Goal: Task Accomplishment & Management: Manage account settings

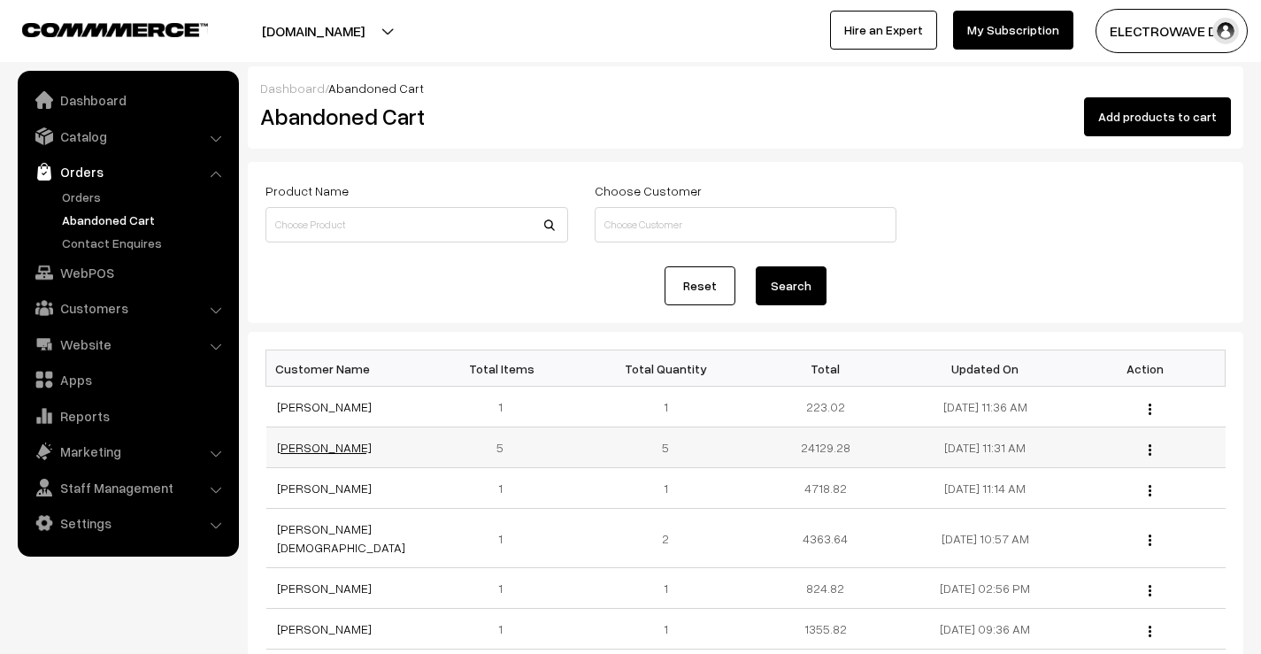
click at [323, 445] on link "[PERSON_NAME]" at bounding box center [324, 447] width 95 height 15
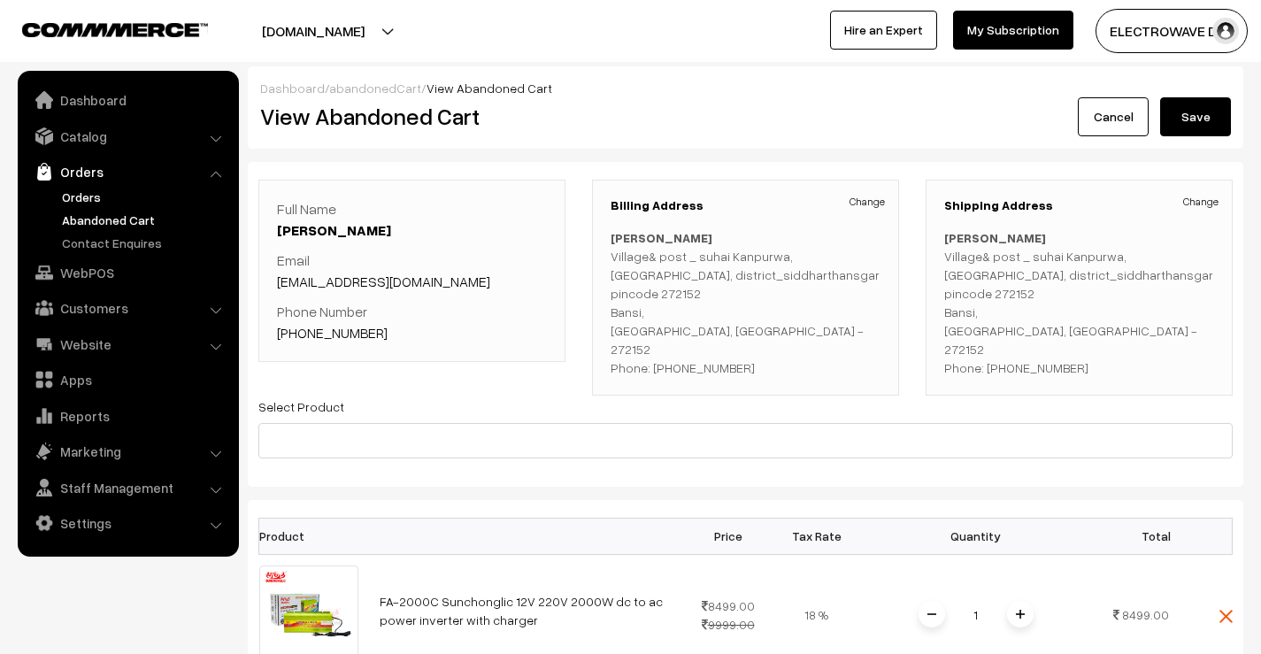
click at [75, 193] on link "Orders" at bounding box center [145, 197] width 175 height 19
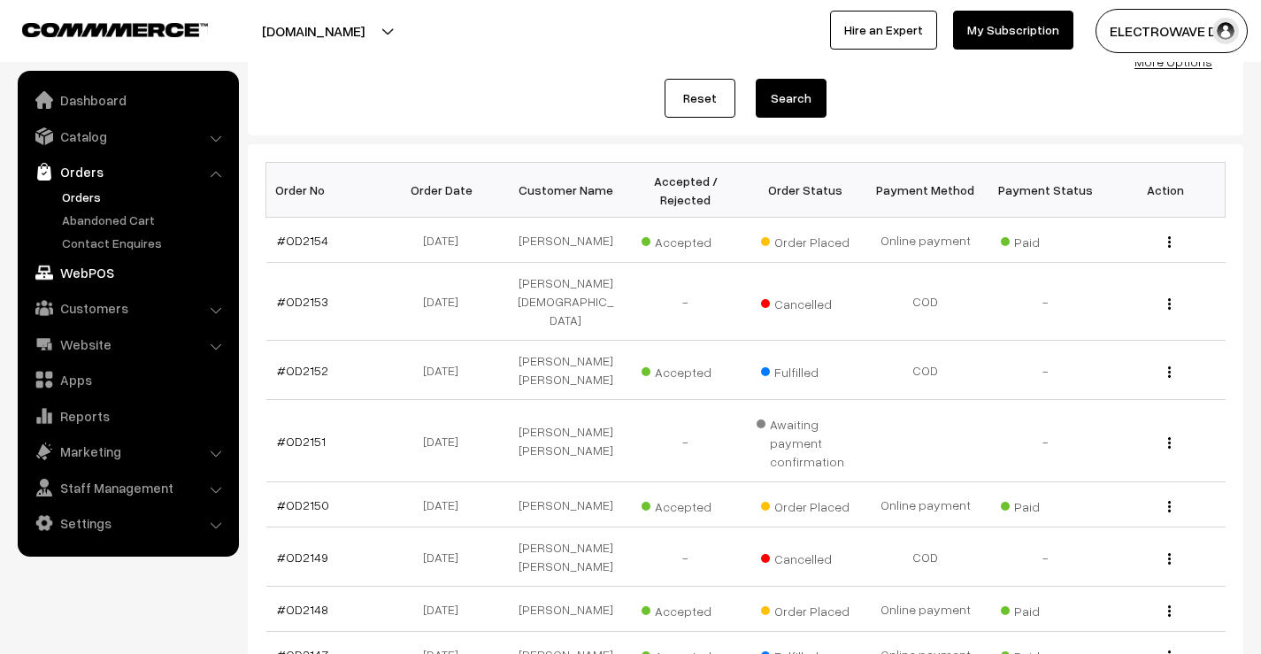
scroll to position [177, 0]
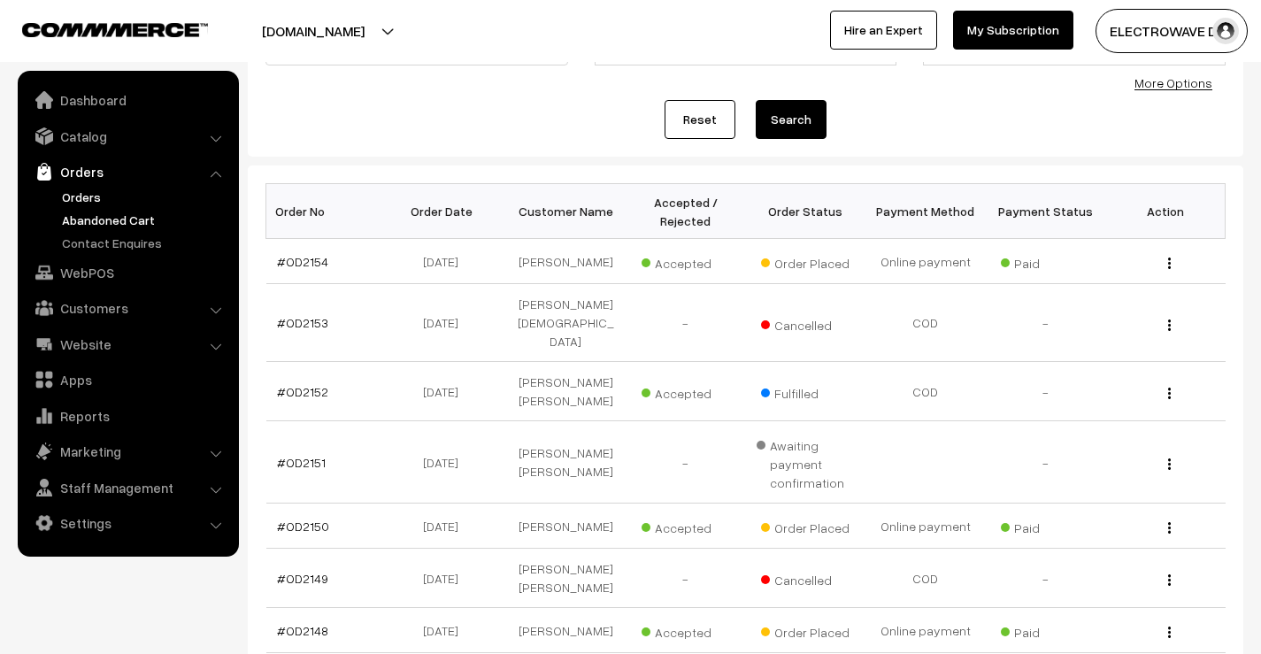
click at [150, 219] on link "Abandoned Cart" at bounding box center [145, 220] width 175 height 19
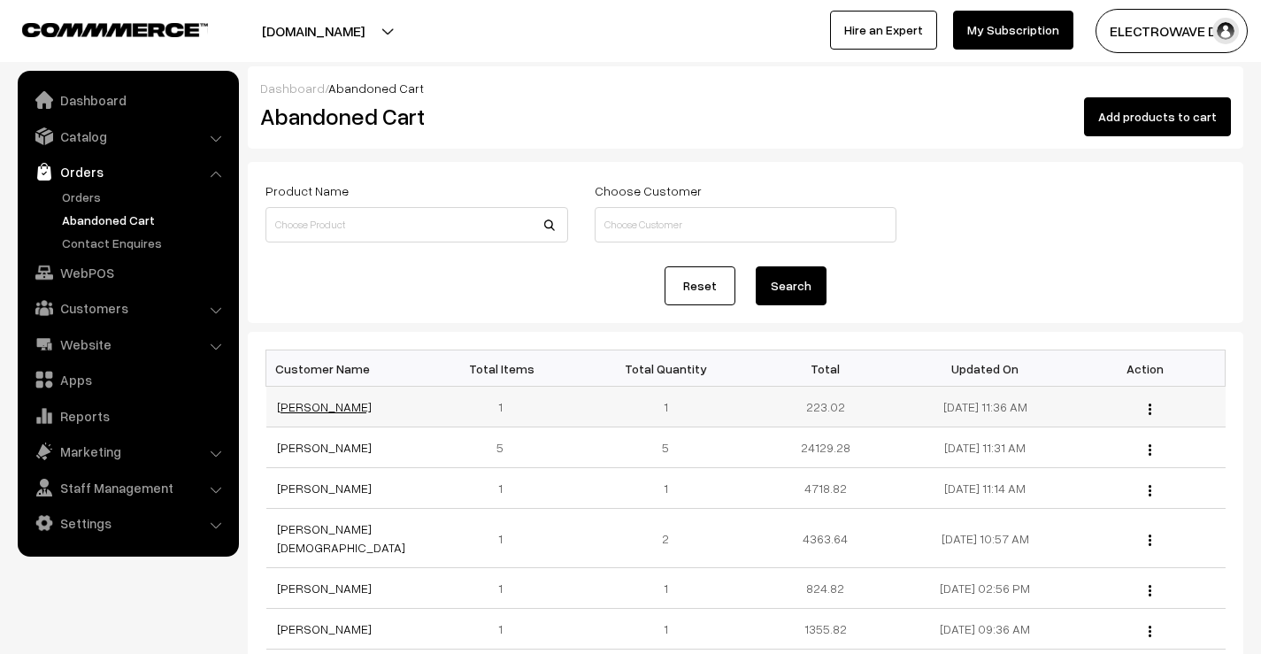
click at [312, 406] on link "[PERSON_NAME]" at bounding box center [324, 406] width 95 height 15
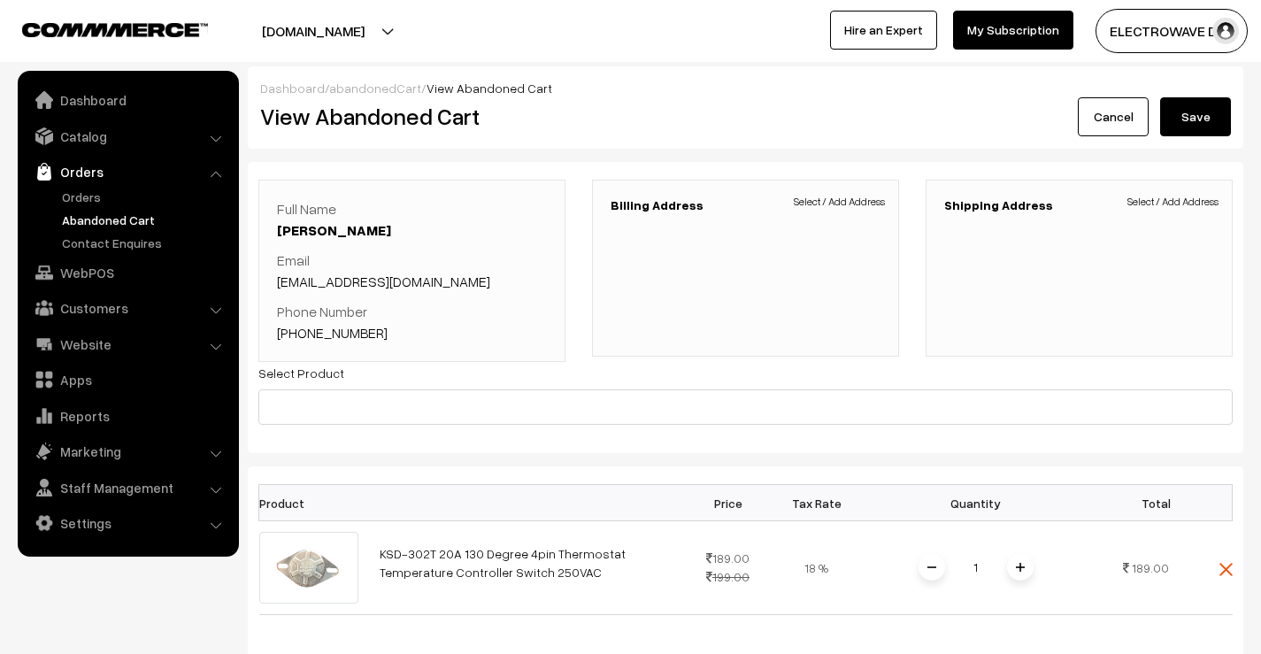
click at [74, 212] on link "Abandoned Cart" at bounding box center [145, 220] width 175 height 19
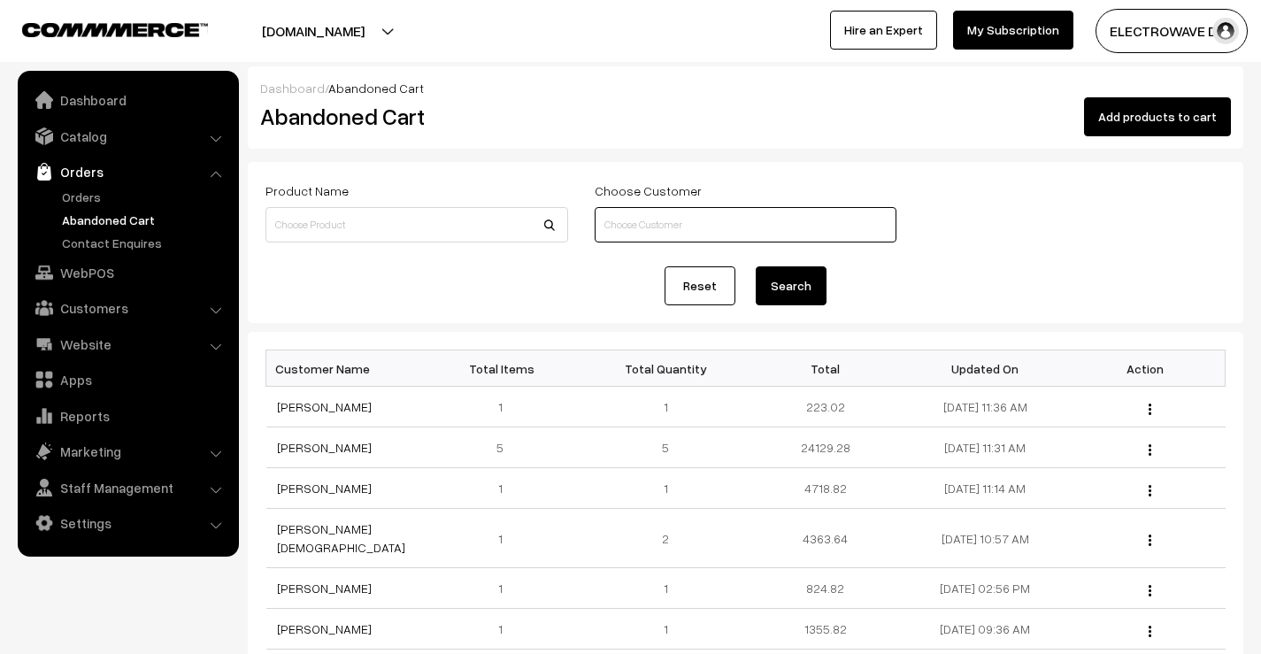
click at [735, 219] on input at bounding box center [746, 224] width 303 height 35
type input "9994436233"
click at [756, 266] on button "Search" at bounding box center [791, 285] width 71 height 39
click at [782, 281] on button "Search" at bounding box center [791, 285] width 71 height 39
drag, startPoint x: 705, startPoint y: 227, endPoint x: 594, endPoint y: 235, distance: 111.0
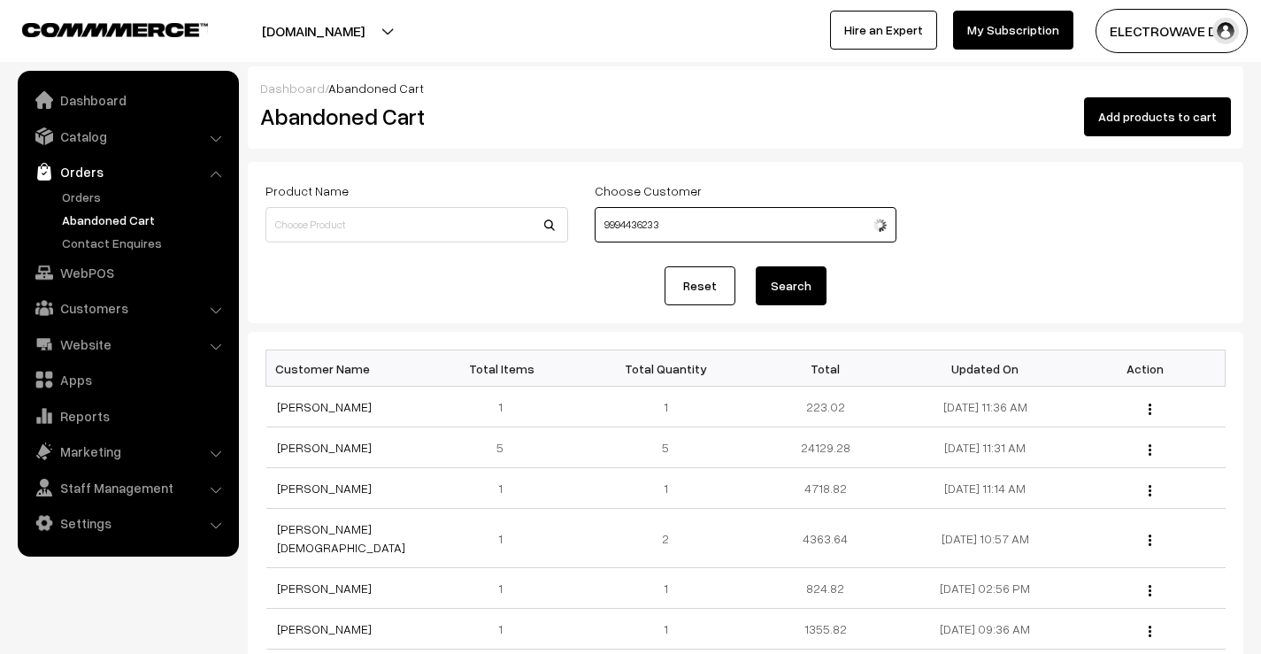
click at [594, 235] on div "Choose Customer 9994436233" at bounding box center [745, 214] width 329 height 69
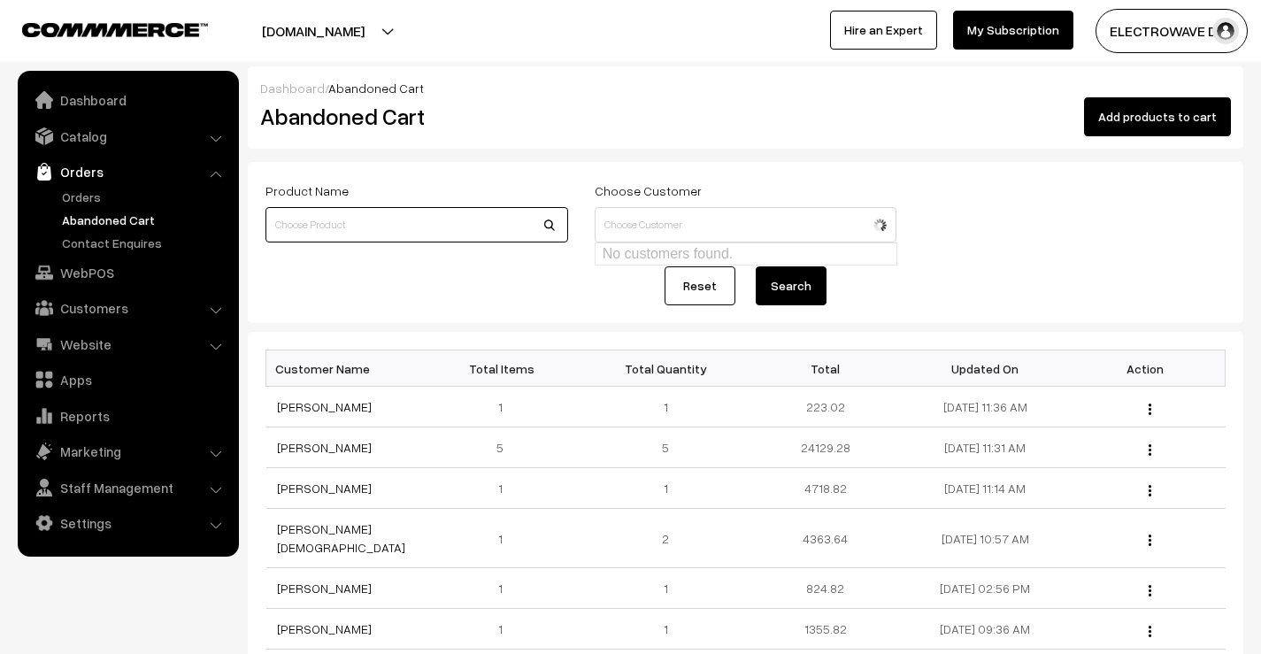
click at [488, 212] on input at bounding box center [417, 224] width 303 height 35
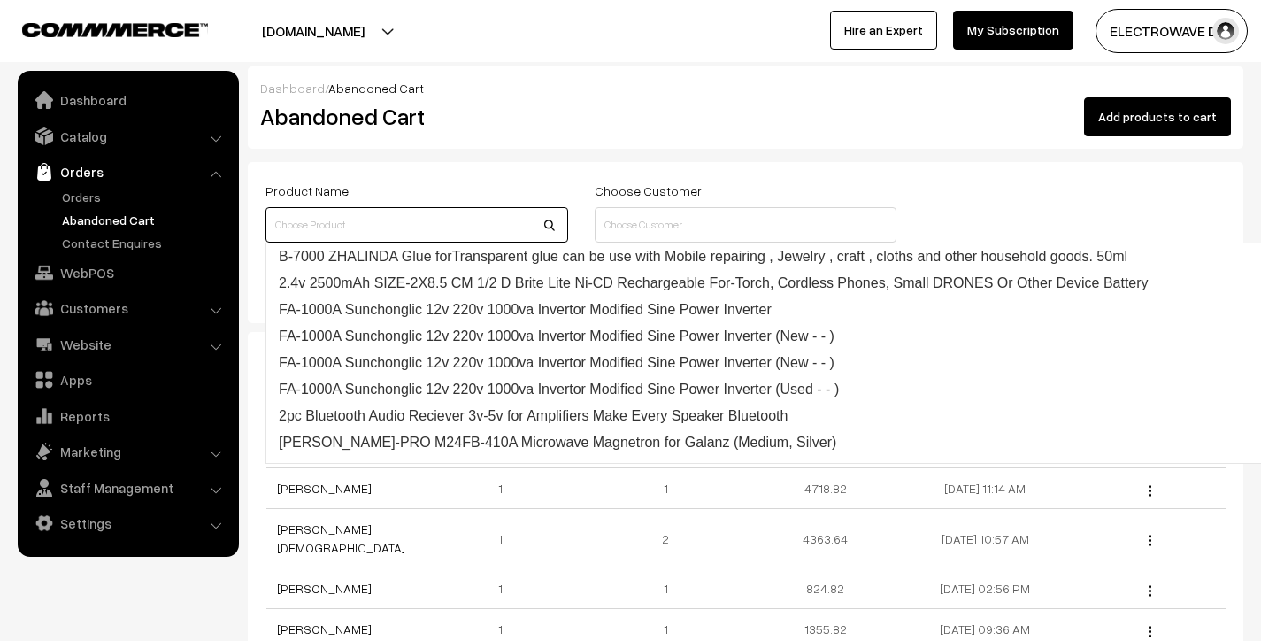
drag, startPoint x: 376, startPoint y: 230, endPoint x: 346, endPoint y: 230, distance: 30.1
click at [346, 230] on input at bounding box center [417, 224] width 303 height 35
type input "SPS305"
click at [756, 266] on button "Search" at bounding box center [791, 285] width 71 height 39
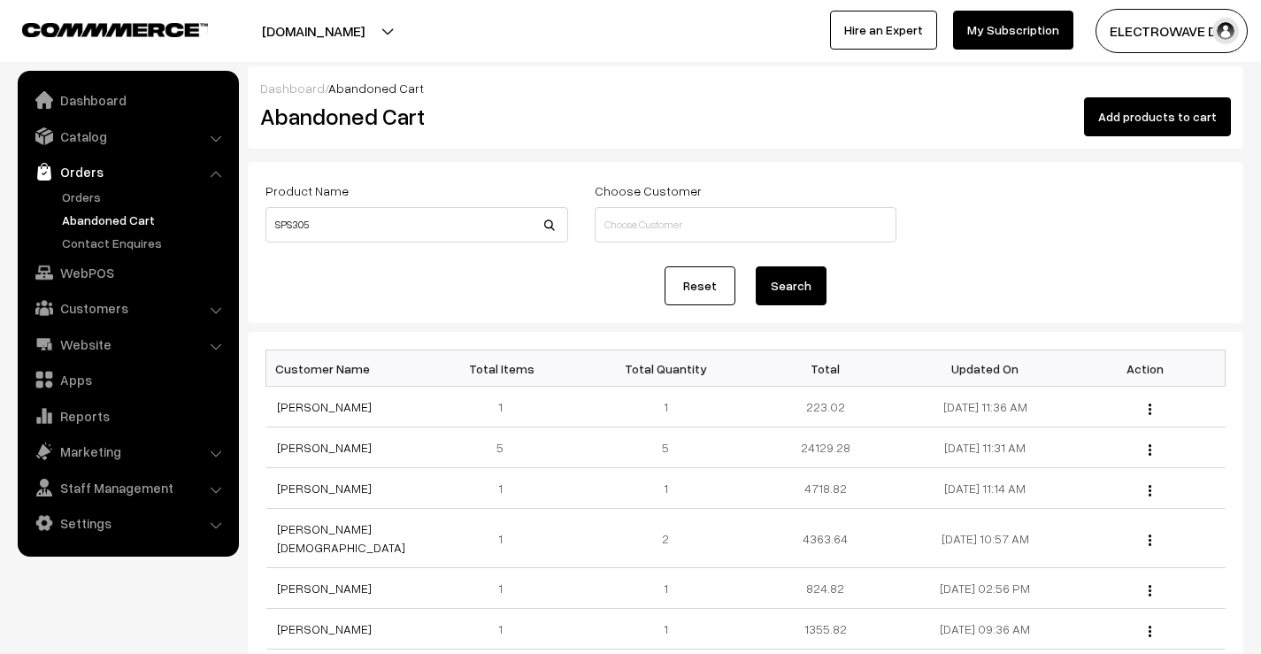
click at [788, 289] on button "Search" at bounding box center [791, 285] width 71 height 39
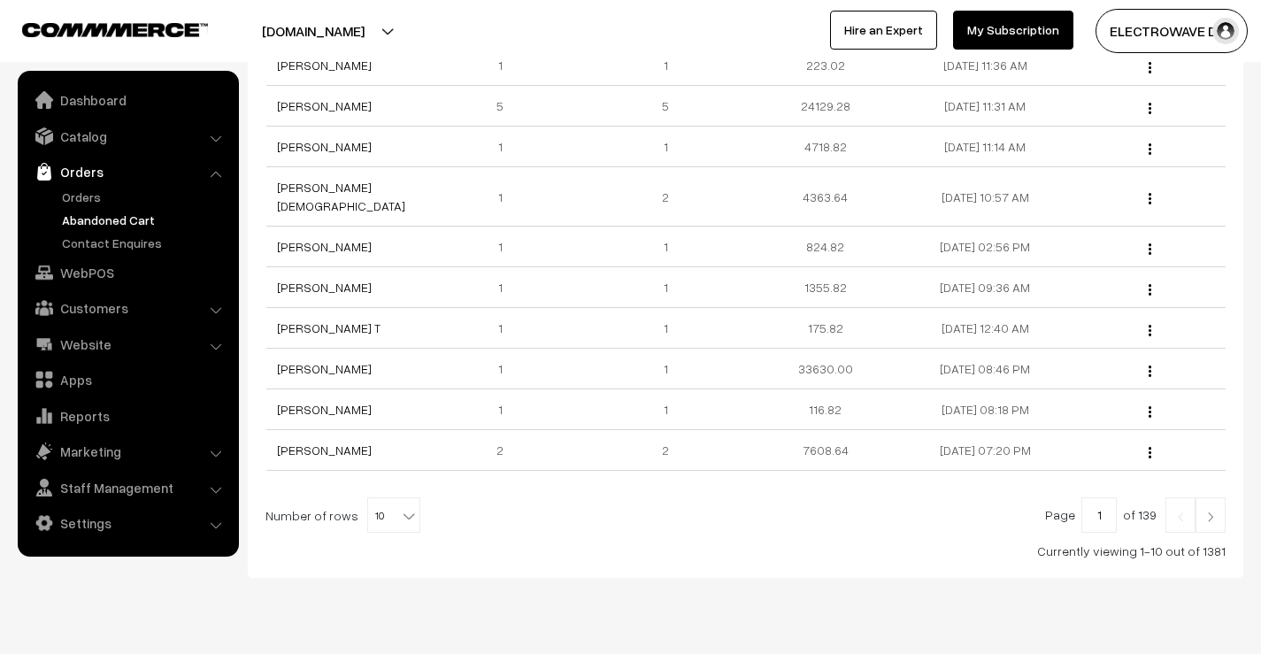
scroll to position [362, 0]
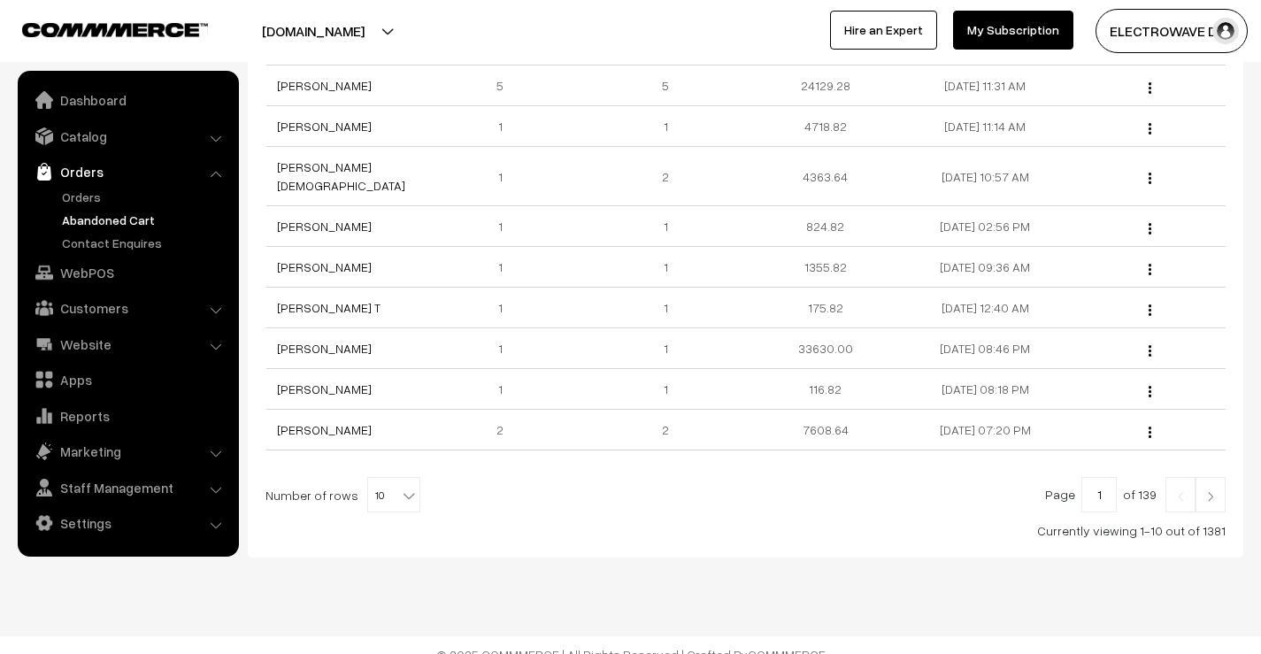
click at [394, 488] on span "10" at bounding box center [393, 495] width 51 height 35
click at [591, 500] on div "Page 1 of 139 Number of rows 10 20 30 40 50 60 70 80 90 100 10 Currently viewin…" at bounding box center [746, 508] width 960 height 63
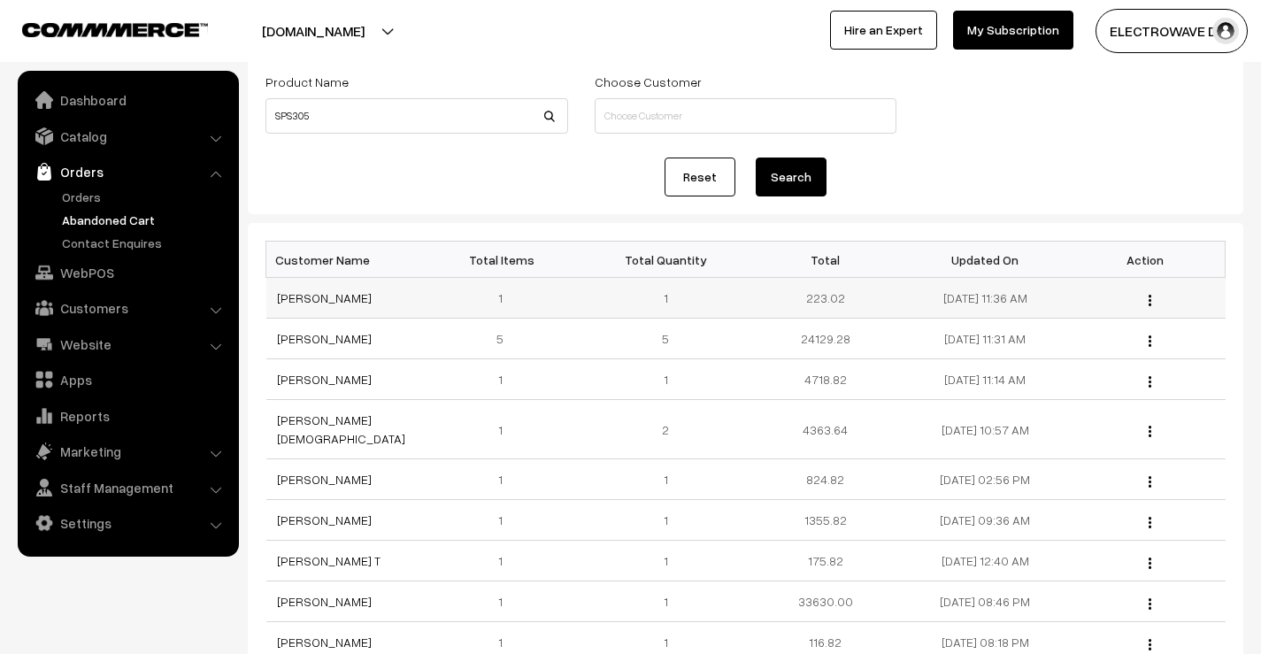
scroll to position [0, 0]
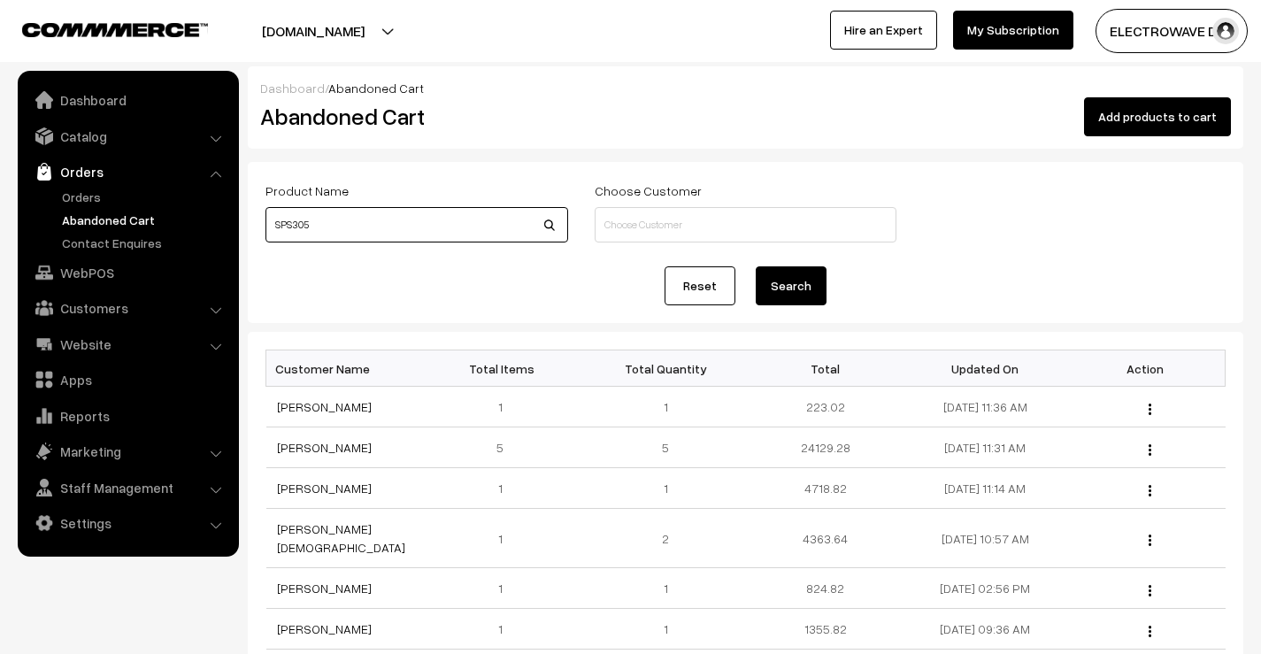
click at [551, 231] on input "SPS305" at bounding box center [417, 224] width 303 height 35
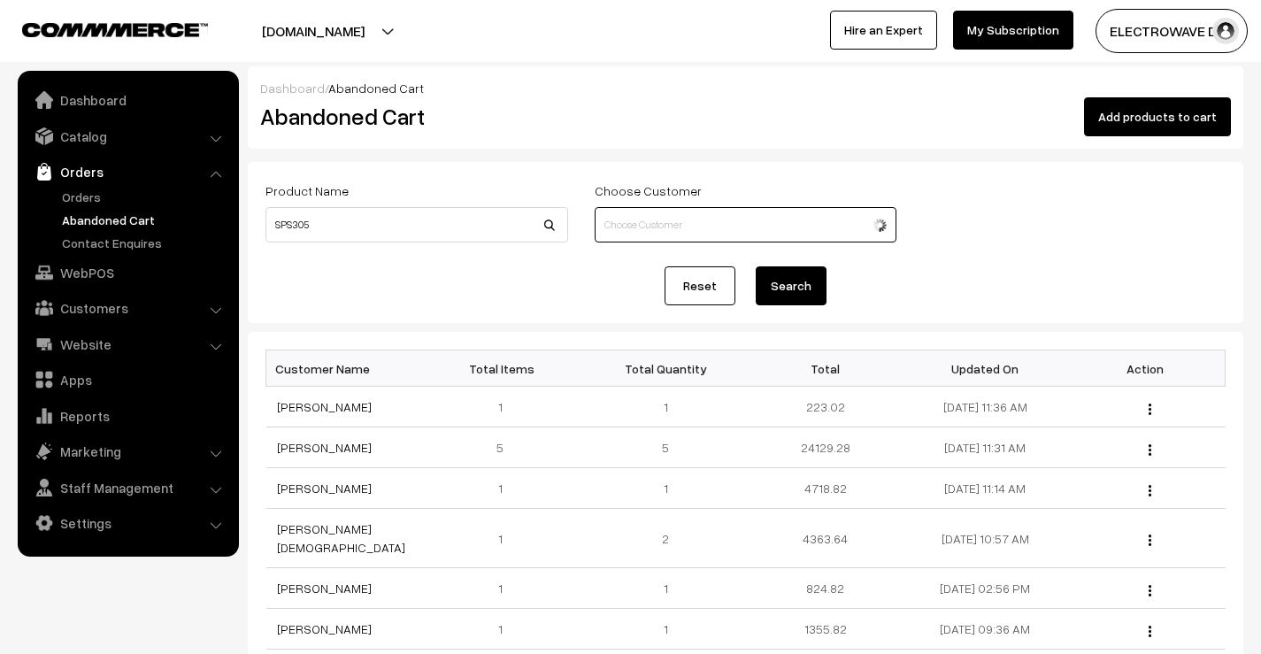
click at [628, 223] on input at bounding box center [746, 224] width 303 height 35
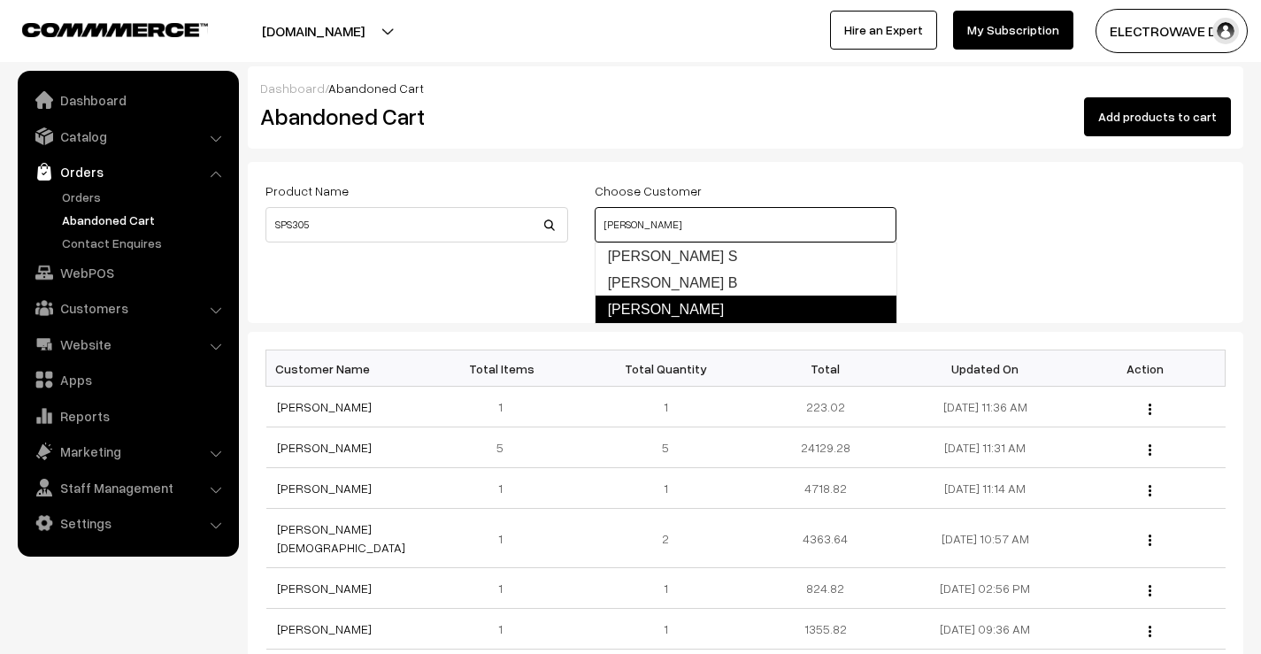
click at [660, 313] on link "[PERSON_NAME]" at bounding box center [746, 310] width 303 height 28
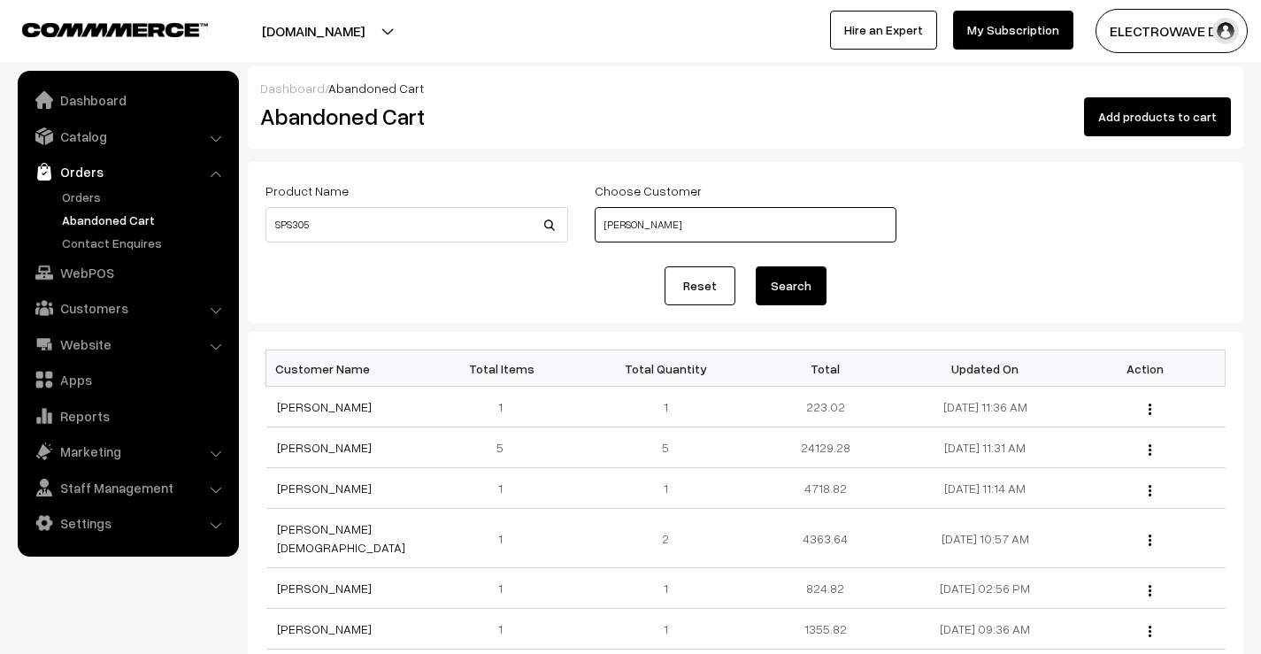
type input "[PERSON_NAME]"
click at [795, 302] on button "Search" at bounding box center [791, 285] width 71 height 39
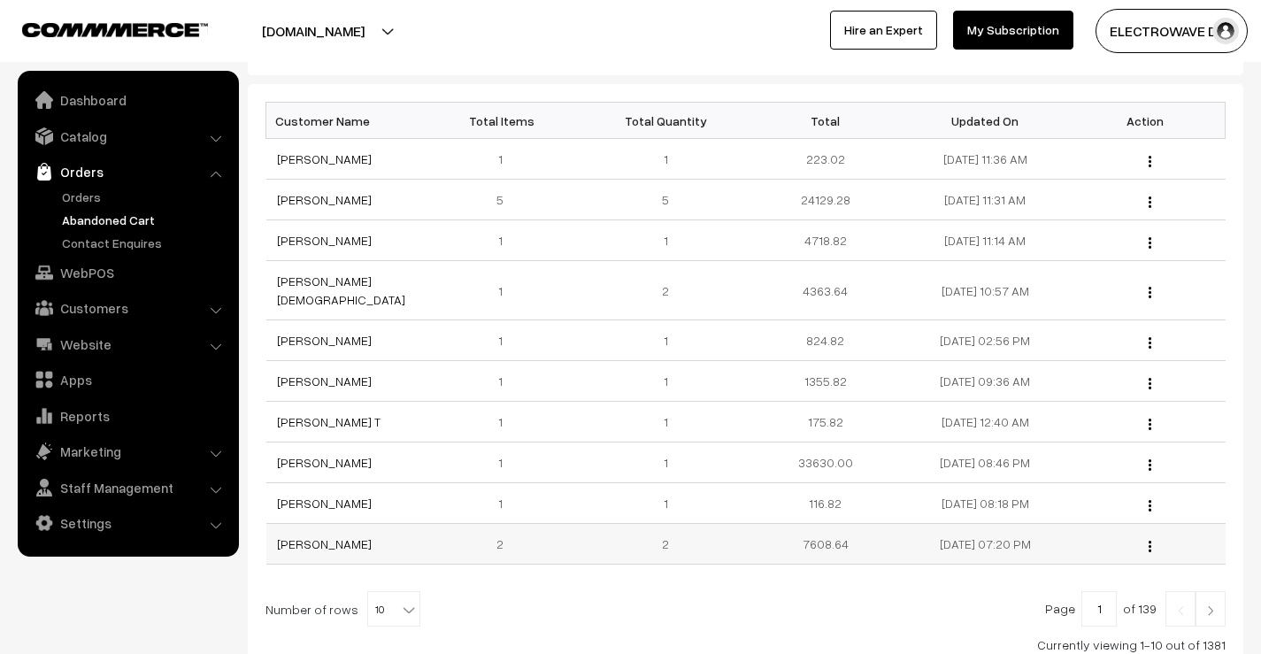
scroll to position [266, 0]
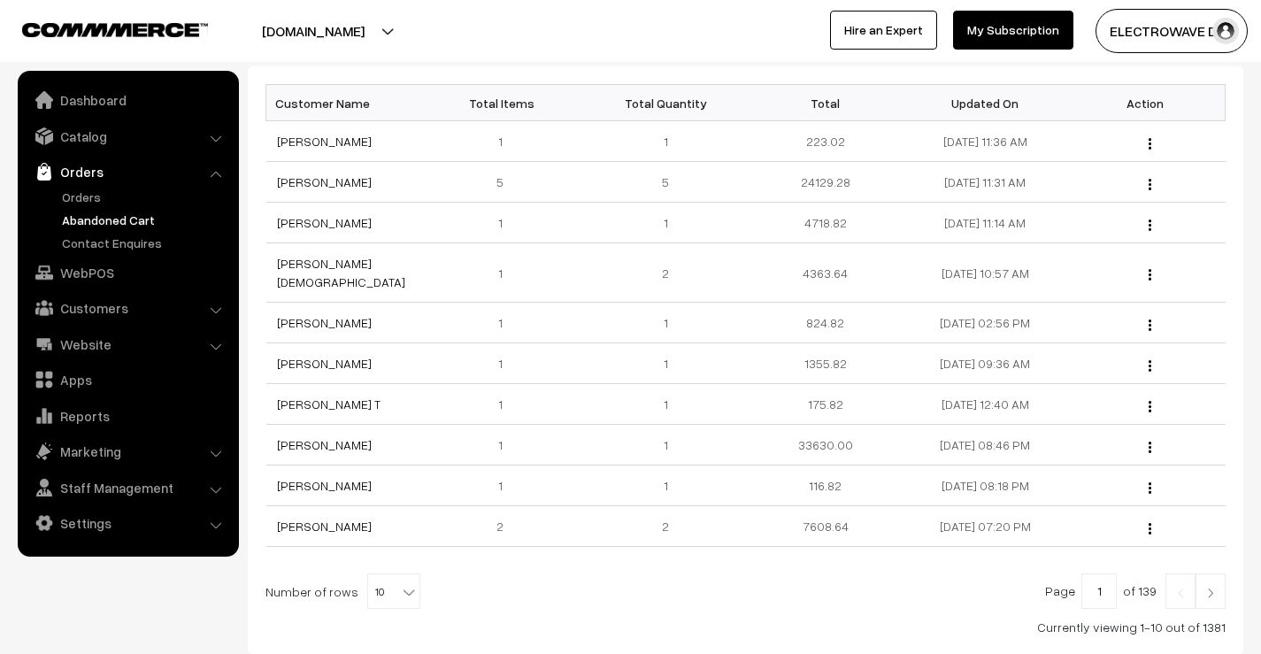
drag, startPoint x: 386, startPoint y: 566, endPoint x: 387, endPoint y: 556, distance: 9.8
click at [386, 574] on span "10" at bounding box center [393, 591] width 51 height 35
select select "50"
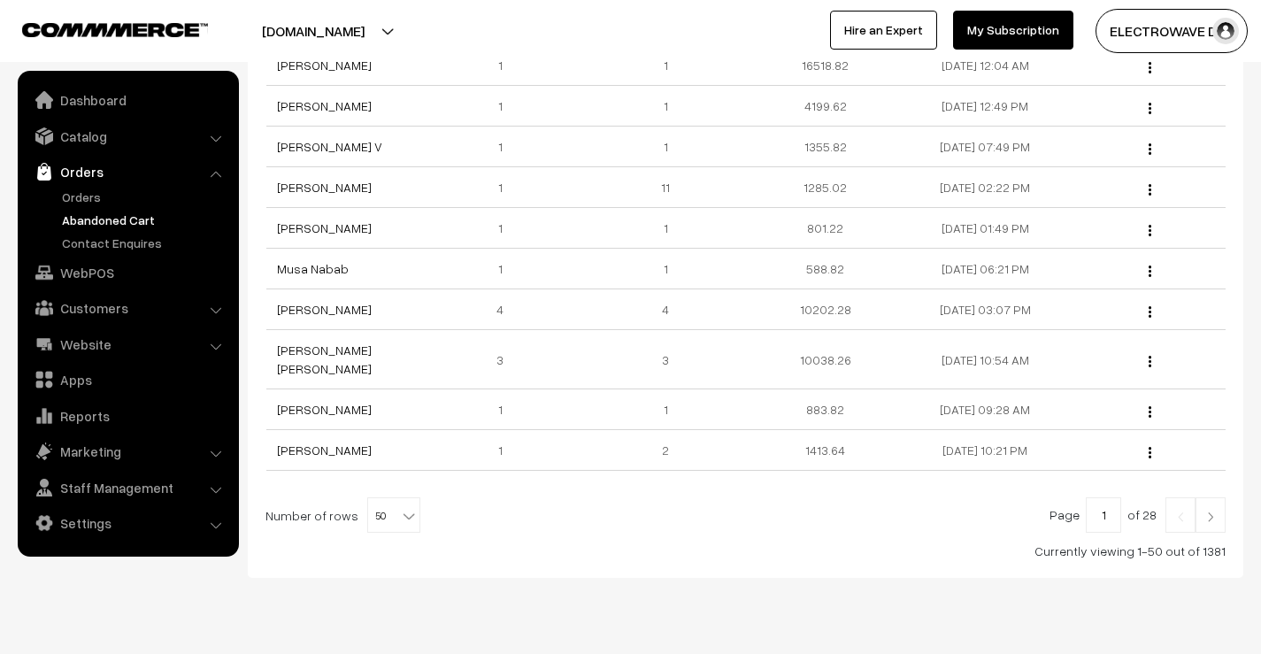
scroll to position [2028, 0]
click at [412, 496] on div at bounding box center [746, 513] width 960 height 35
click at [403, 497] on span "50" at bounding box center [393, 514] width 51 height 35
select select "90"
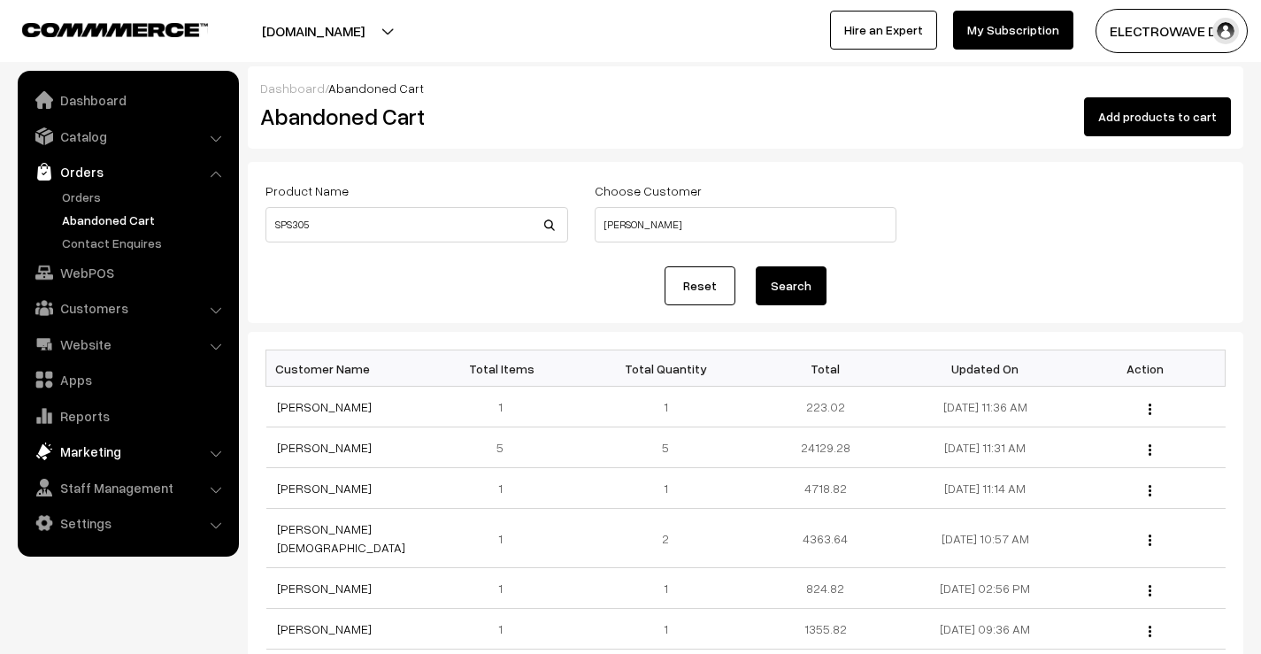
click at [81, 444] on link "Marketing" at bounding box center [127, 451] width 211 height 32
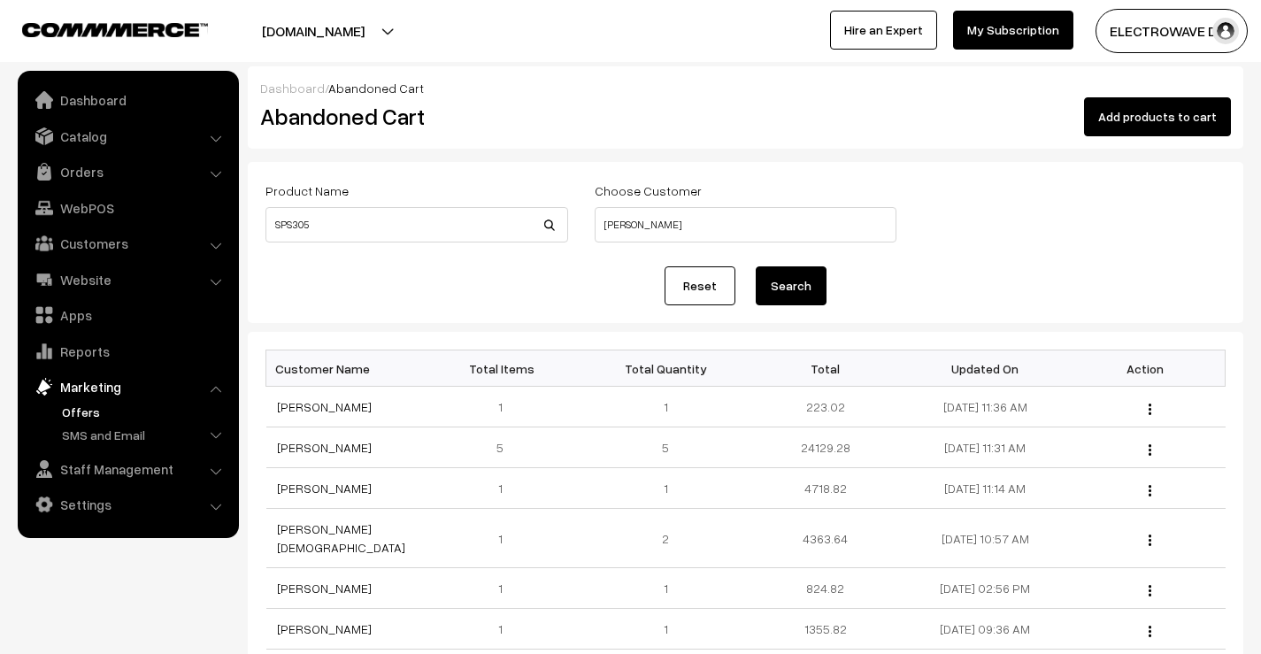
click at [89, 403] on link "Offers" at bounding box center [145, 412] width 175 height 19
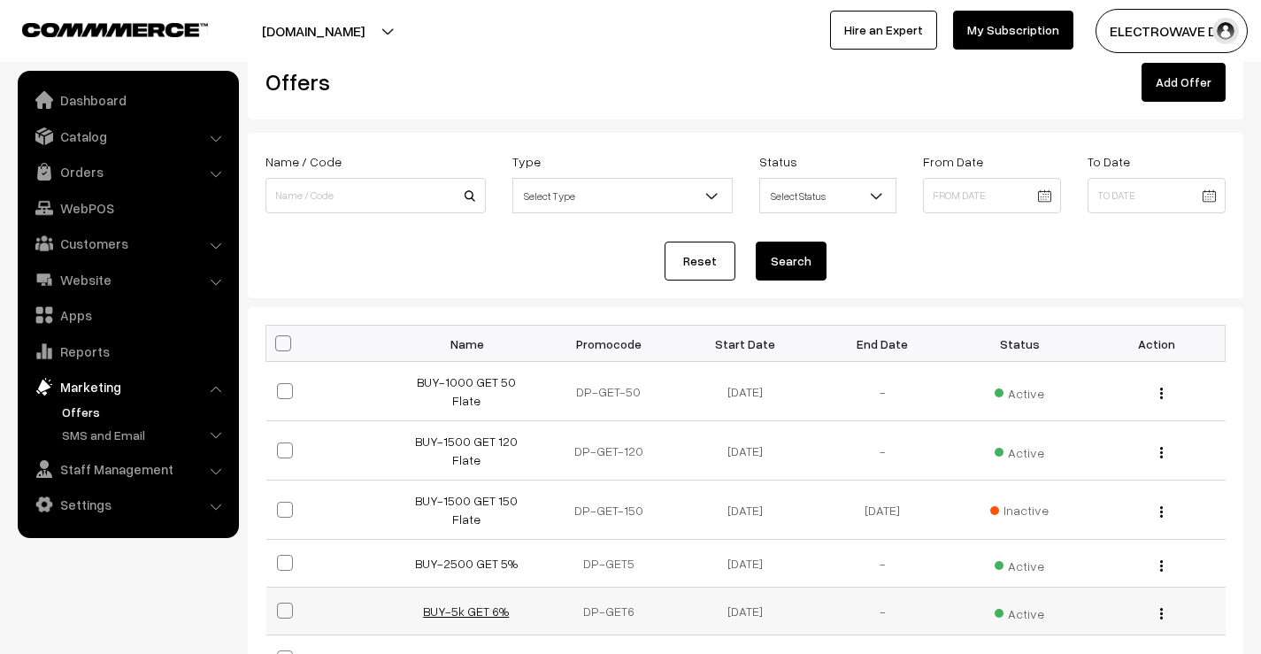
scroll to position [89, 0]
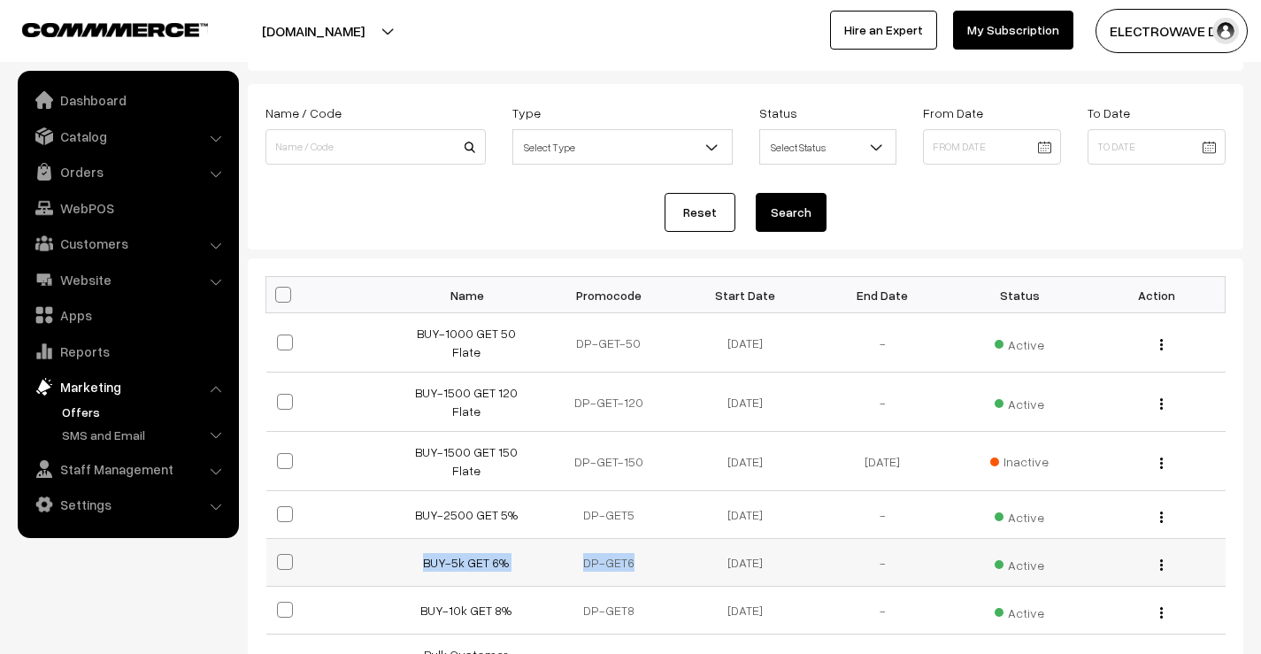
drag, startPoint x: 420, startPoint y: 531, endPoint x: 645, endPoint y: 524, distance: 224.9
click at [643, 539] on tr "BUY-5k GET 6% DP-GET6 27-05-2025 - Active Edit" at bounding box center [745, 563] width 959 height 48
click at [620, 539] on td "DP-GET6" at bounding box center [608, 563] width 137 height 48
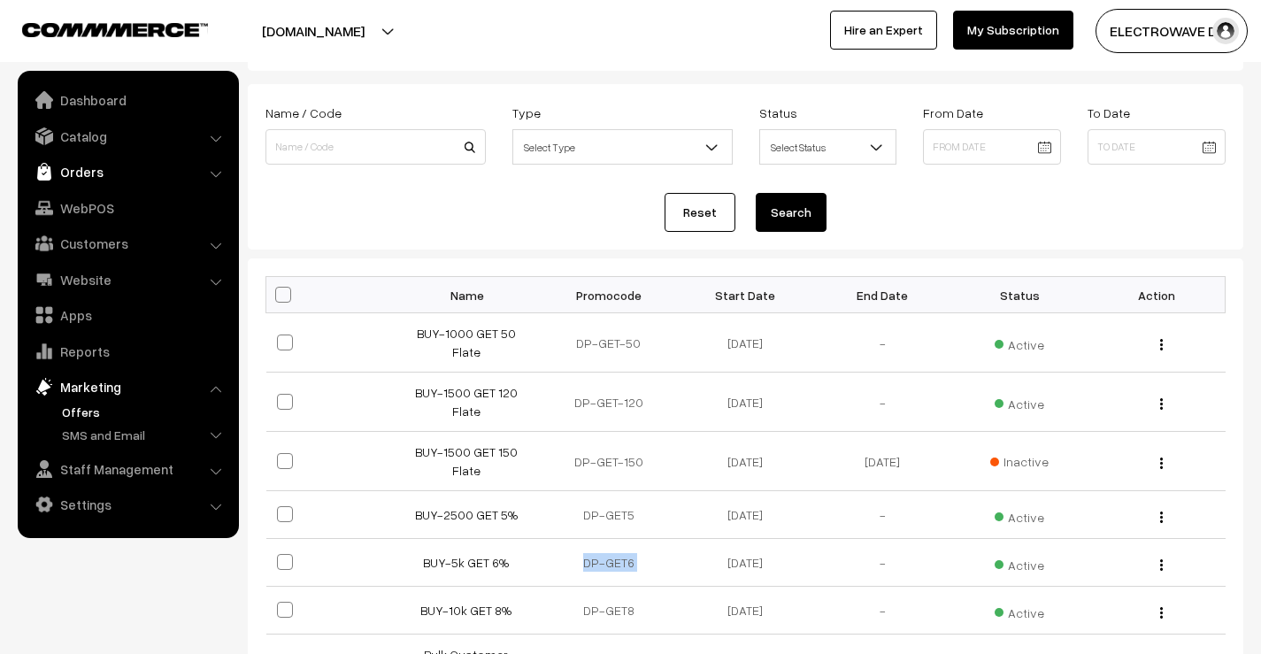
click at [64, 163] on link "Orders" at bounding box center [127, 172] width 211 height 32
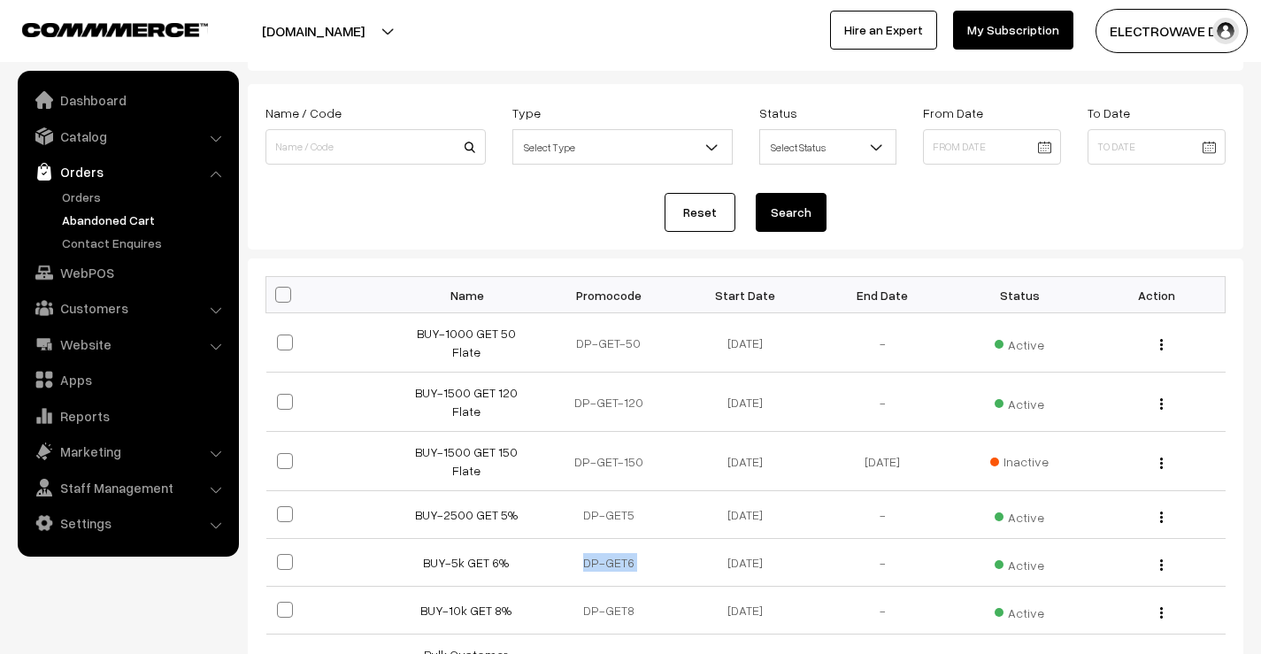
click at [141, 225] on link "Abandoned Cart" at bounding box center [145, 220] width 175 height 19
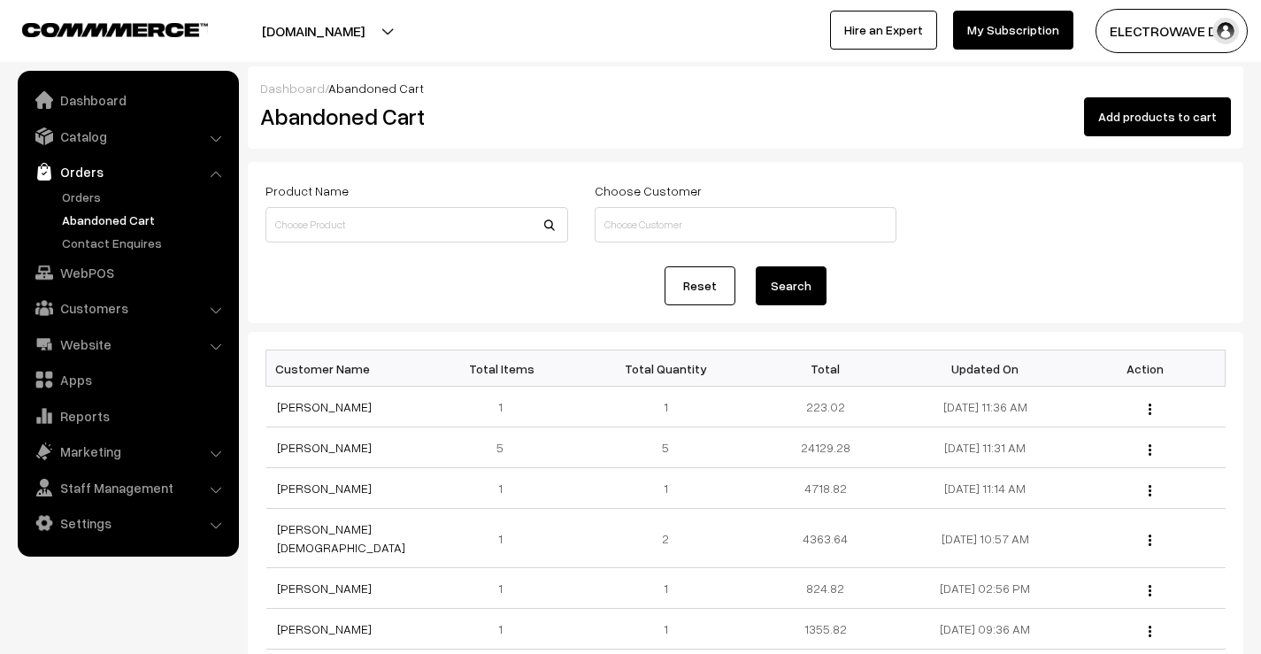
click at [1157, 32] on button "ELECTROWAVE DE…" at bounding box center [1172, 31] width 152 height 44
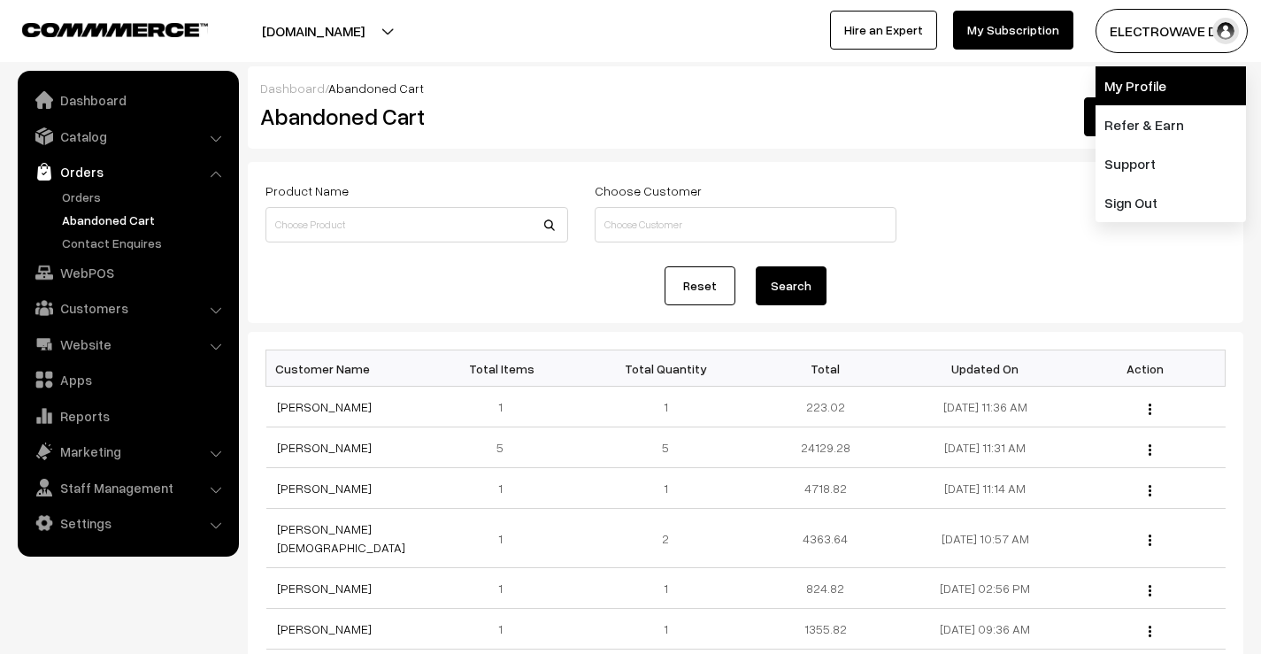
click at [1111, 78] on link "My Profile" at bounding box center [1171, 85] width 150 height 39
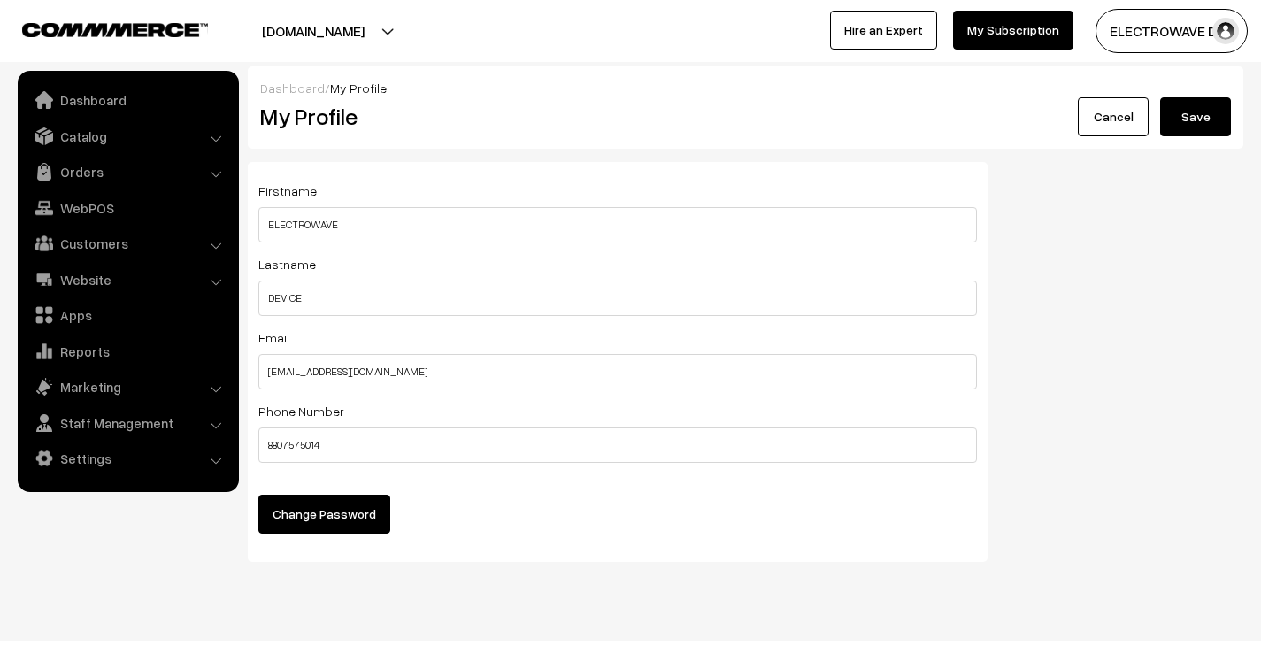
click at [1208, 41] on button "ELECTROWAVE DE…" at bounding box center [1172, 31] width 152 height 44
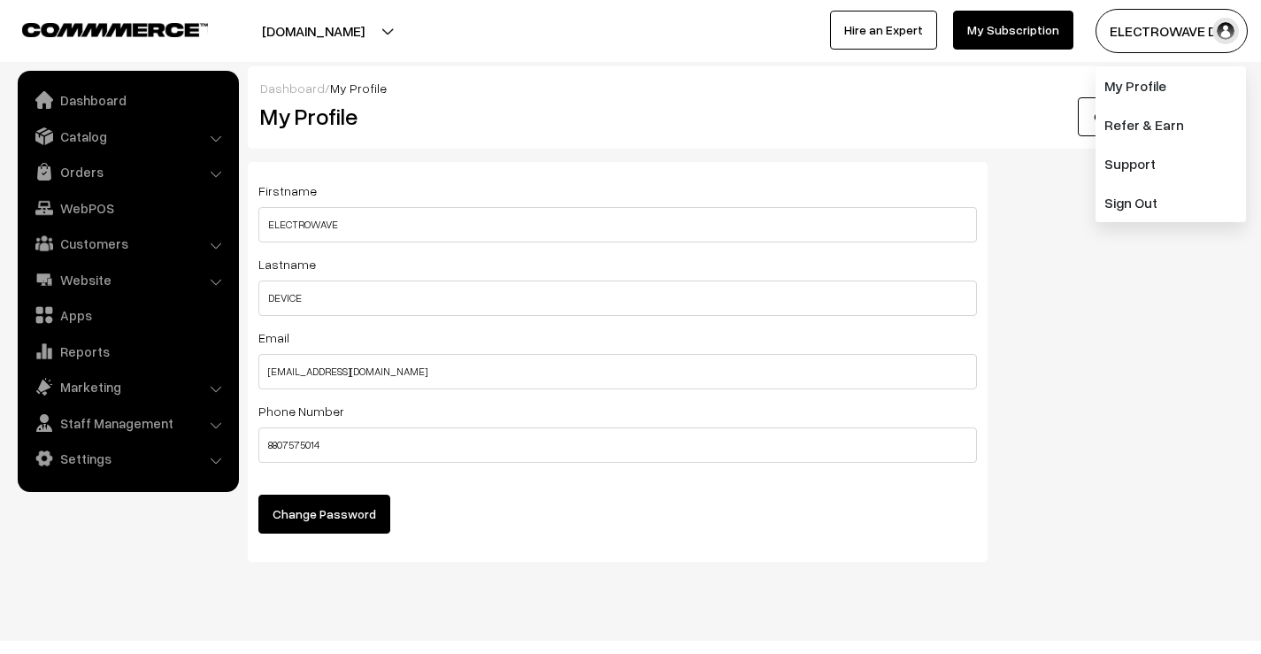
click at [365, 29] on button "[DOMAIN_NAME]" at bounding box center [313, 31] width 227 height 44
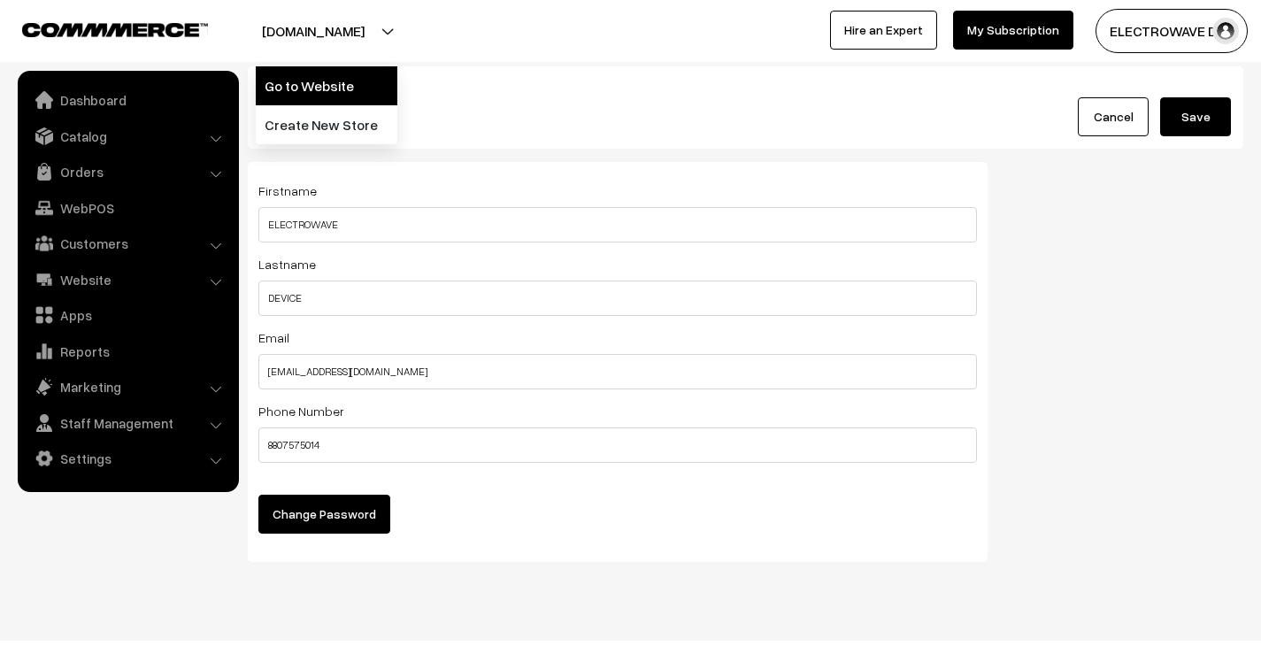
click at [352, 76] on link "Go to Website" at bounding box center [327, 85] width 142 height 39
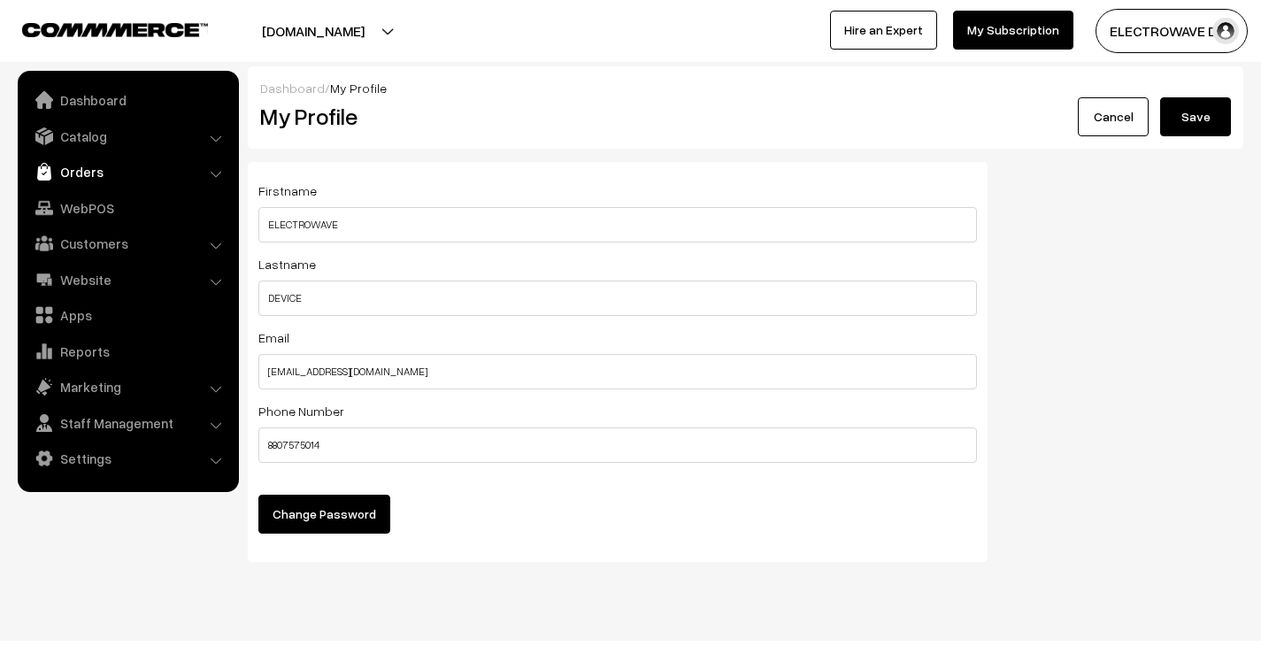
click at [104, 173] on link "Orders" at bounding box center [127, 172] width 211 height 32
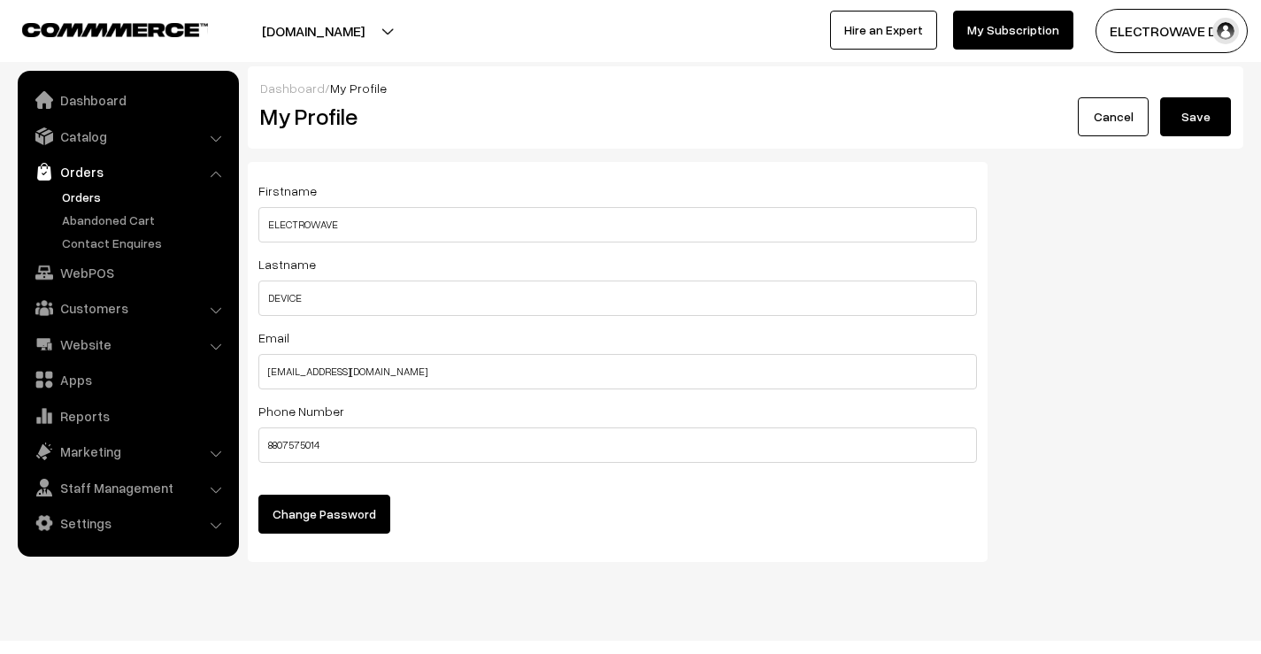
click at [79, 204] on link "Orders" at bounding box center [145, 197] width 175 height 19
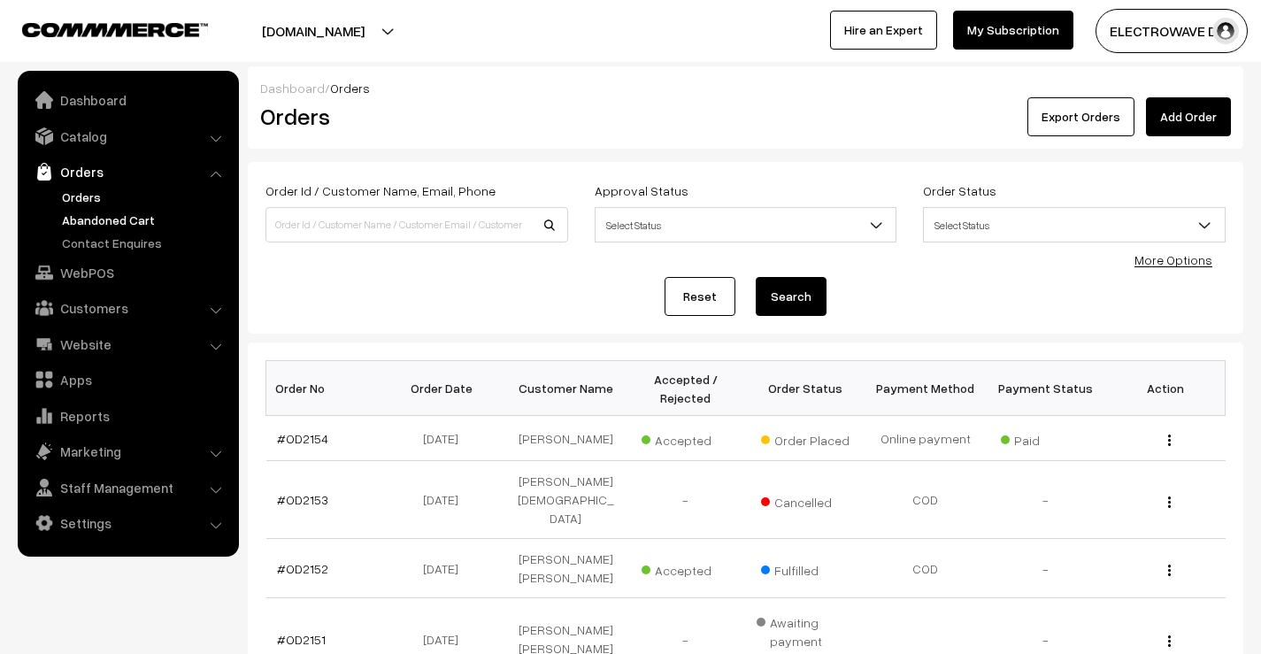
click at [86, 224] on link "Abandoned Cart" at bounding box center [145, 220] width 175 height 19
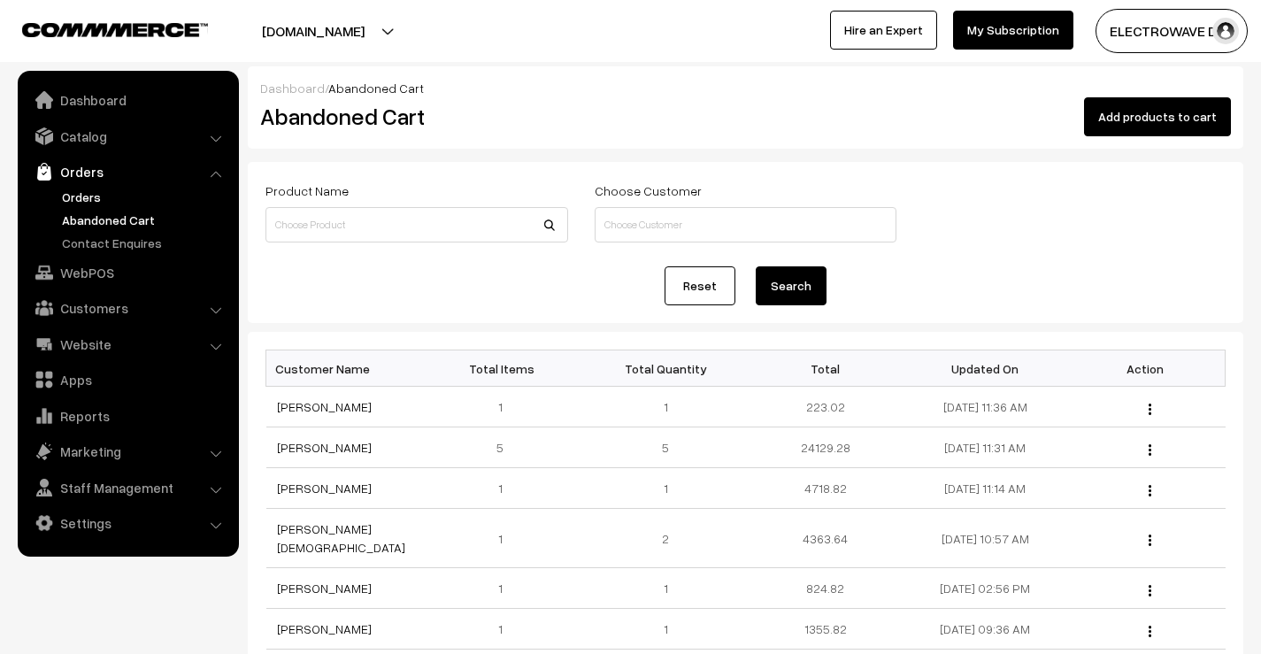
click at [98, 203] on link "Orders" at bounding box center [145, 197] width 175 height 19
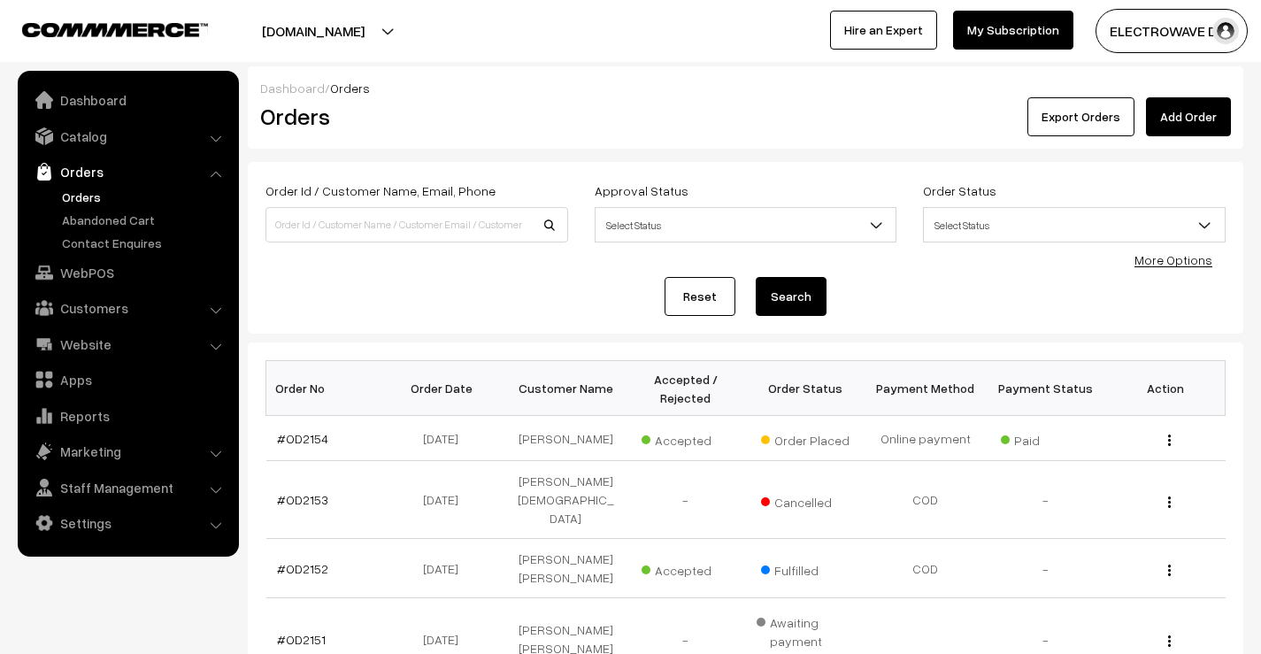
click at [356, 35] on button "[DOMAIN_NAME]" at bounding box center [313, 31] width 227 height 44
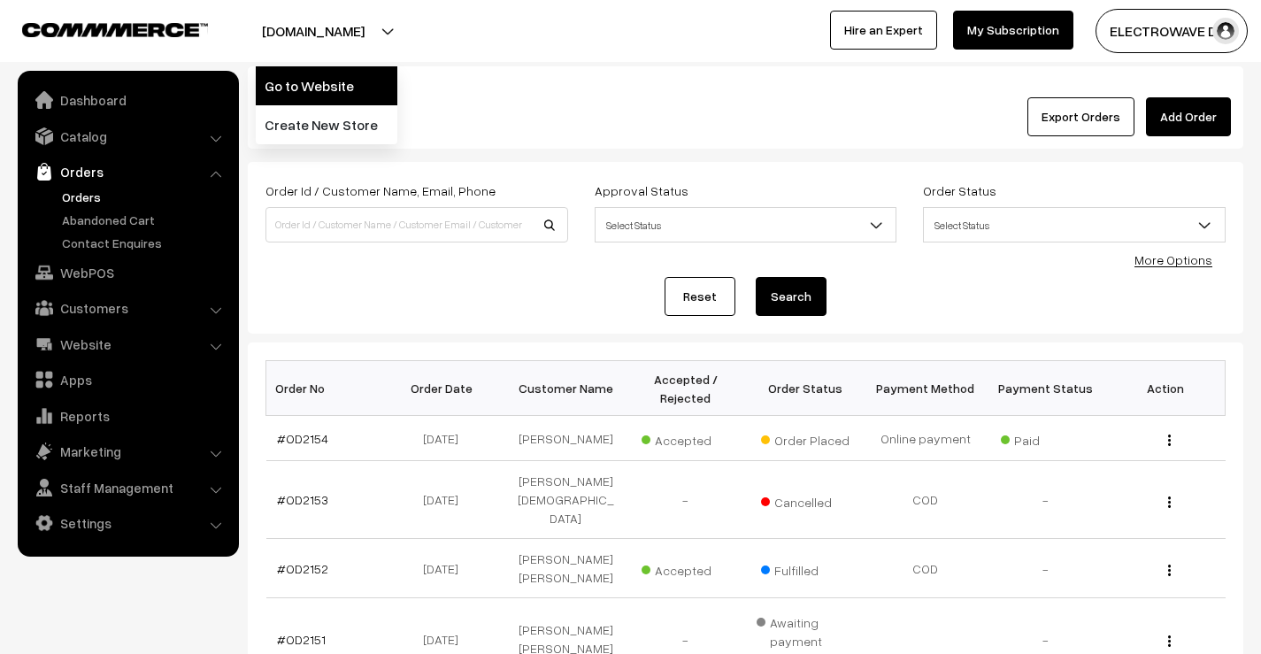
click at [342, 73] on link "Go to Website" at bounding box center [327, 85] width 142 height 39
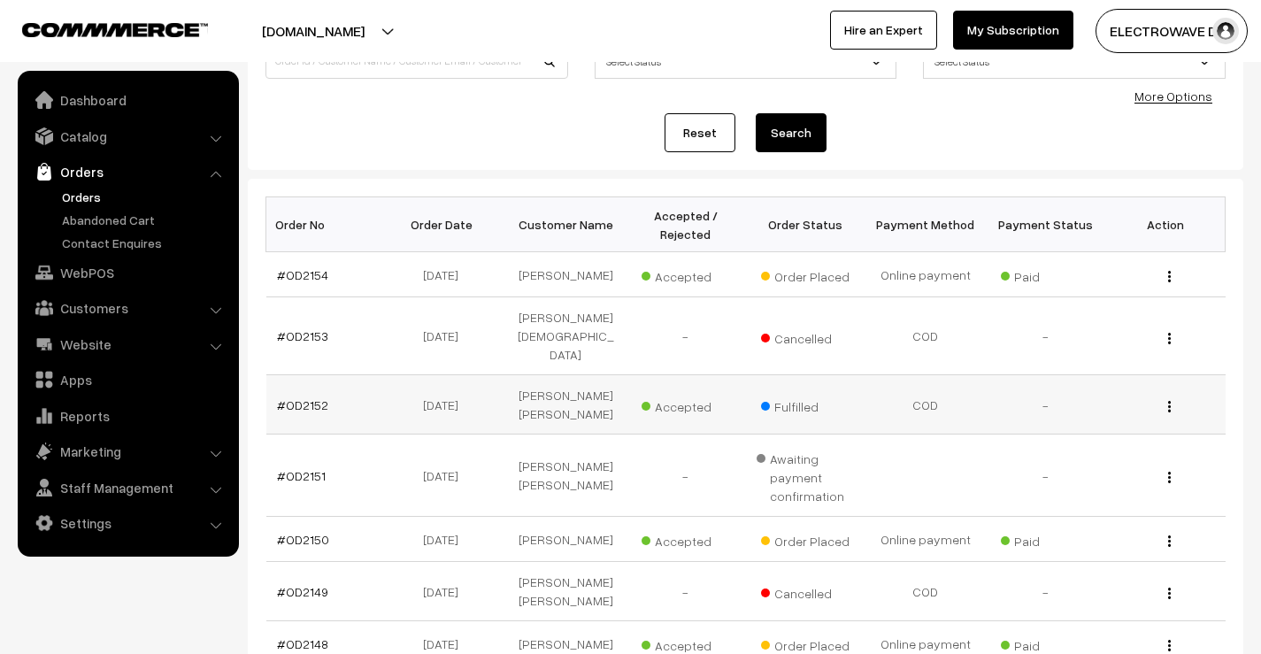
scroll to position [177, 0]
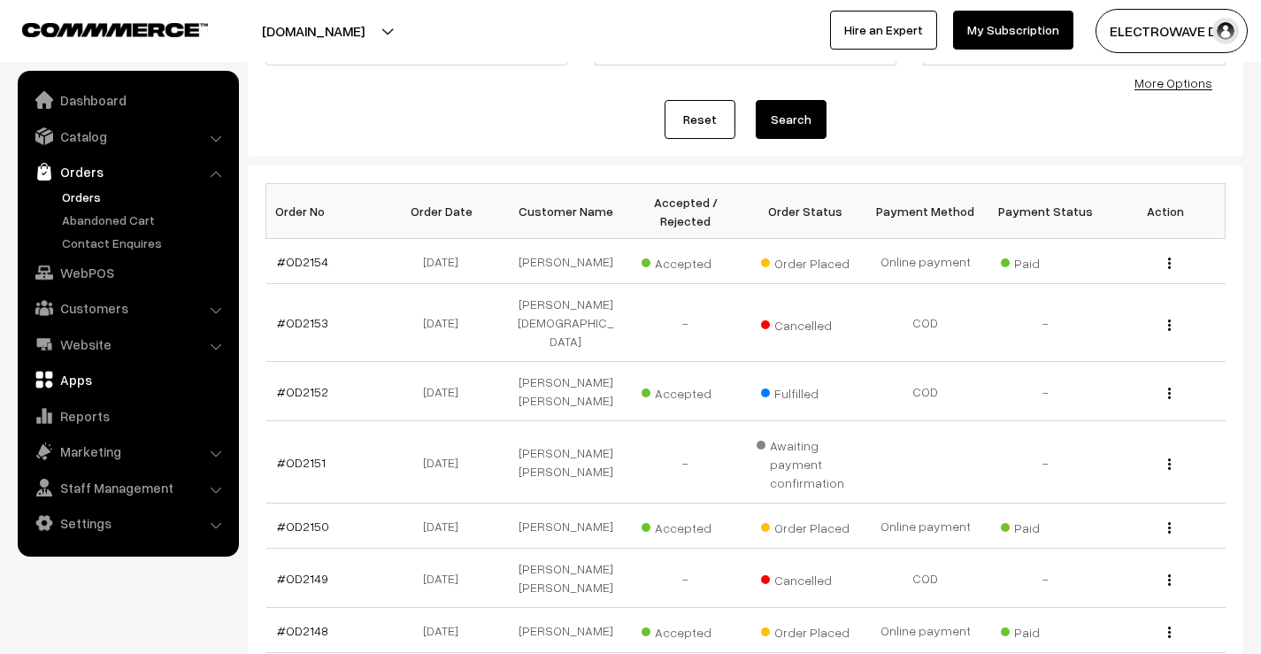
click at [85, 378] on link "Apps" at bounding box center [127, 380] width 211 height 32
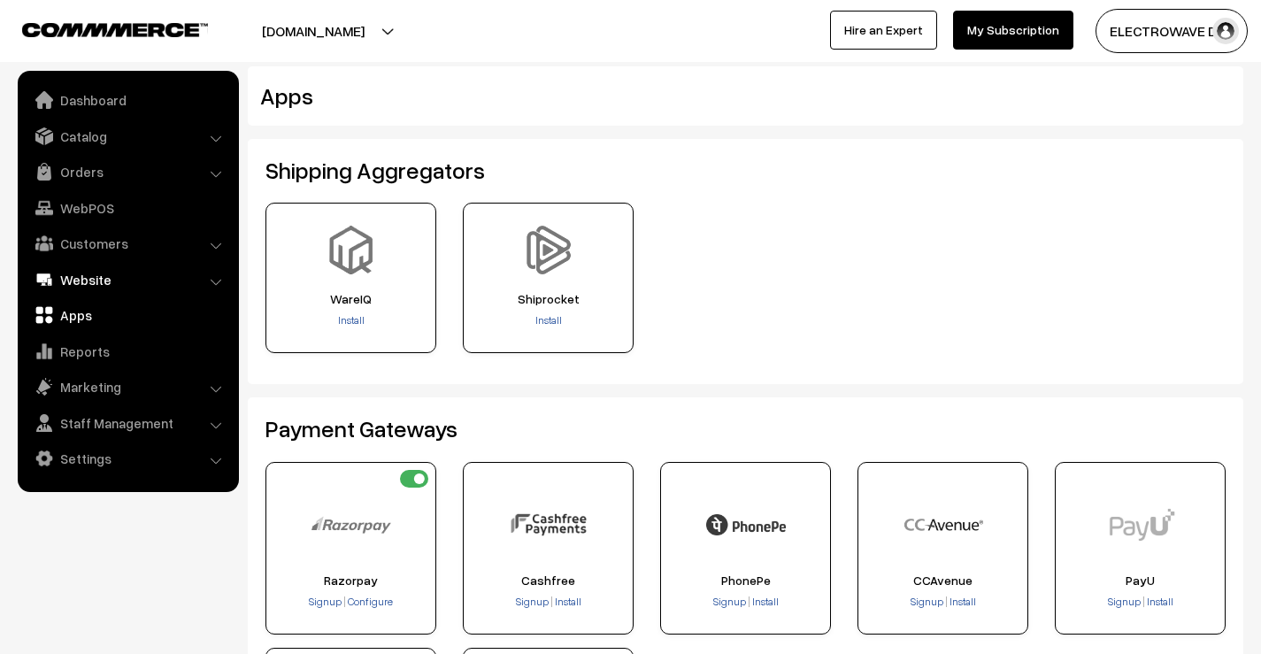
click at [93, 283] on link "Website" at bounding box center [127, 280] width 211 height 32
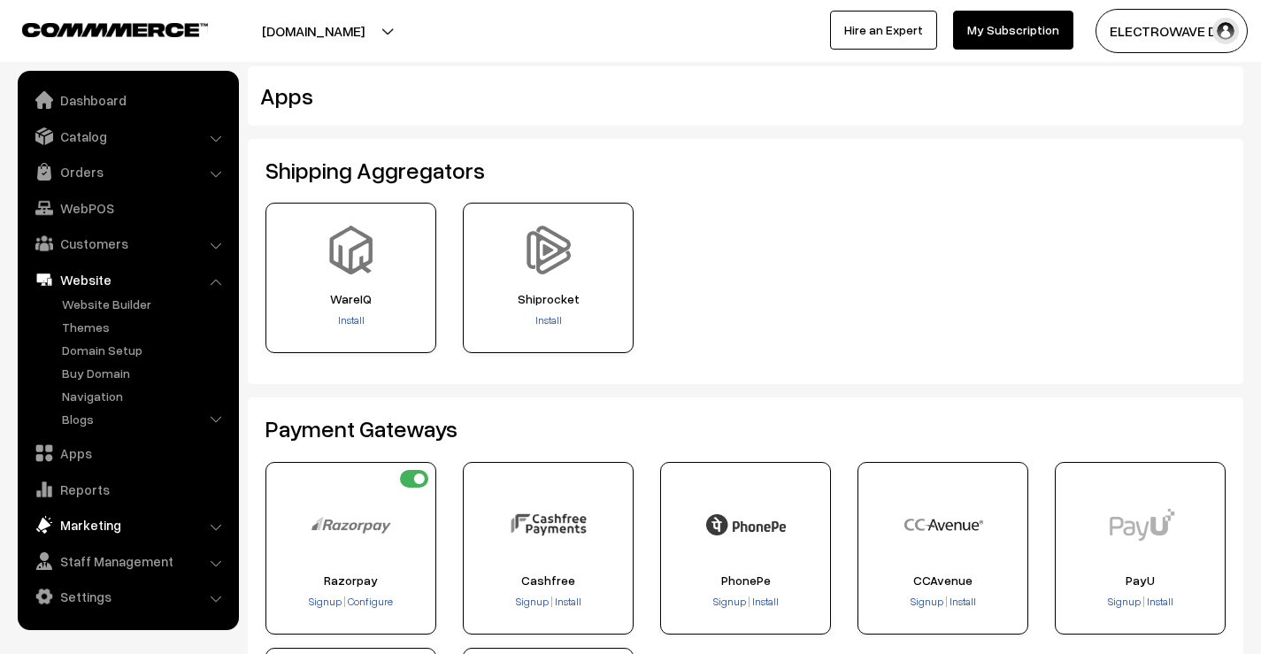
click at [80, 518] on link "Marketing" at bounding box center [127, 525] width 211 height 32
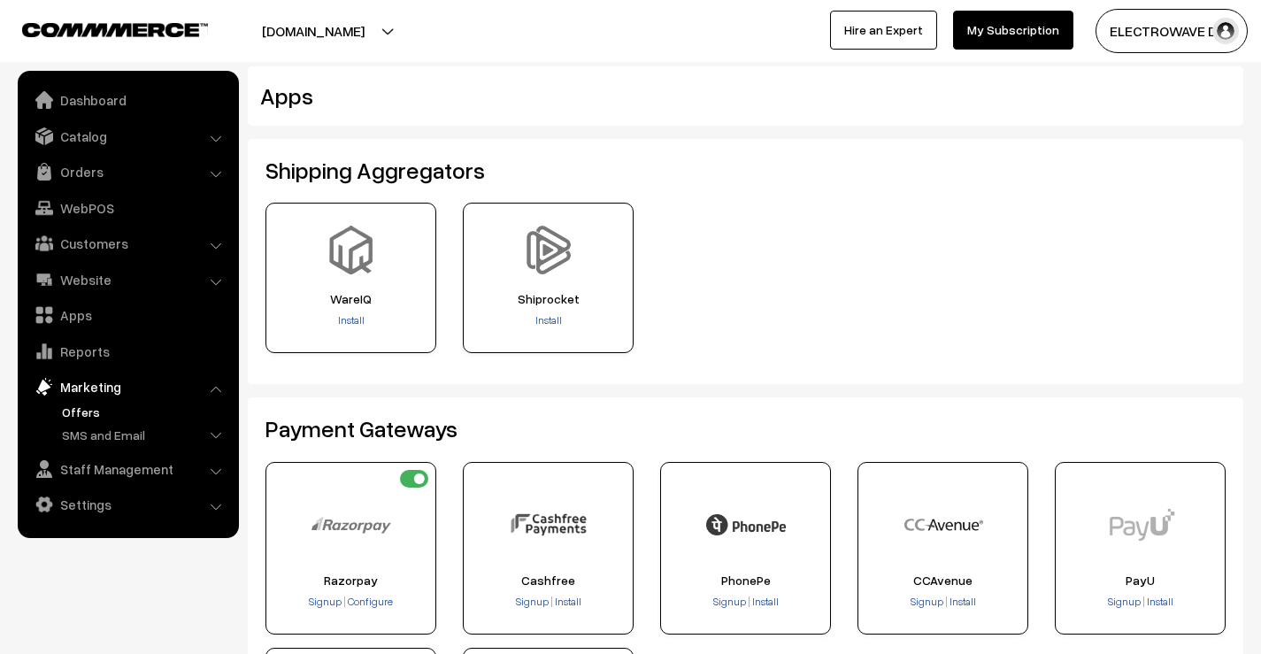
click at [90, 410] on link "Offers" at bounding box center [145, 412] width 175 height 19
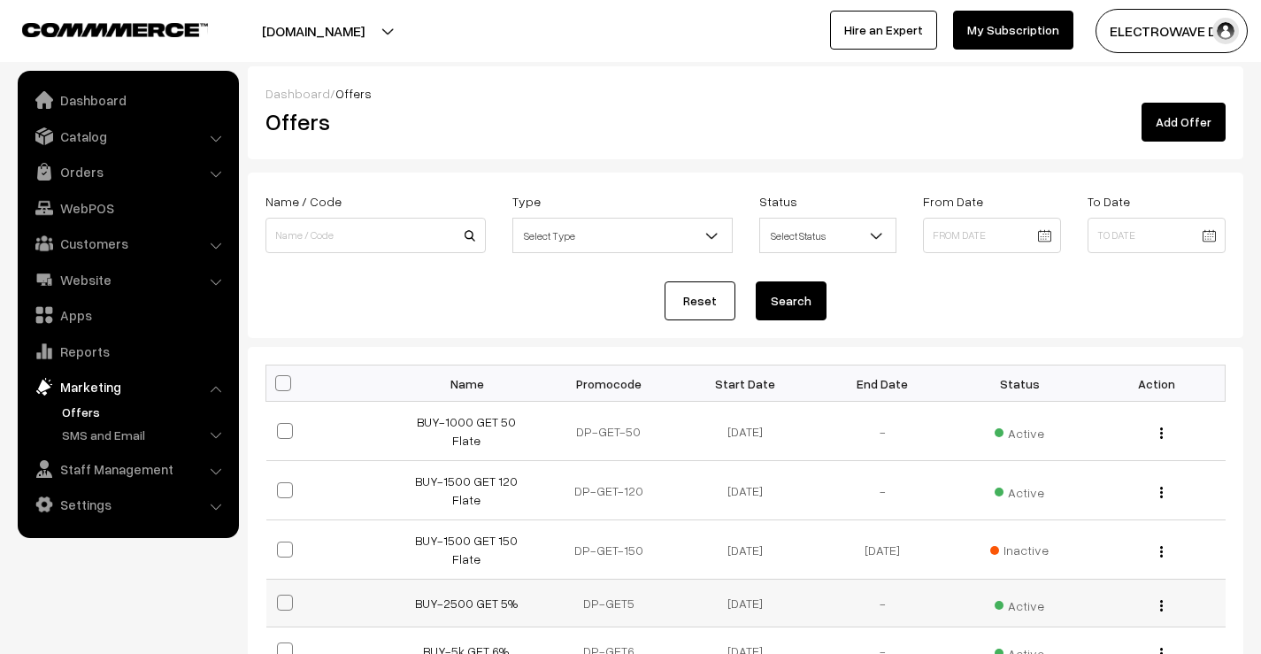
scroll to position [89, 0]
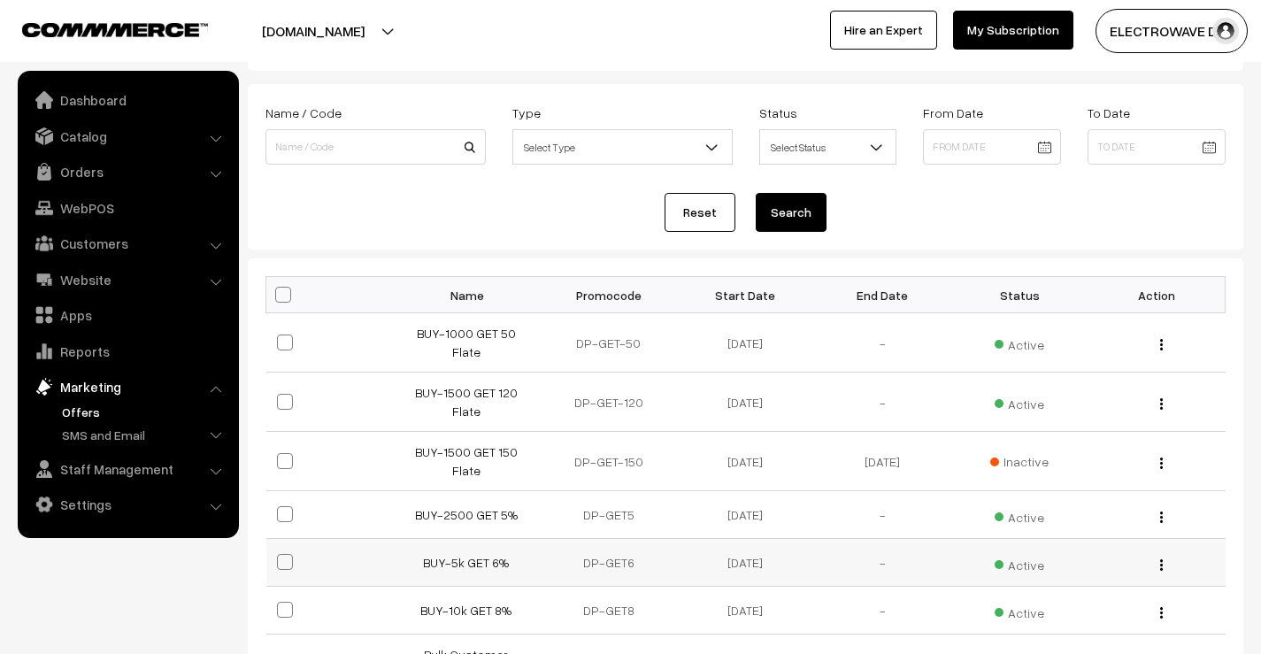
click at [1161, 559] on img "button" at bounding box center [1161, 565] width 3 height 12
click at [1080, 570] on link "Edit" at bounding box center [1082, 589] width 150 height 39
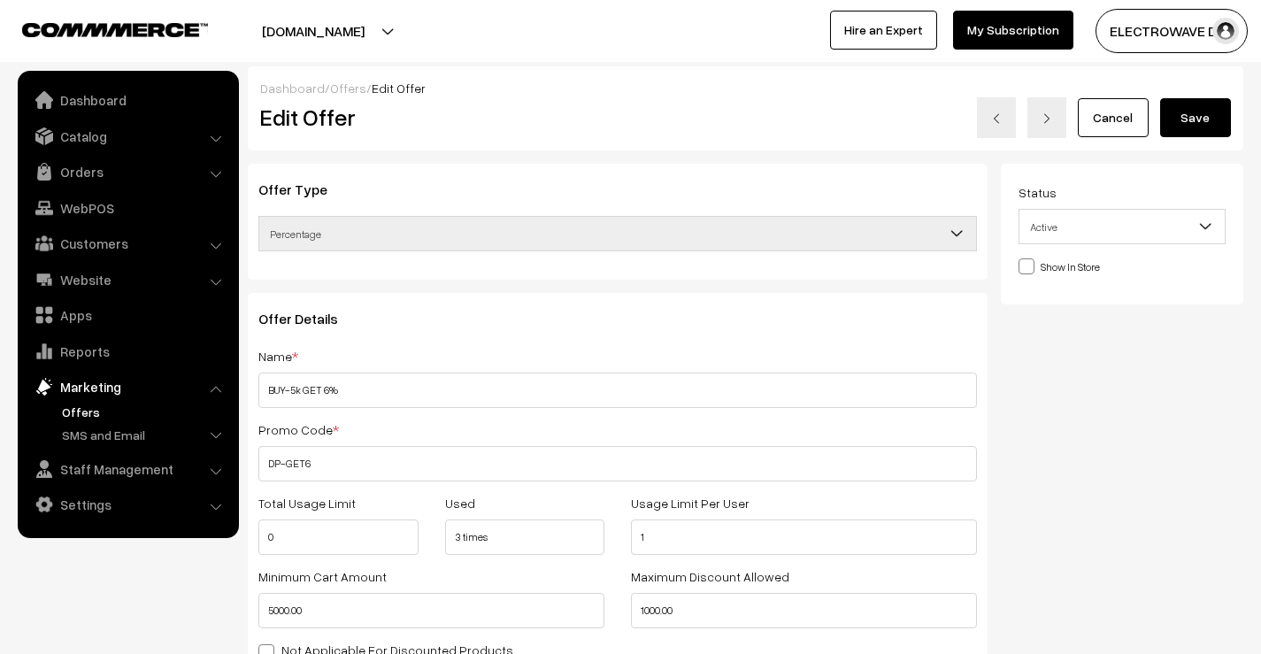
scroll to position [266, 0]
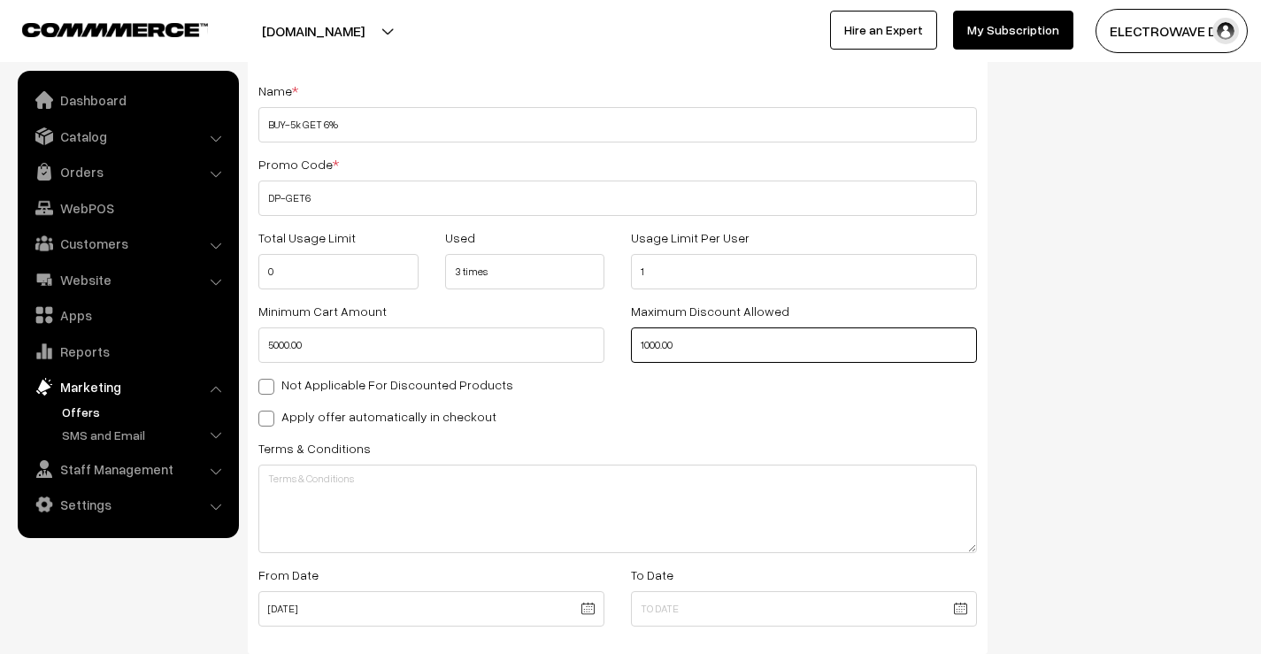
click at [686, 348] on input "1000.00" at bounding box center [804, 344] width 346 height 35
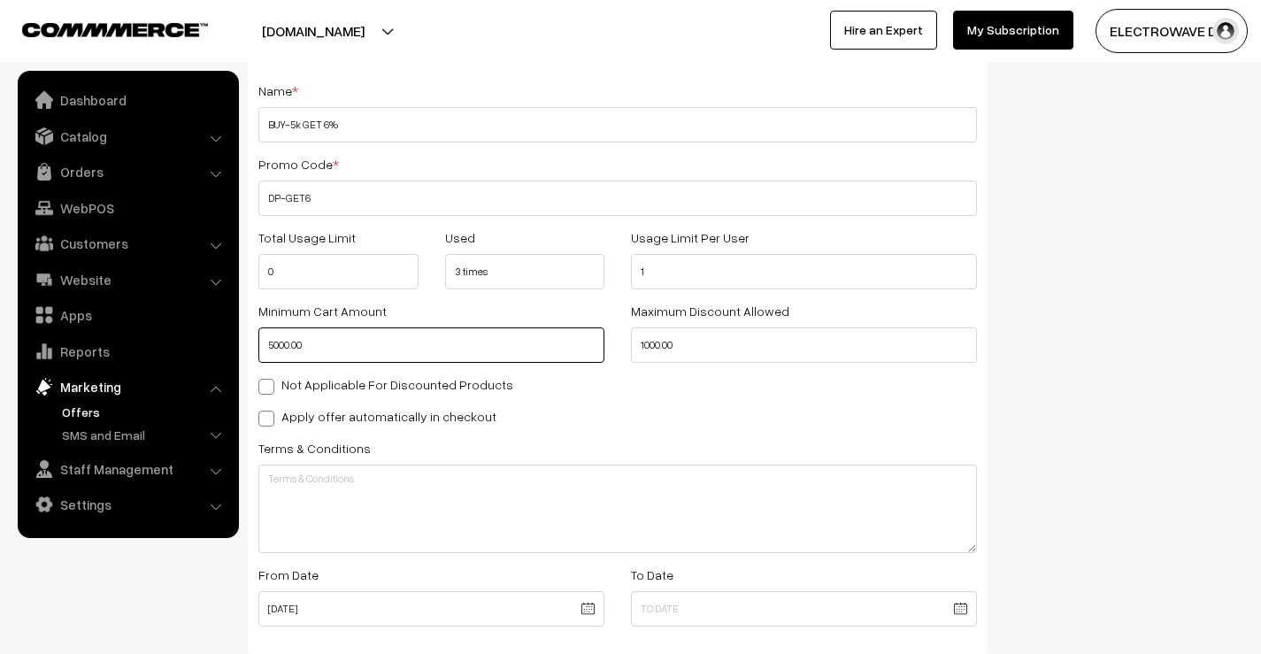
type input "1000"
drag, startPoint x: 338, startPoint y: 342, endPoint x: 223, endPoint y: 338, distance: 115.1
click at [223, 338] on body "Thank you for showing interest. Our team will call you shortly. Close [DOMAIN_N…" at bounding box center [630, 386] width 1261 height 1305
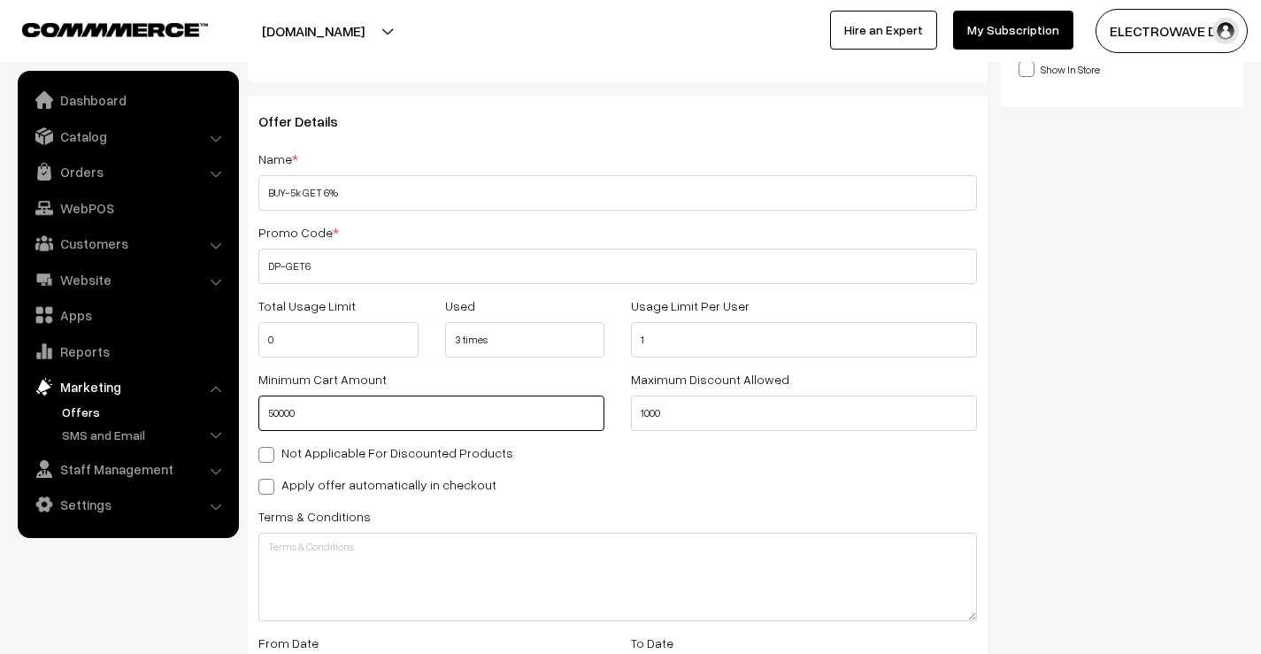
scroll to position [177, 0]
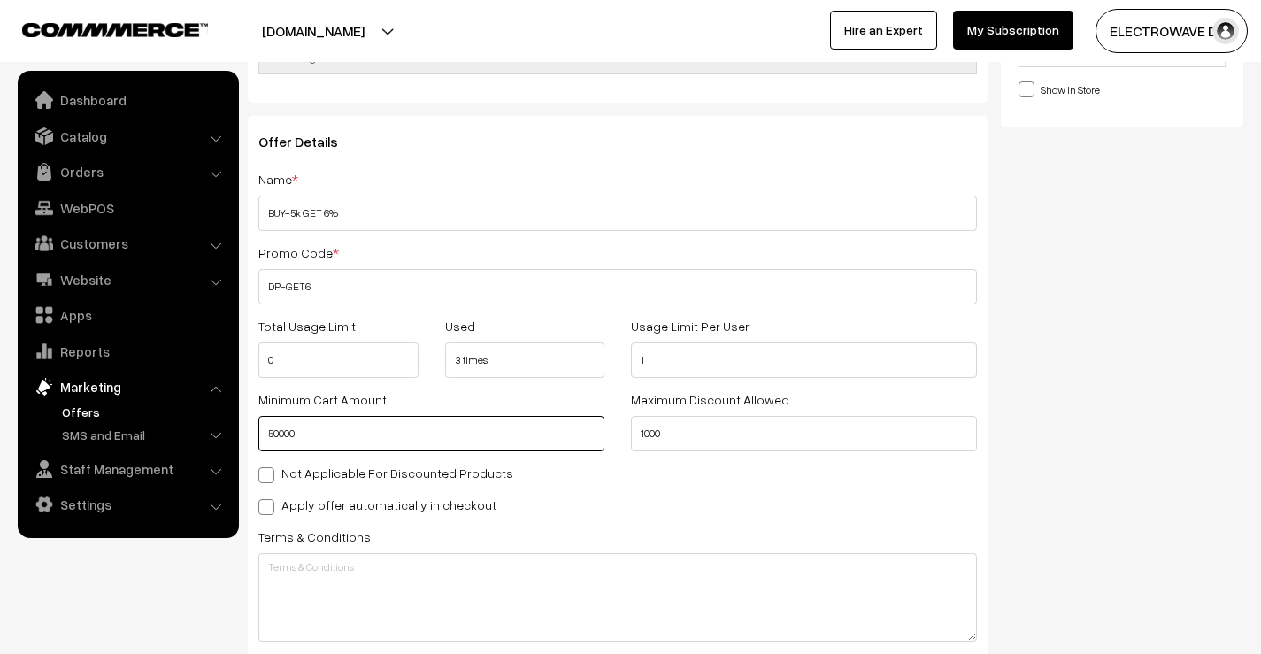
click at [276, 438] on input "50000" at bounding box center [431, 433] width 346 height 35
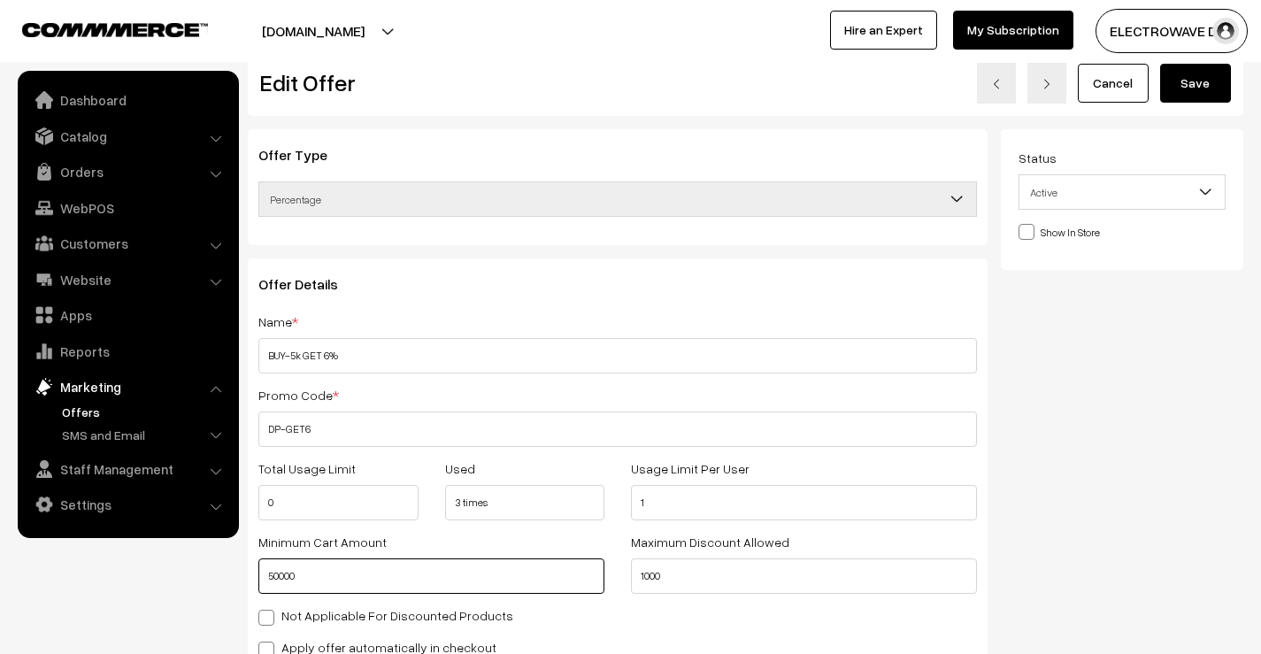
scroll to position [0, 0]
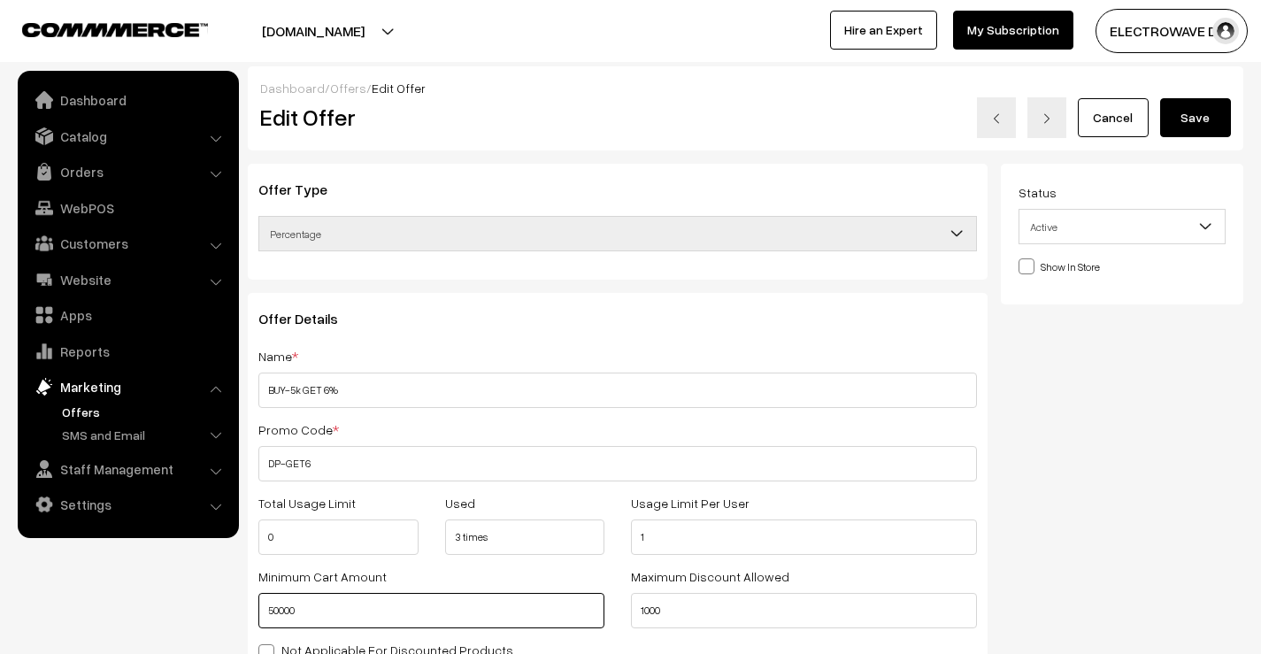
type input "50000"
click at [1183, 120] on button "Save" at bounding box center [1195, 117] width 71 height 39
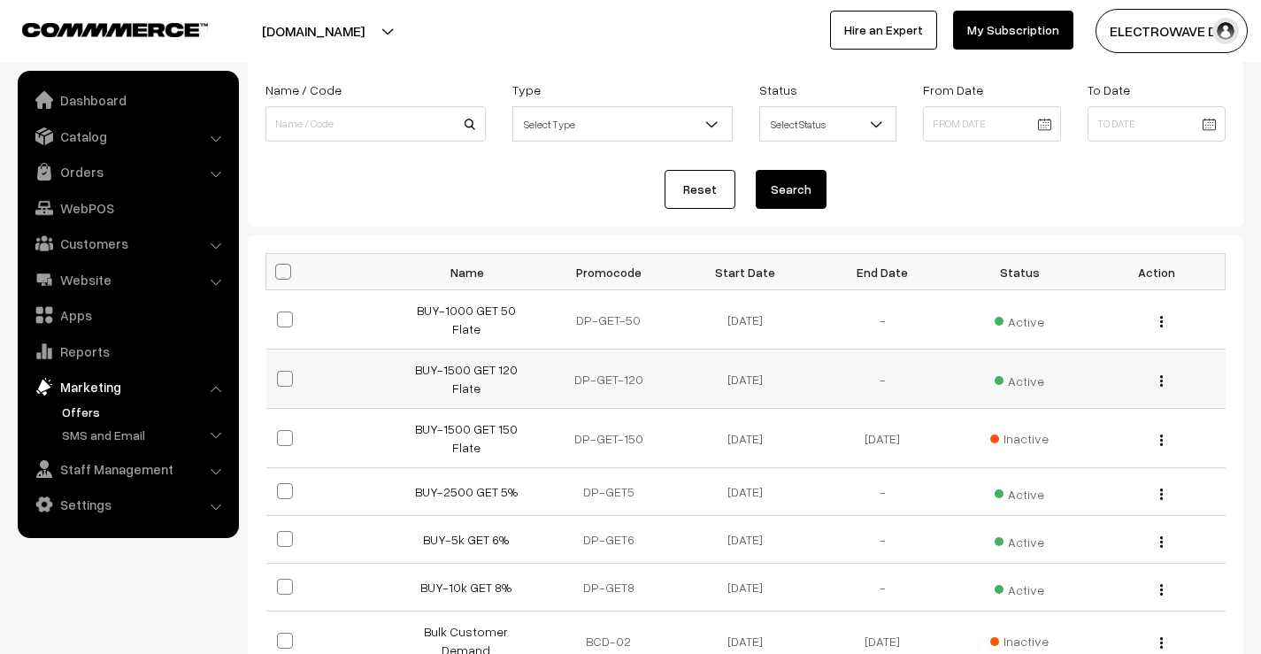
scroll to position [177, 0]
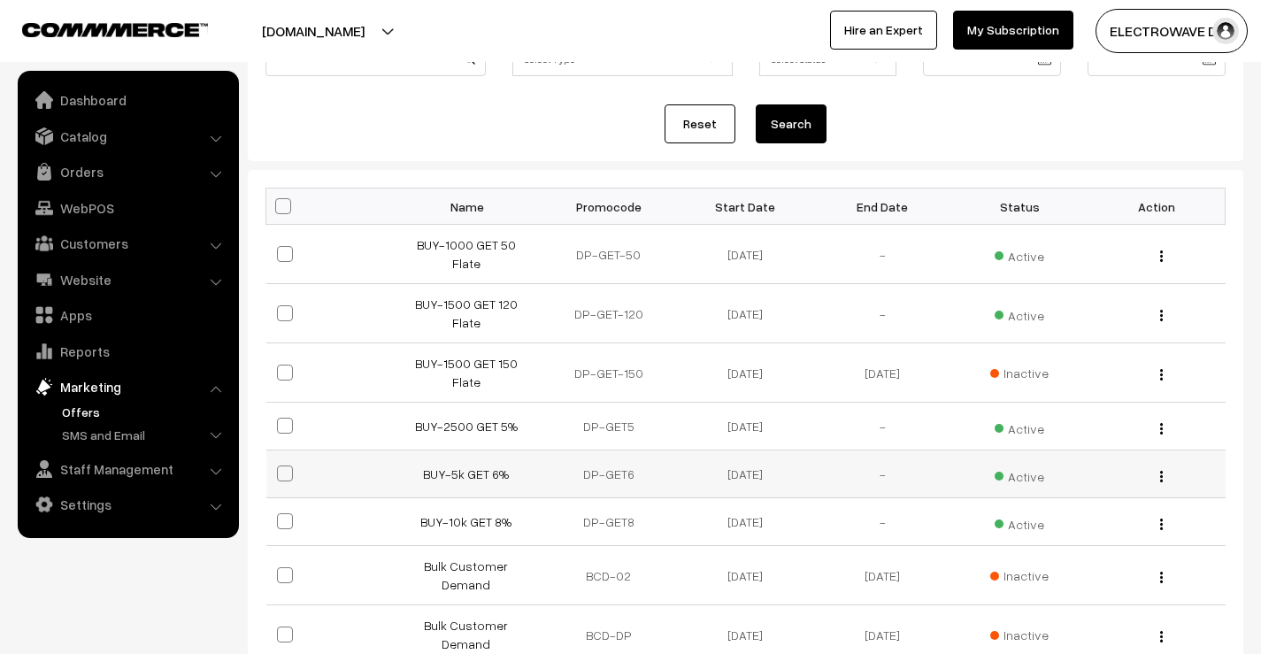
click at [1161, 471] on img "button" at bounding box center [1161, 477] width 3 height 12
click at [1066, 481] on link "Edit" at bounding box center [1082, 500] width 150 height 39
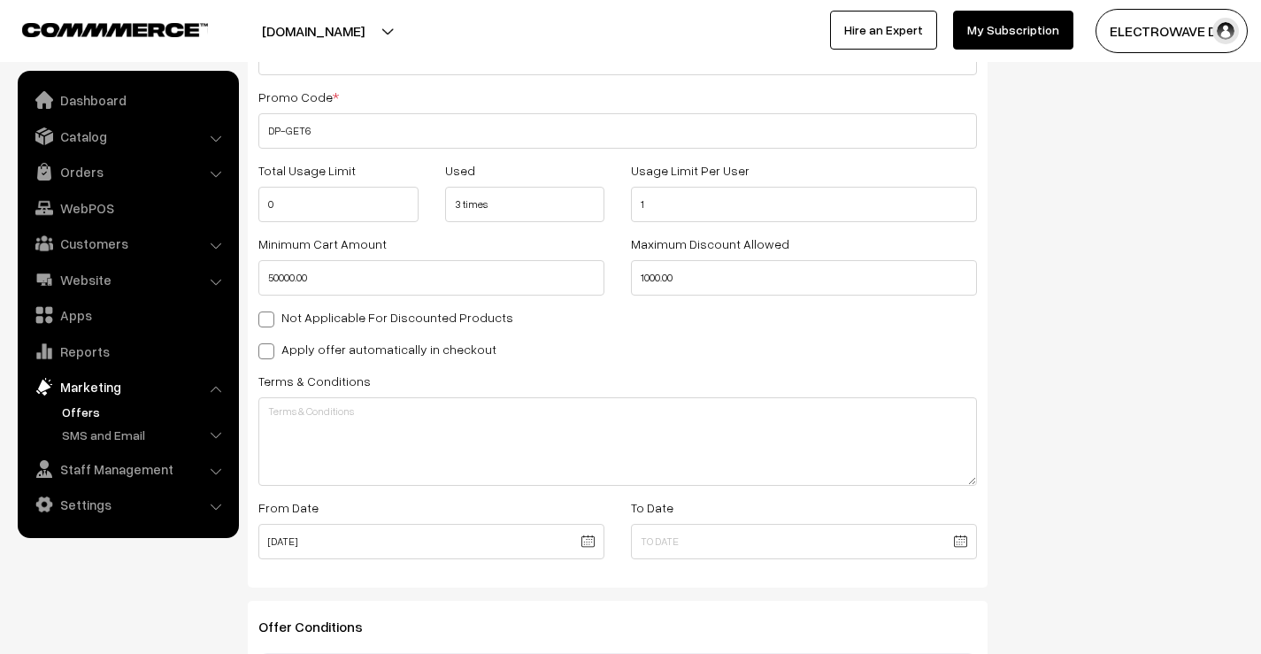
scroll to position [354, 0]
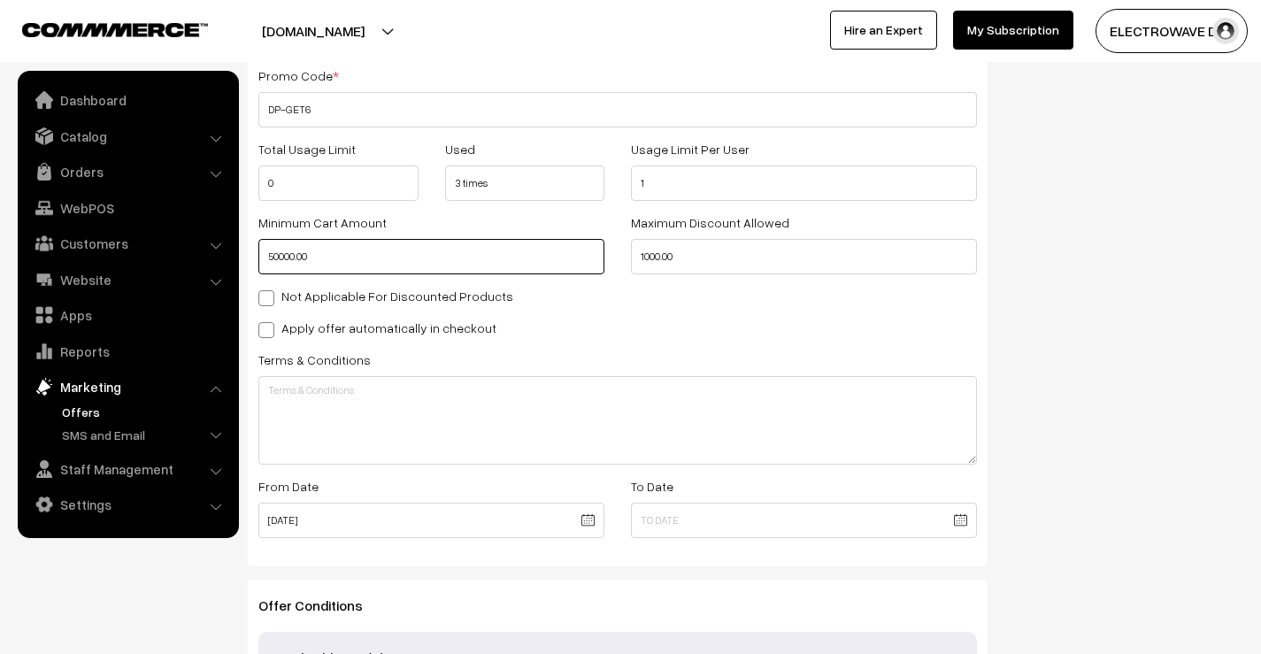
drag, startPoint x: 389, startPoint y: 258, endPoint x: 235, endPoint y: 256, distance: 154.0
click at [235, 256] on body "Thank you for showing interest. Our team will call you shortly. Close [DOMAIN_N…" at bounding box center [630, 298] width 1261 height 1305
type input "1"
type input "5000"
click at [806, 273] on input "50000" at bounding box center [804, 256] width 346 height 35
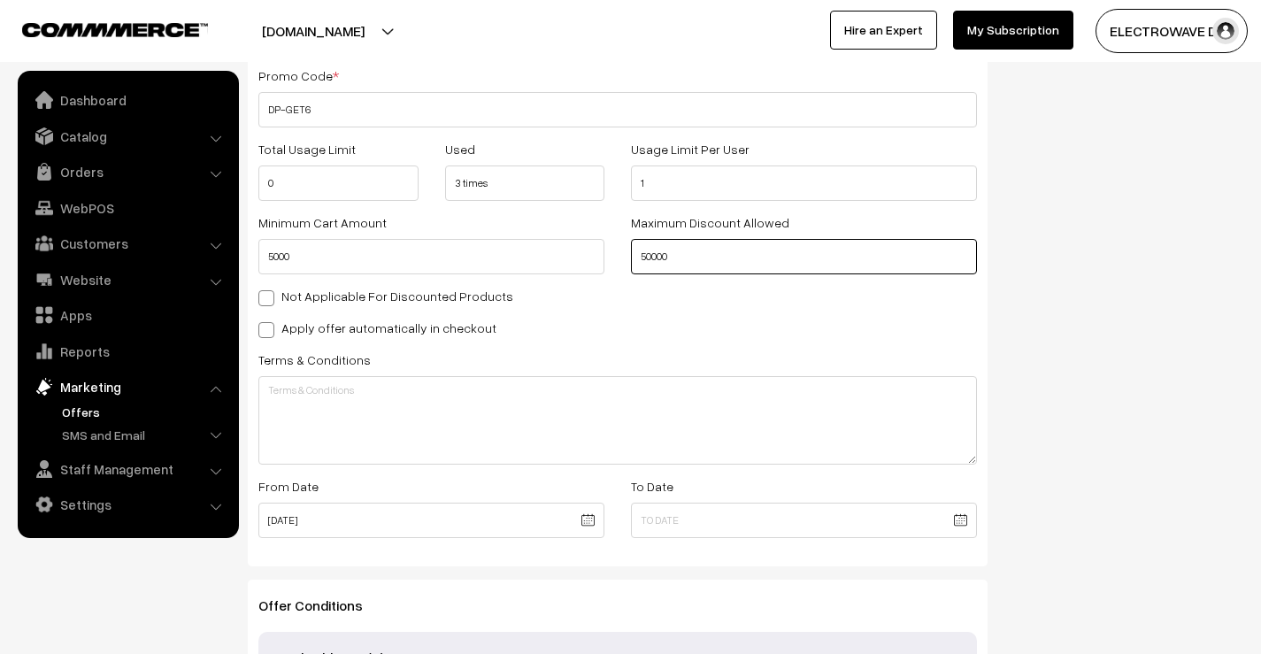
click at [656, 261] on input "50000" at bounding box center [804, 256] width 346 height 35
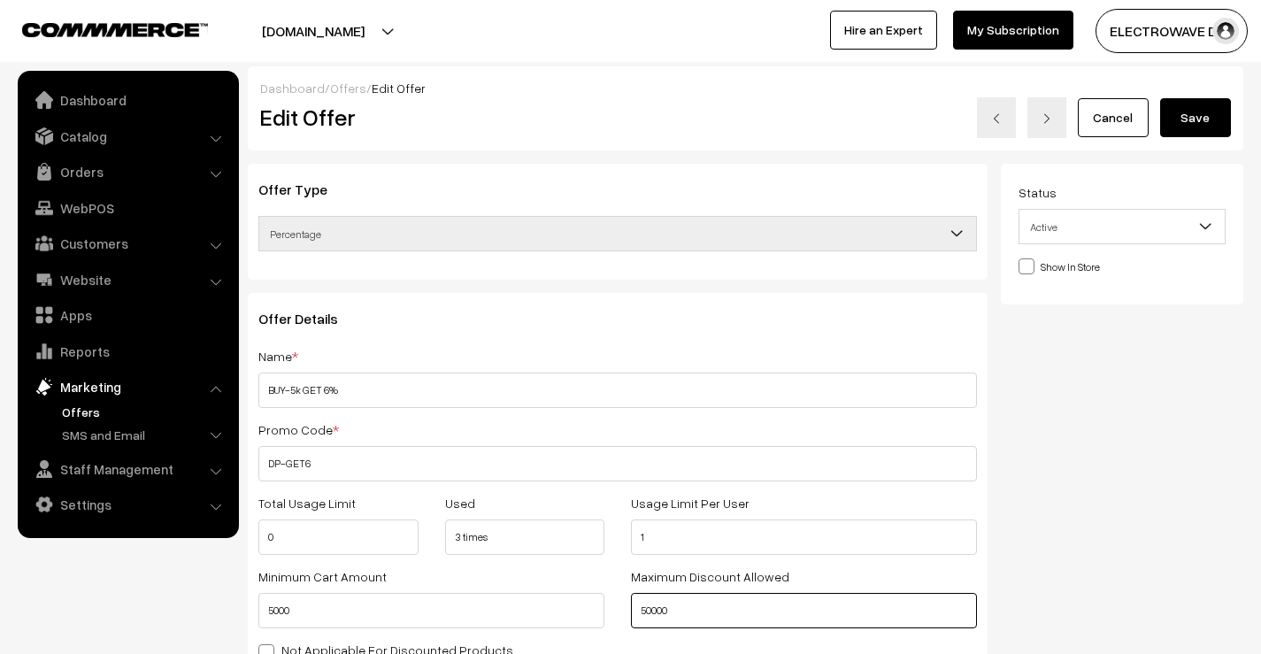
type input "50000"
click at [1219, 119] on button "Save" at bounding box center [1195, 117] width 71 height 39
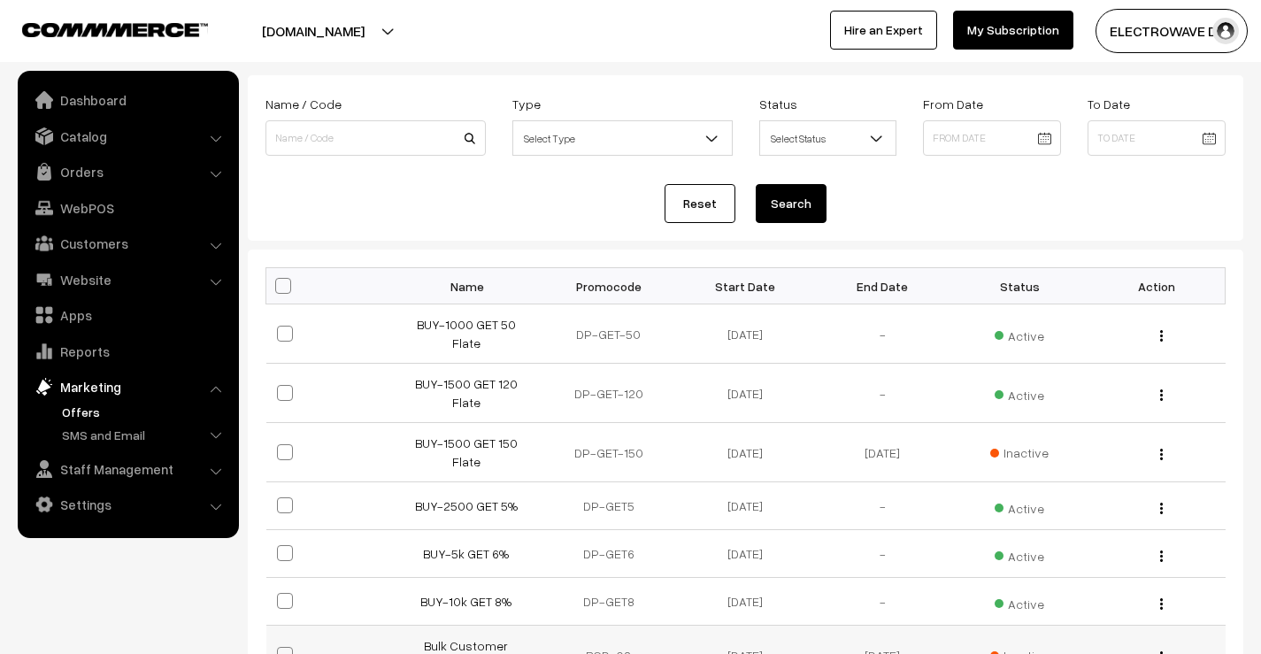
scroll to position [177, 0]
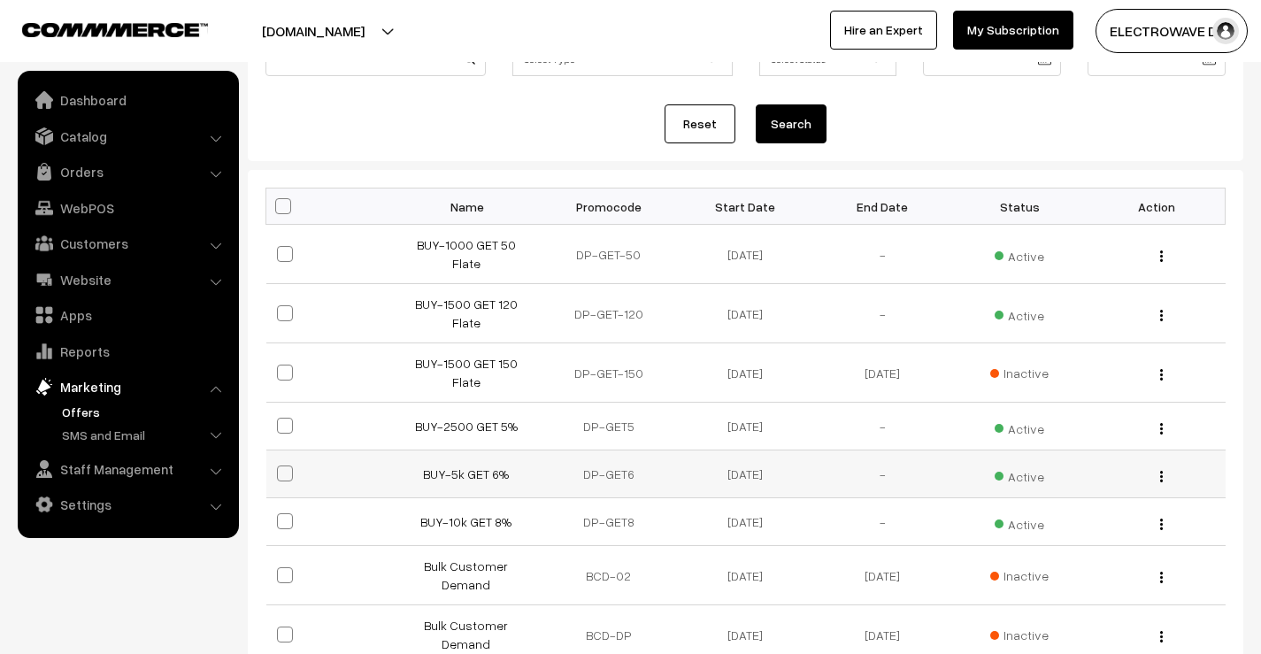
click at [1160, 471] on img "button" at bounding box center [1161, 477] width 3 height 12
click at [1076, 481] on link "Edit" at bounding box center [1082, 500] width 150 height 39
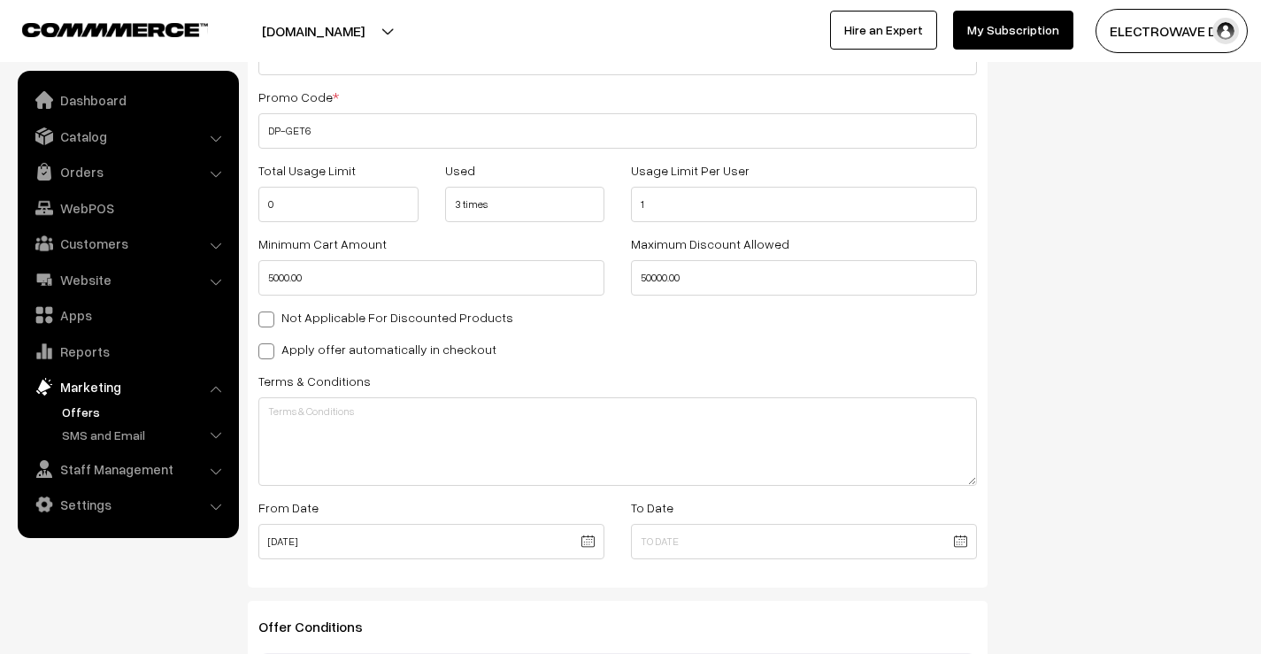
scroll to position [354, 0]
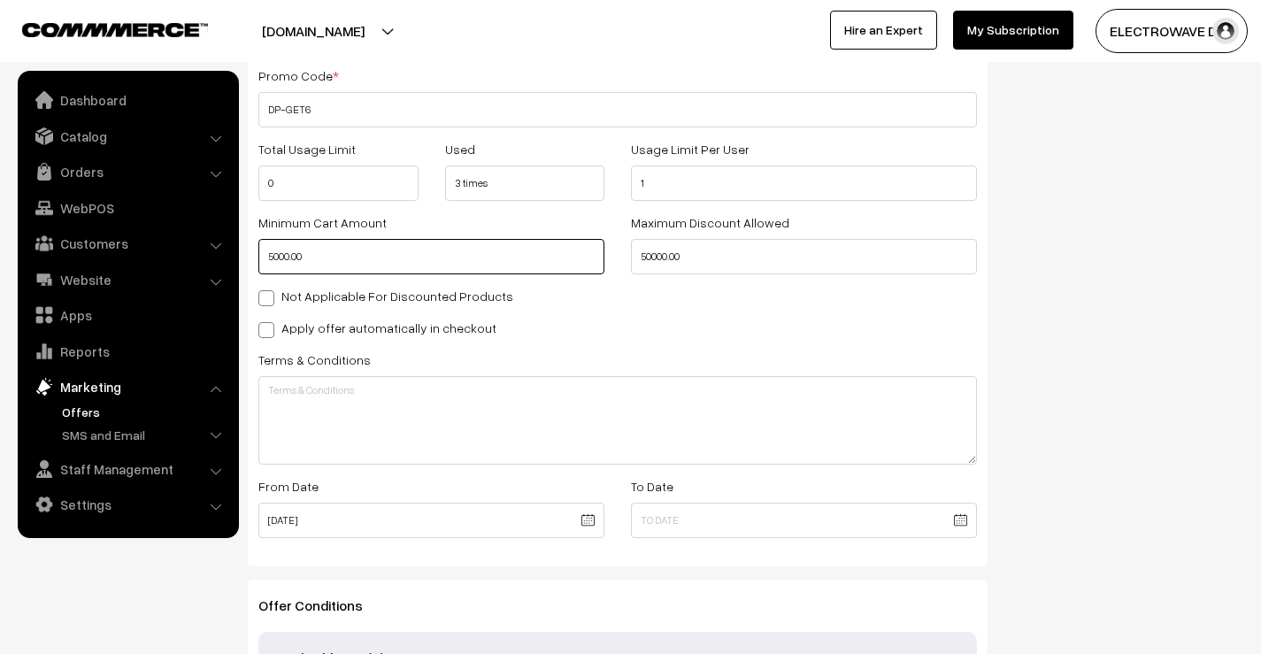
drag, startPoint x: 326, startPoint y: 262, endPoint x: 253, endPoint y: 260, distance: 72.6
click at [253, 260] on div "Minimum Cart Amount 5000.00" at bounding box center [431, 243] width 373 height 63
type input "5000"
click at [710, 259] on input "50000.00" at bounding box center [804, 256] width 346 height 35
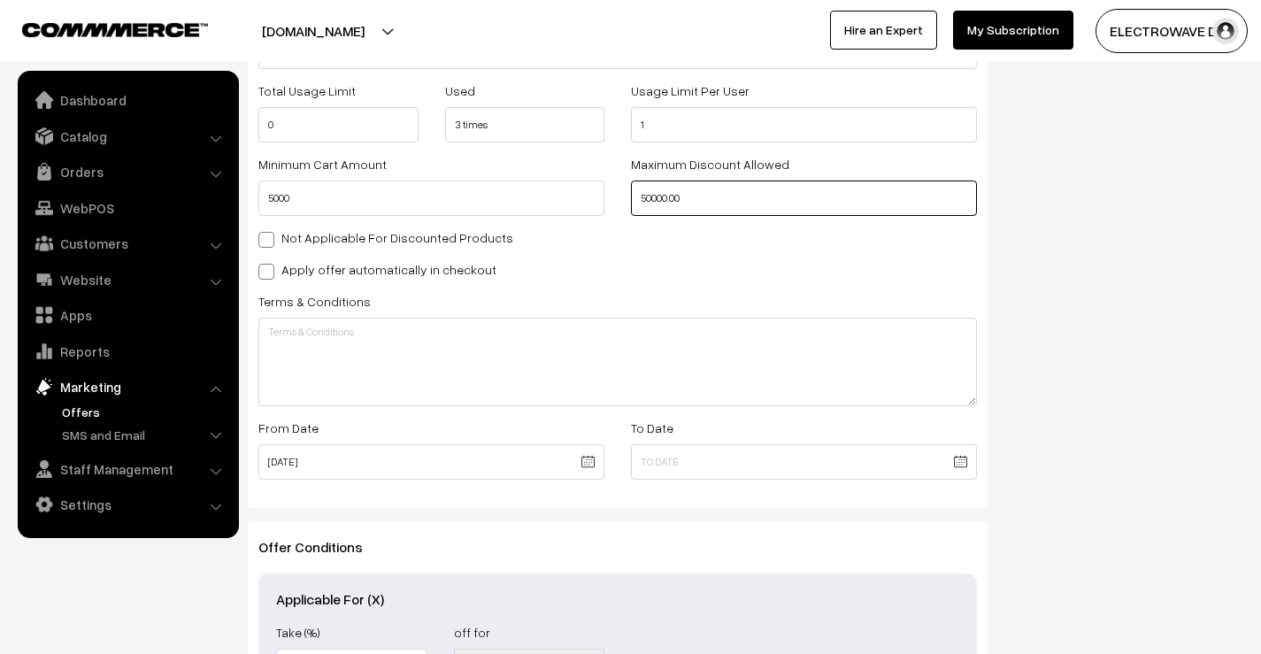
scroll to position [312, 0]
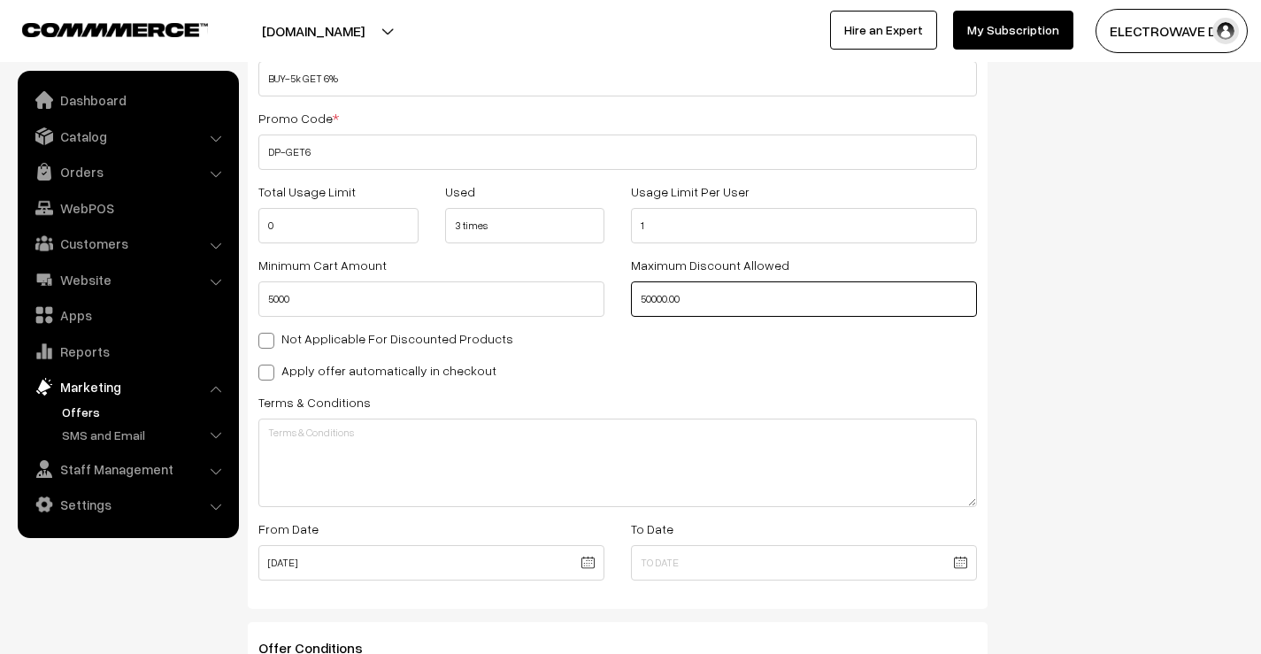
click at [673, 296] on input "50000.00" at bounding box center [804, 298] width 346 height 35
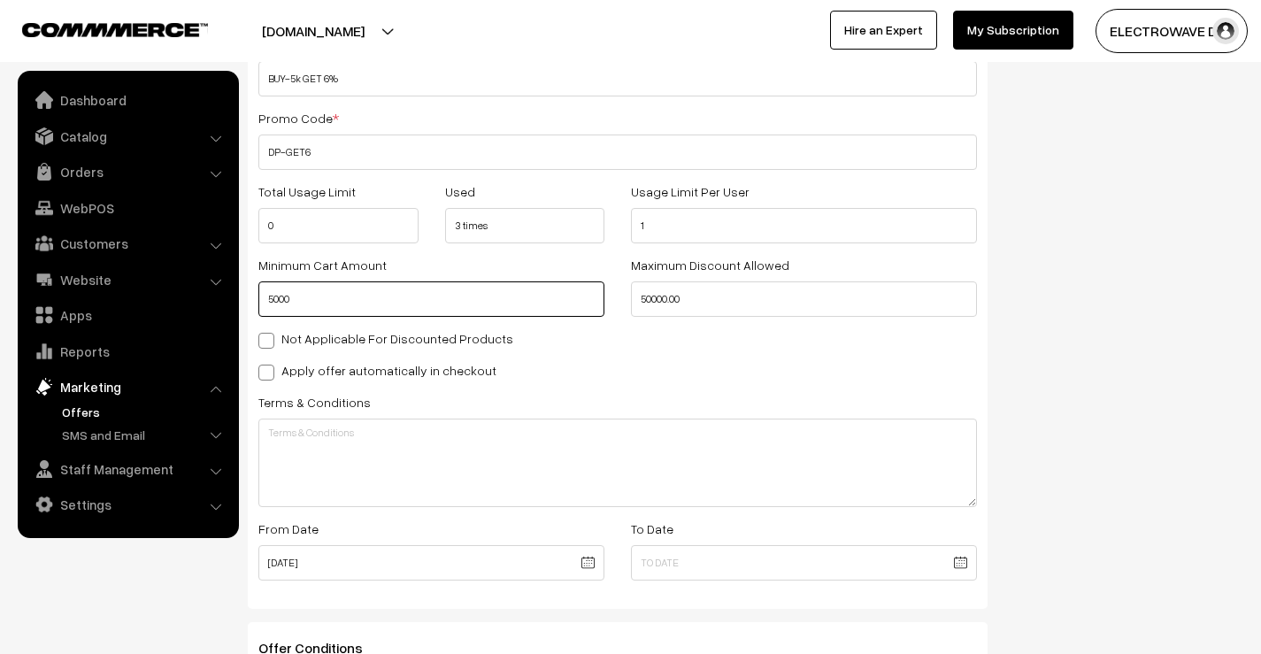
type input "50000"
drag, startPoint x: 342, startPoint y: 304, endPoint x: 268, endPoint y: 308, distance: 73.5
click at [268, 308] on input "5000" at bounding box center [431, 298] width 346 height 35
type input "10000"
click at [345, 335] on label "Not Applicable For Discounted Products" at bounding box center [385, 338] width 255 height 19
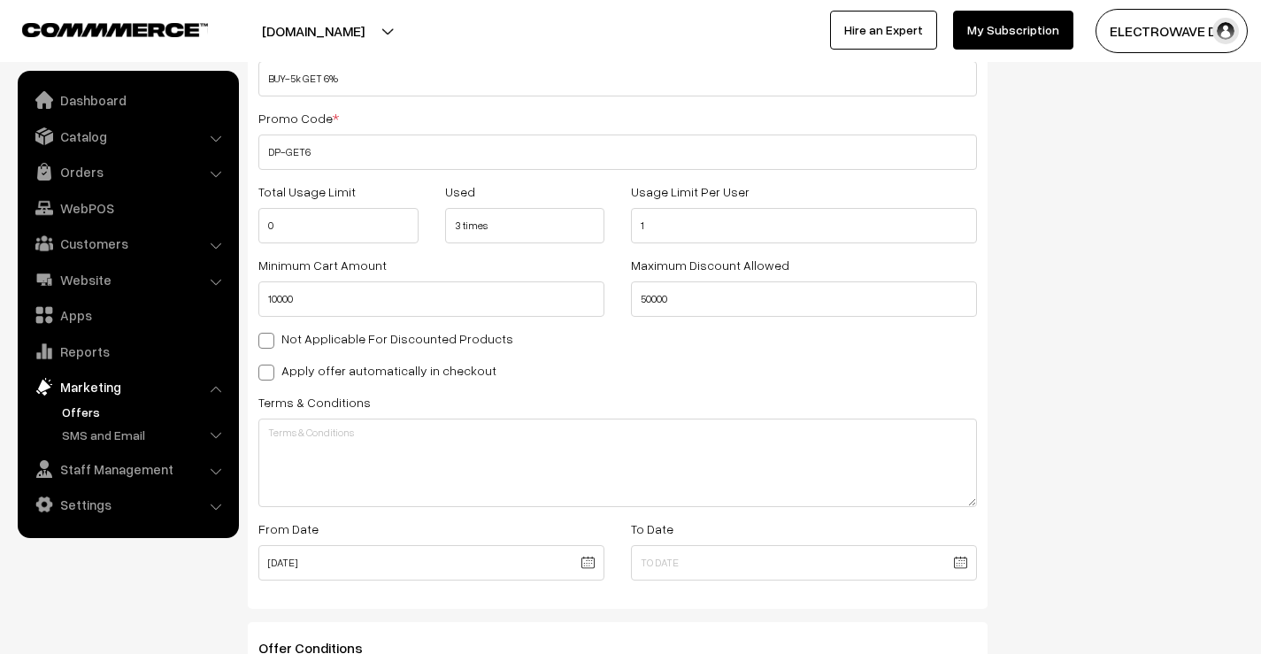
click at [270, 335] on input "Not Applicable For Discounted Products" at bounding box center [264, 338] width 12 height 12
click at [345, 335] on label "Not Applicable For Discounted Products" at bounding box center [385, 338] width 255 height 19
click at [270, 335] on input "Not Applicable For Discounted Products" at bounding box center [264, 338] width 12 height 12
checkbox input "false"
click at [326, 366] on label "Apply offer automatically in checkout" at bounding box center [377, 370] width 238 height 19
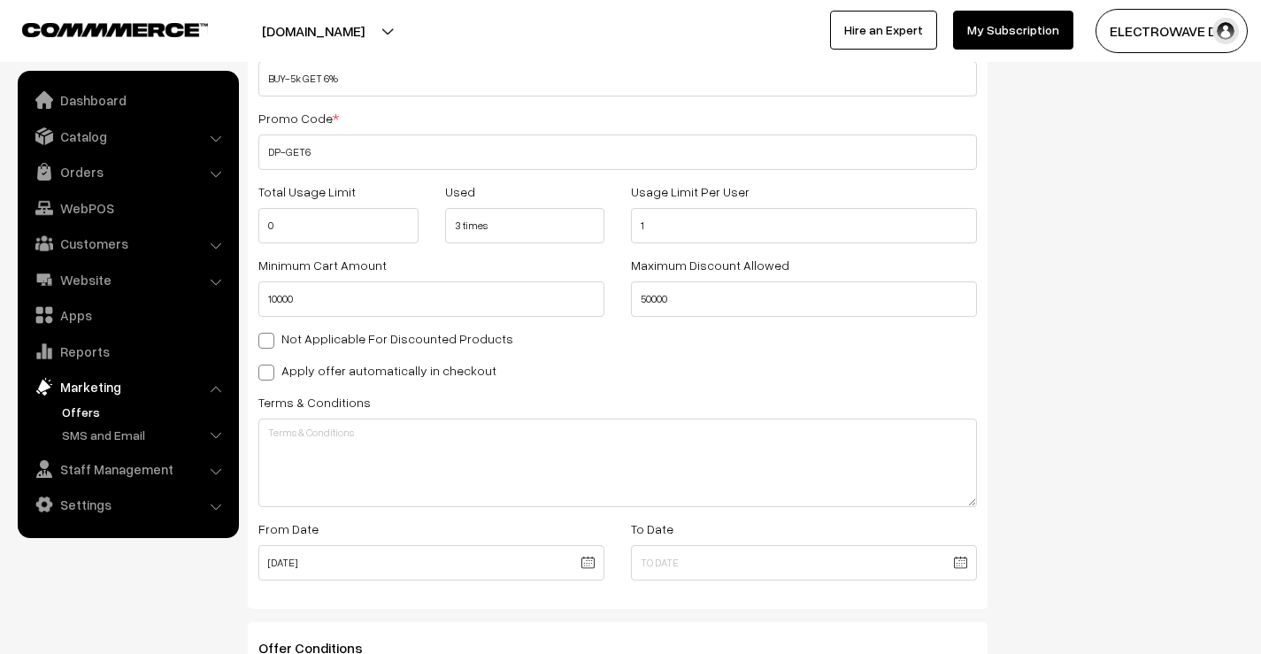
click at [270, 366] on input "Apply offer automatically in checkout" at bounding box center [264, 370] width 12 height 12
click at [326, 366] on label "Apply offer automatically in checkout" at bounding box center [377, 370] width 238 height 19
click at [270, 366] on input "Apply offer automatically in checkout" at bounding box center [264, 370] width 12 height 12
checkbox input "false"
drag, startPoint x: 356, startPoint y: 305, endPoint x: 261, endPoint y: 305, distance: 94.7
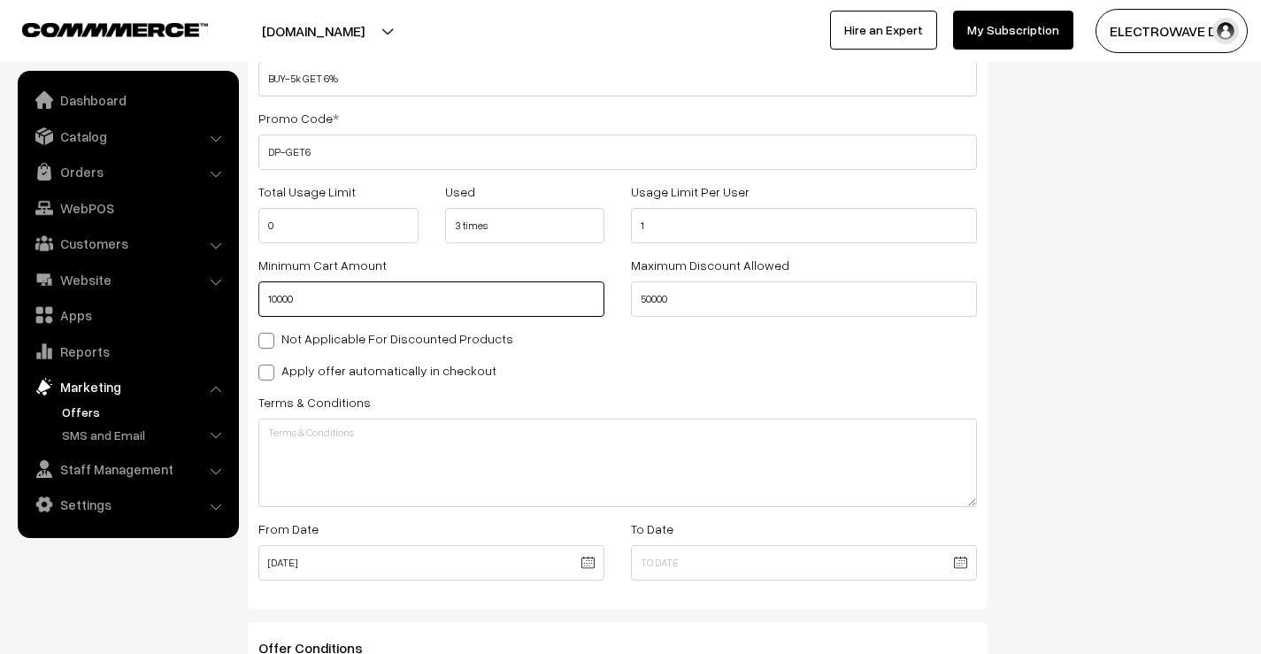
click at [261, 305] on input "10000" at bounding box center [431, 298] width 346 height 35
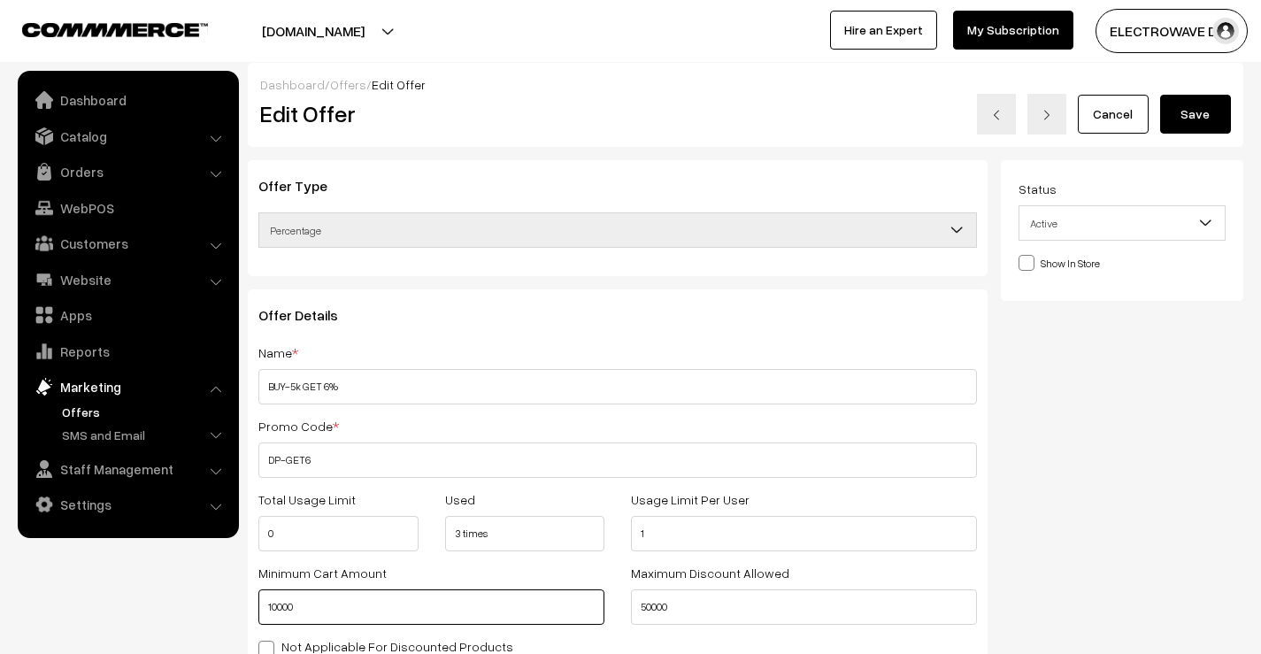
scroll to position [0, 0]
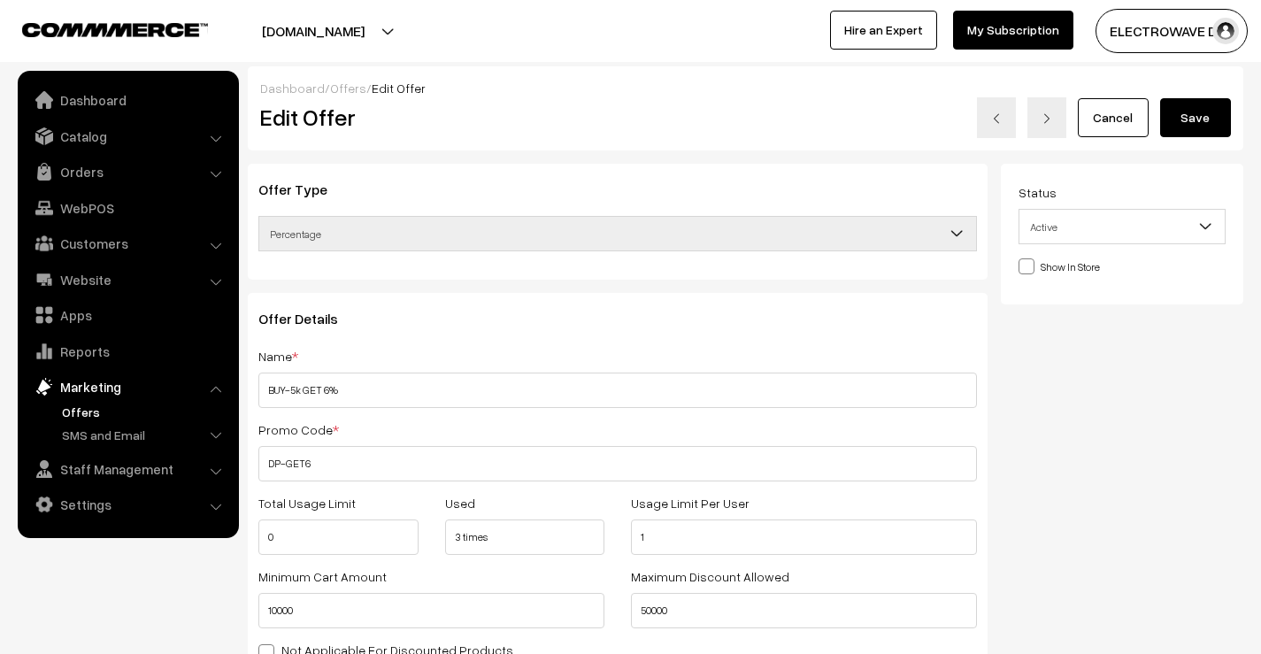
click at [1205, 125] on button "Save" at bounding box center [1195, 117] width 71 height 39
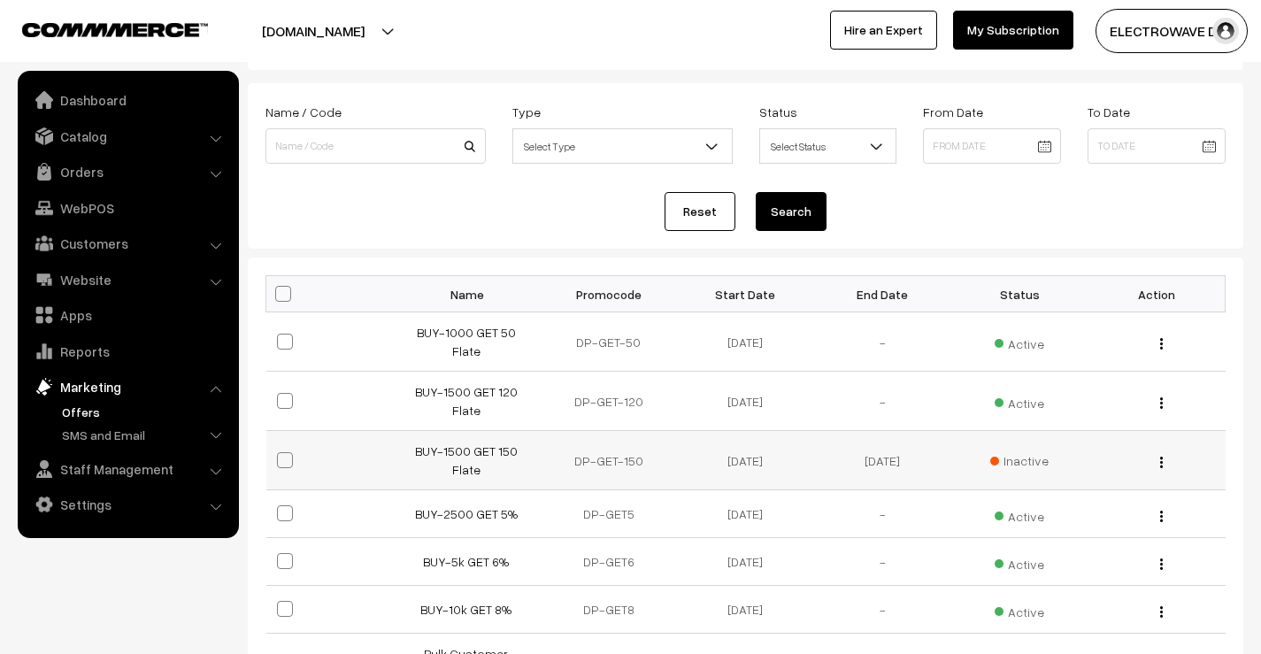
scroll to position [177, 0]
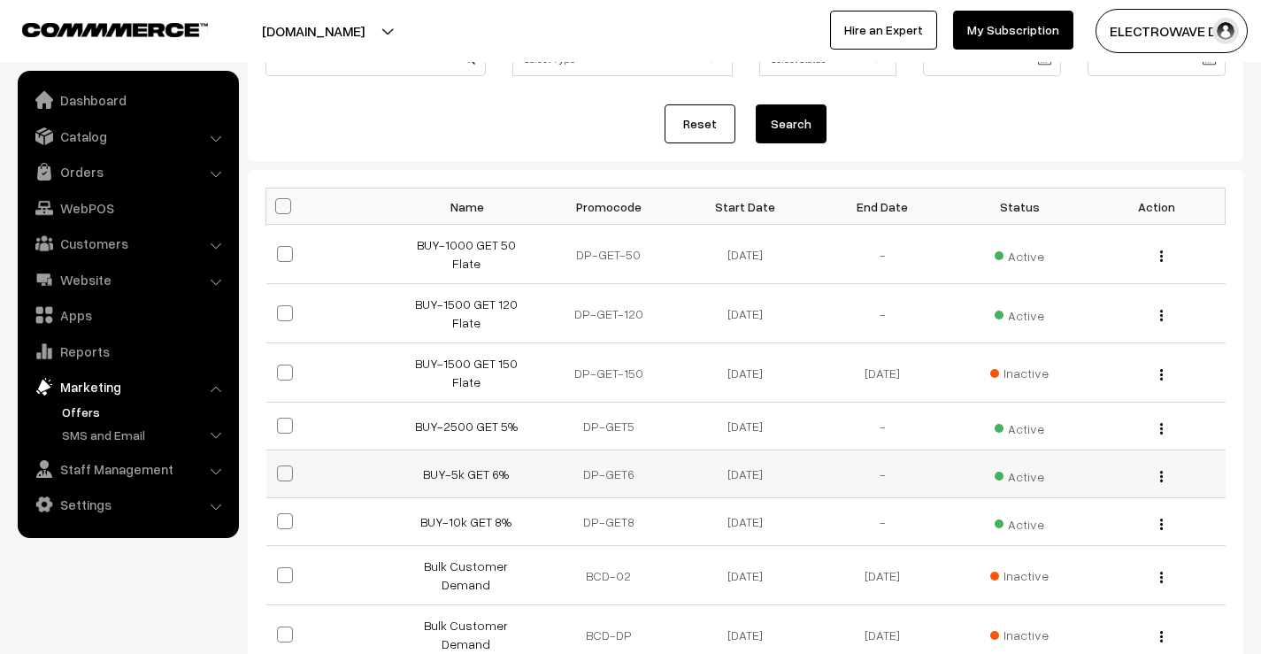
click at [1159, 469] on button "button" at bounding box center [1161, 476] width 4 height 14
click at [1069, 481] on link "Edit" at bounding box center [1082, 500] width 150 height 39
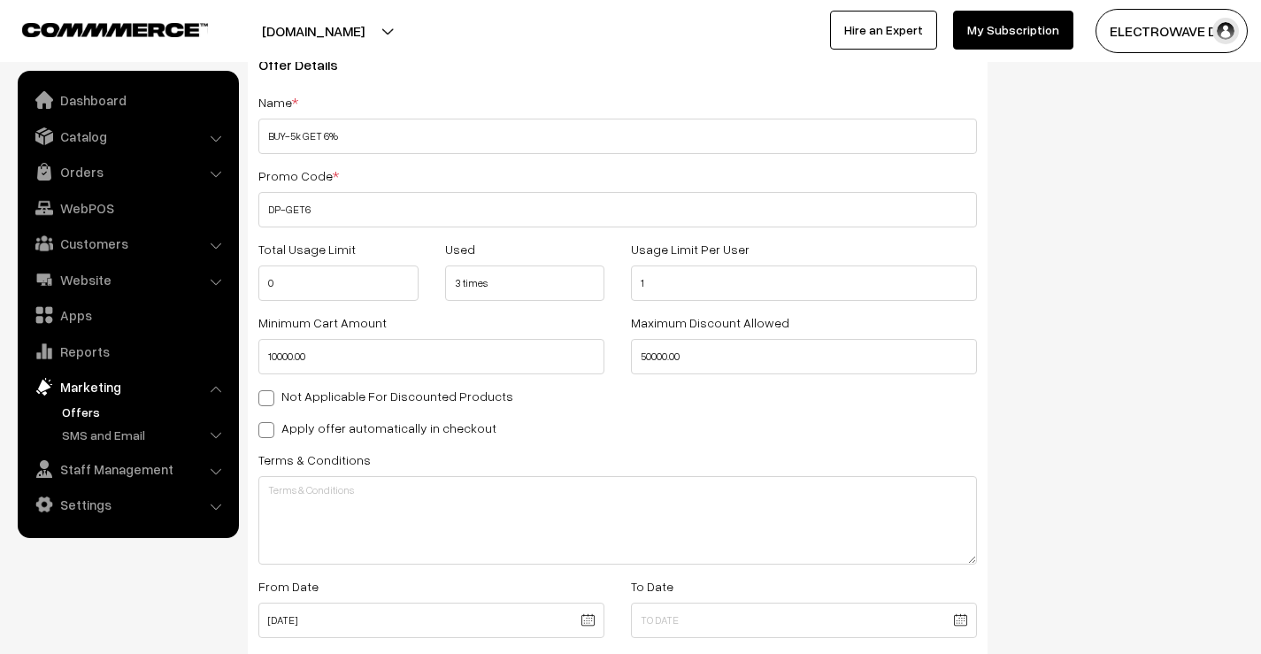
scroll to position [266, 0]
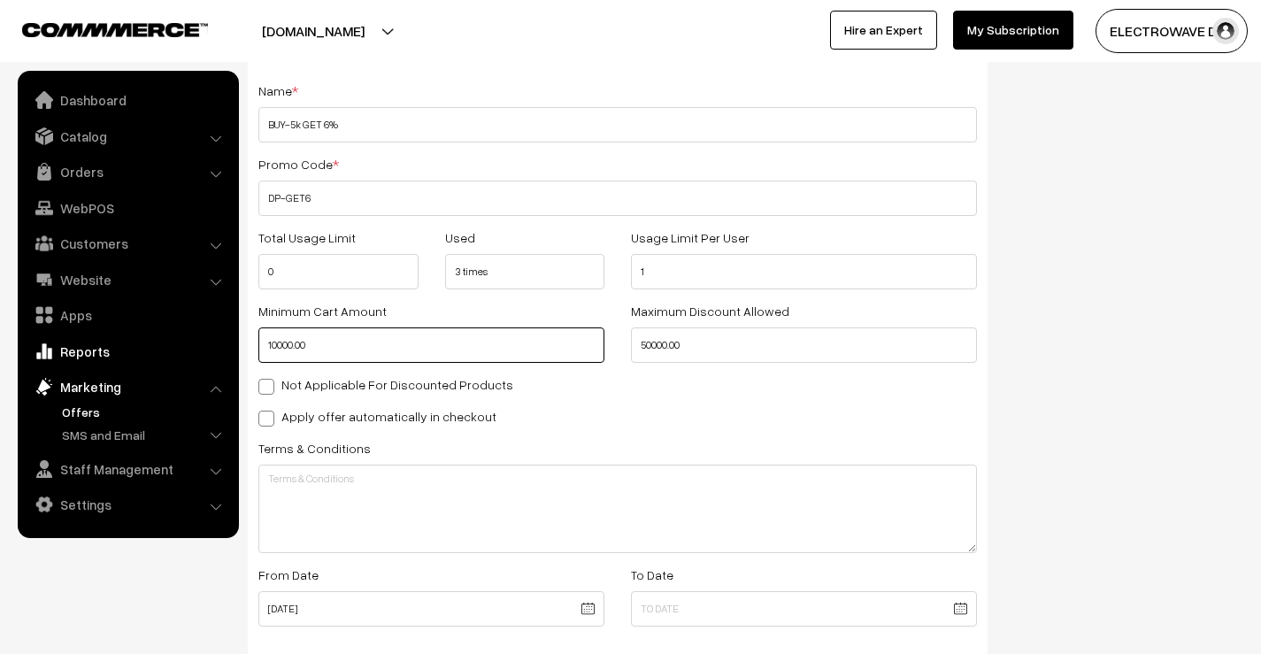
drag, startPoint x: 369, startPoint y: 355, endPoint x: 230, endPoint y: 357, distance: 139.0
click at [230, 357] on body "Thank you for showing interest. Our team will call you shortly. Close dhruvpro.…" at bounding box center [630, 386] width 1261 height 1305
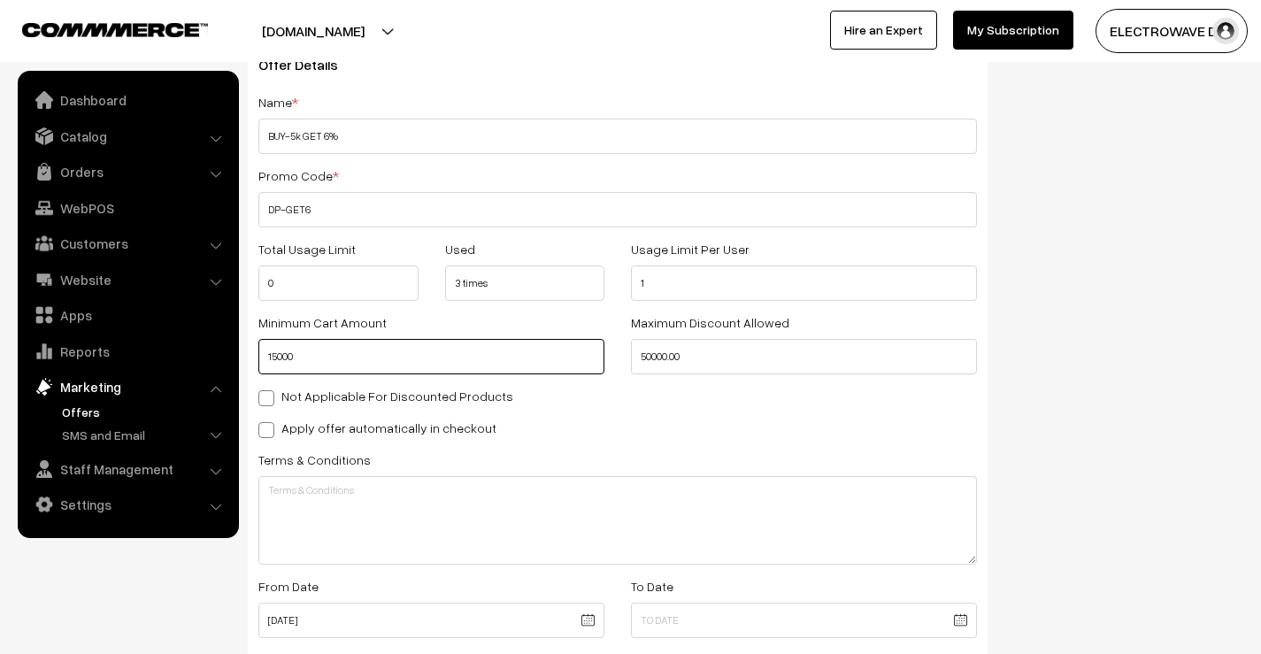
scroll to position [0, 0]
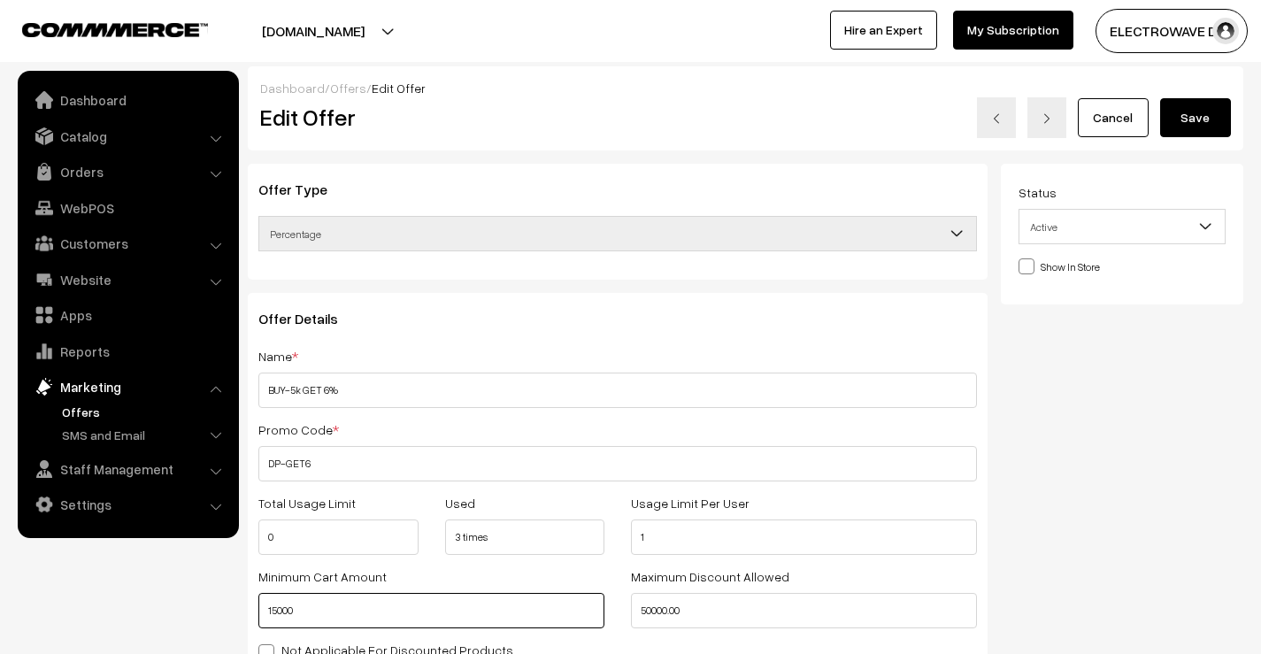
type input "15000"
drag, startPoint x: 1198, startPoint y: 131, endPoint x: 1100, endPoint y: 132, distance: 98.2
click at [1197, 130] on button "Save" at bounding box center [1195, 117] width 71 height 39
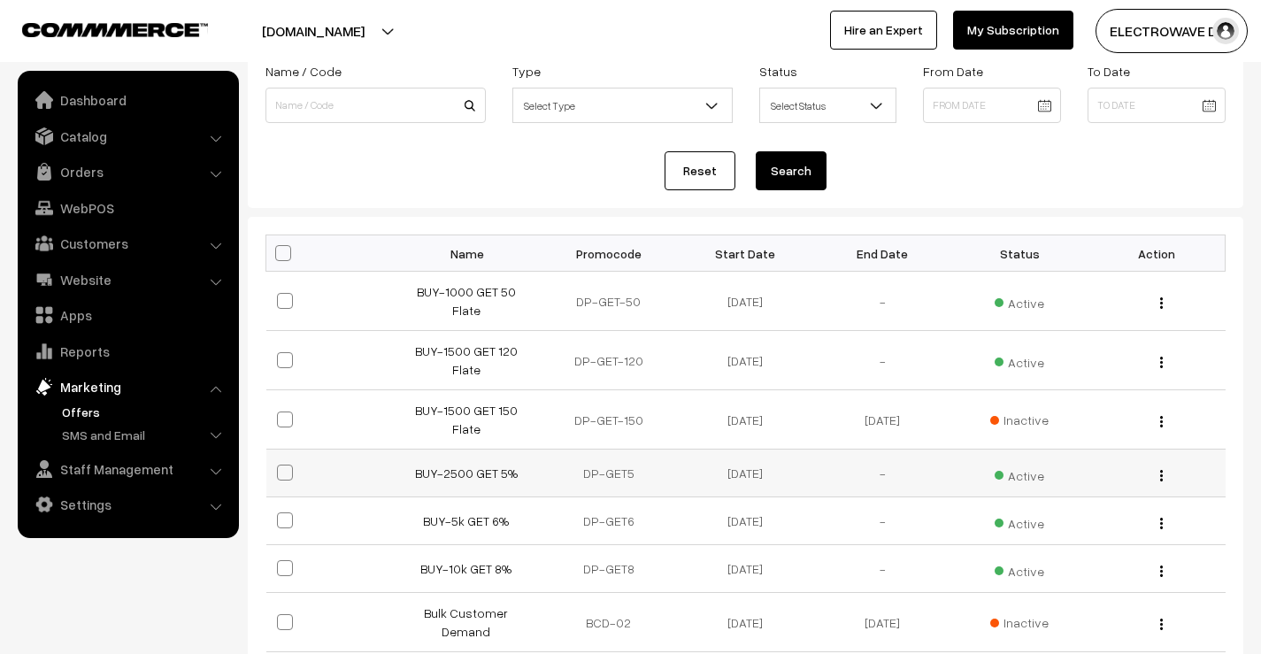
scroll to position [177, 0]
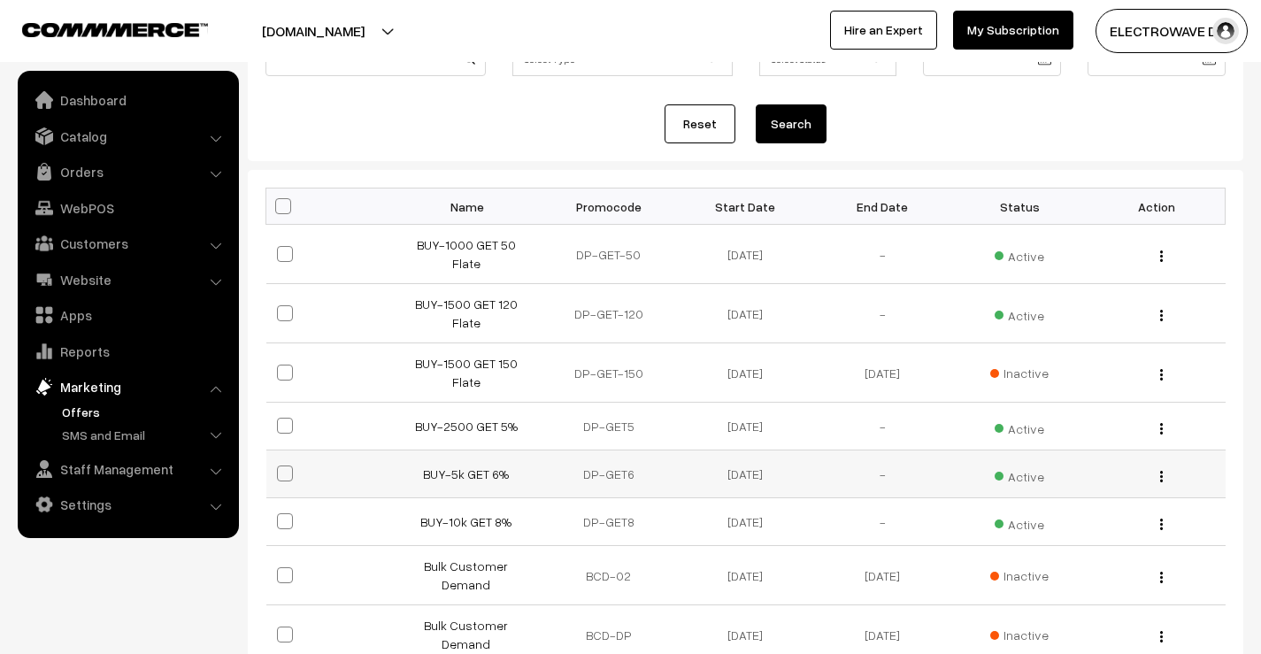
click at [1158, 465] on div "Edit" at bounding box center [1157, 474] width 116 height 19
click at [1163, 469] on button "button" at bounding box center [1161, 476] width 4 height 14
click at [1090, 481] on link "Edit" at bounding box center [1082, 500] width 150 height 39
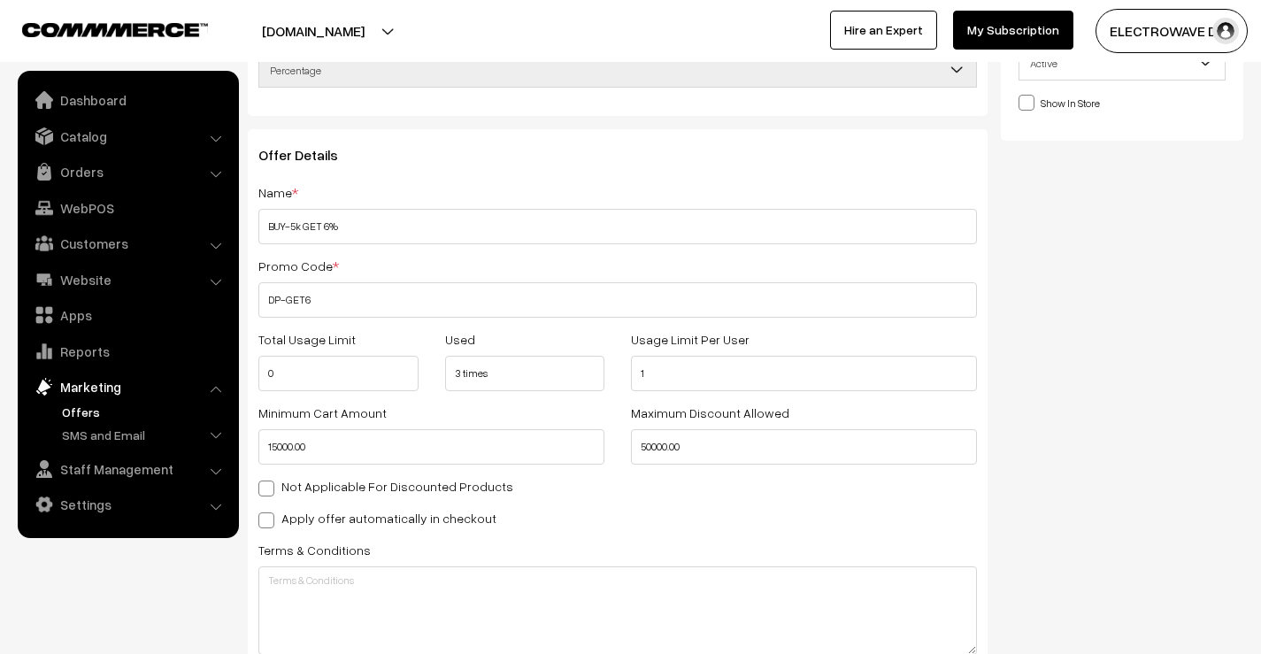
scroll to position [266, 0]
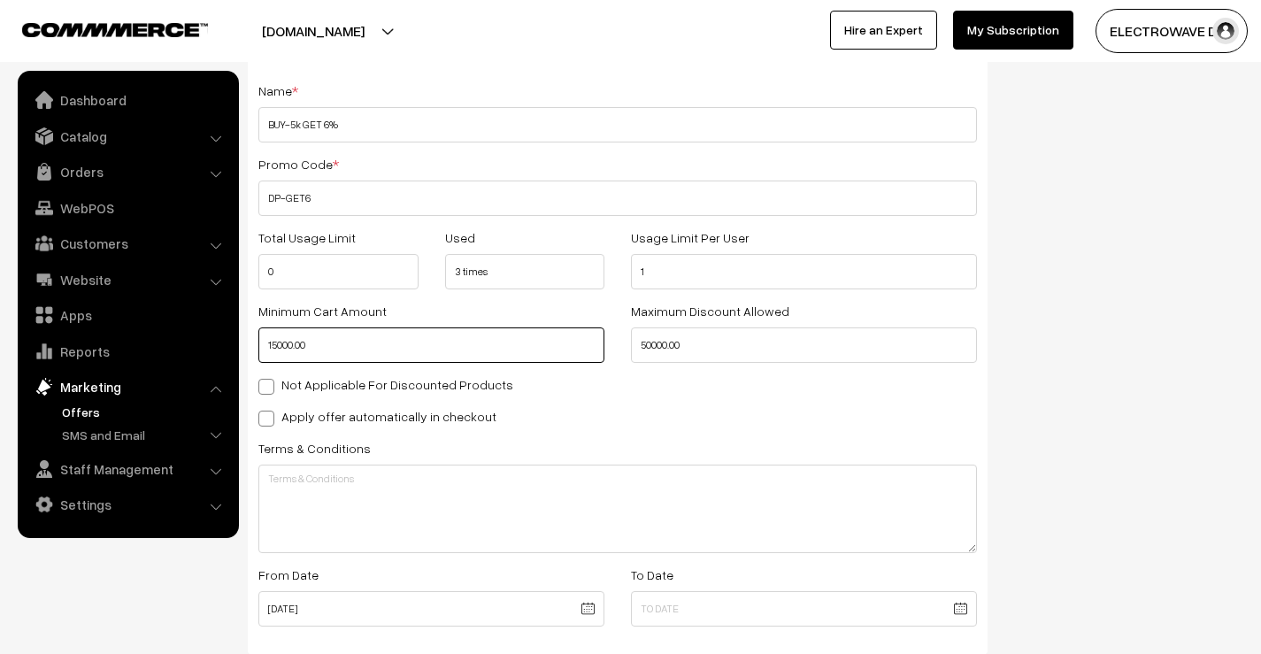
drag, startPoint x: 385, startPoint y: 347, endPoint x: 258, endPoint y: 356, distance: 126.9
click at [258, 356] on input "15000.00" at bounding box center [431, 344] width 346 height 35
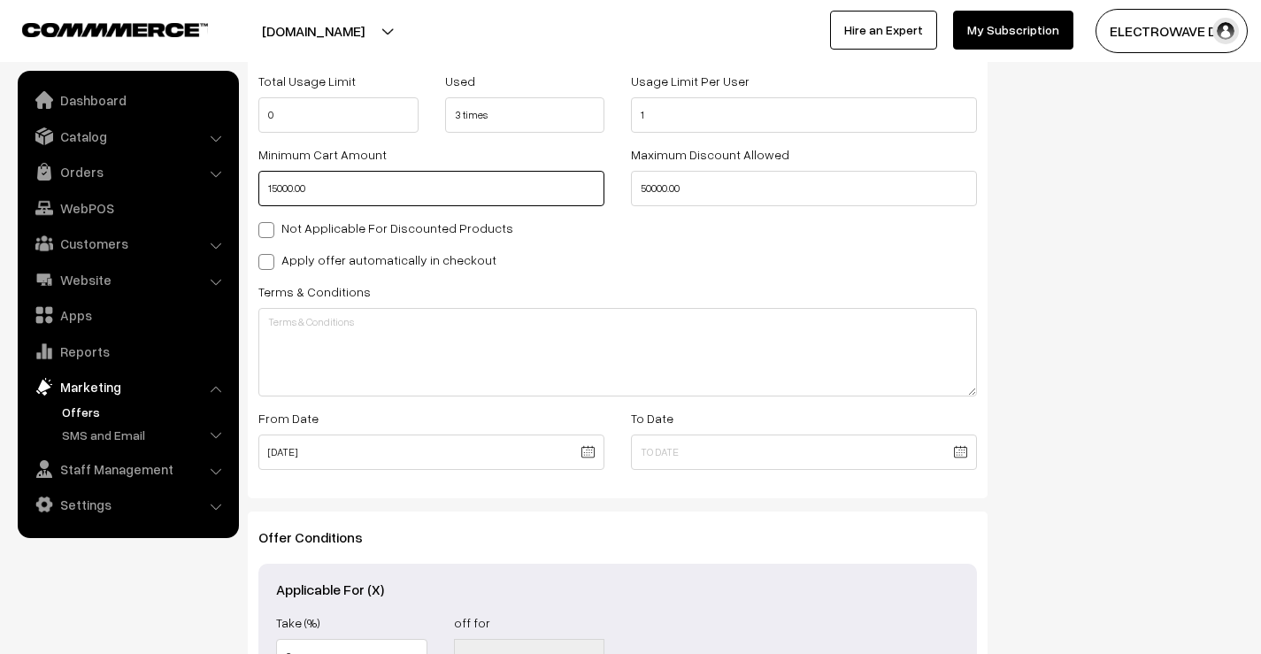
scroll to position [443, 0]
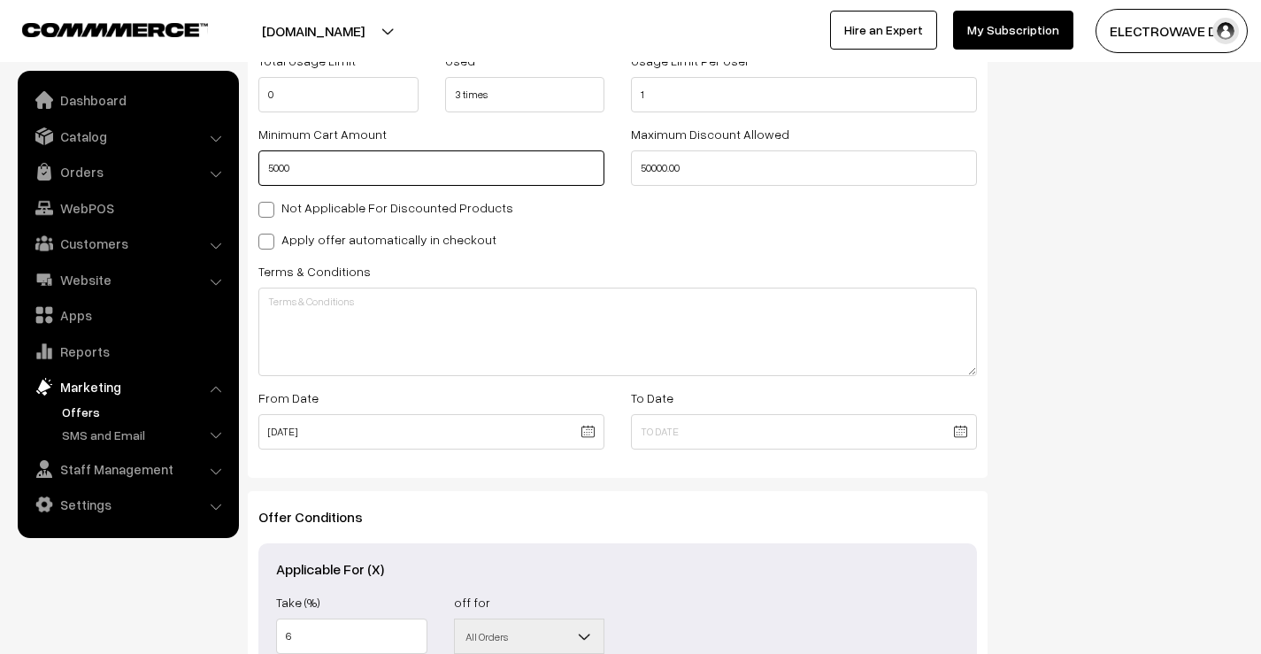
type input "5000"
click at [570, 212] on div "Not Applicable For Discounted Products" at bounding box center [617, 206] width 719 height 21
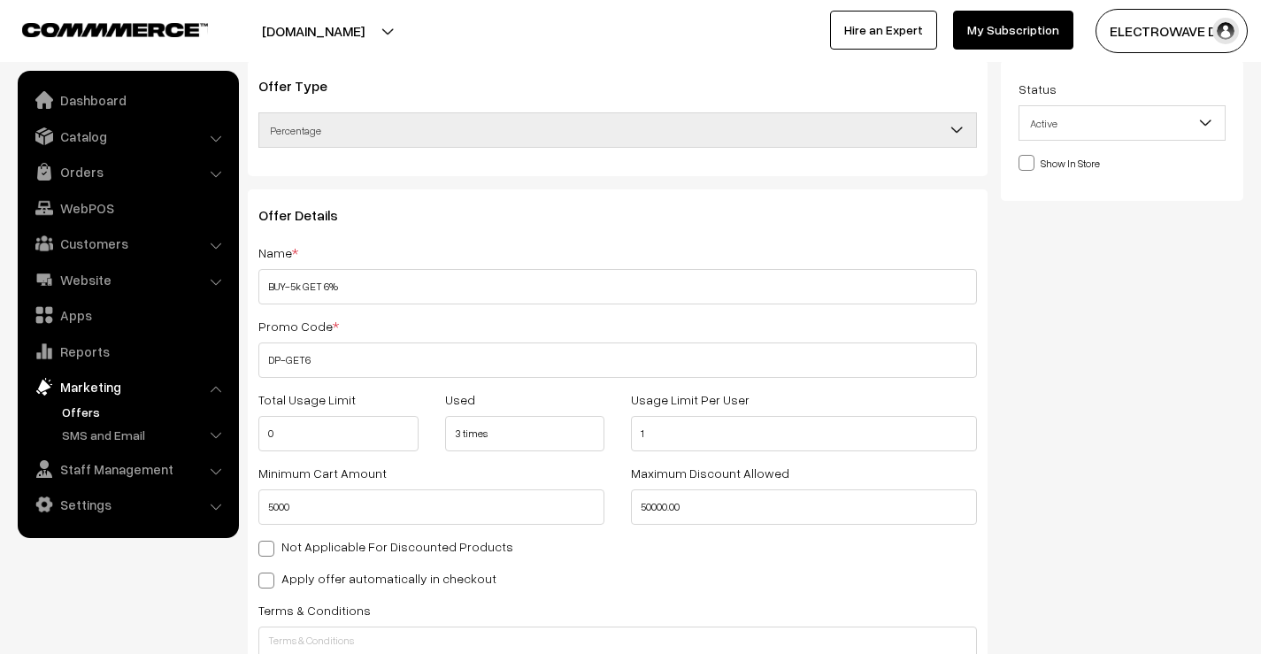
scroll to position [0, 0]
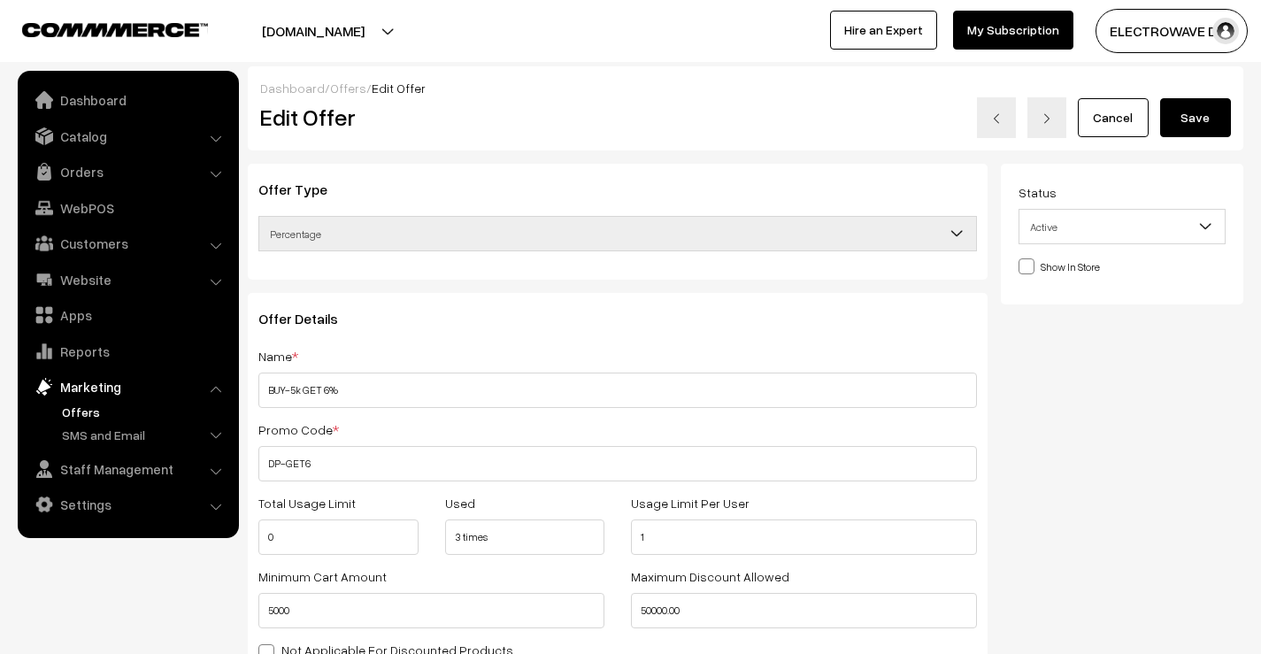
click at [1210, 123] on button "Save" at bounding box center [1195, 117] width 71 height 39
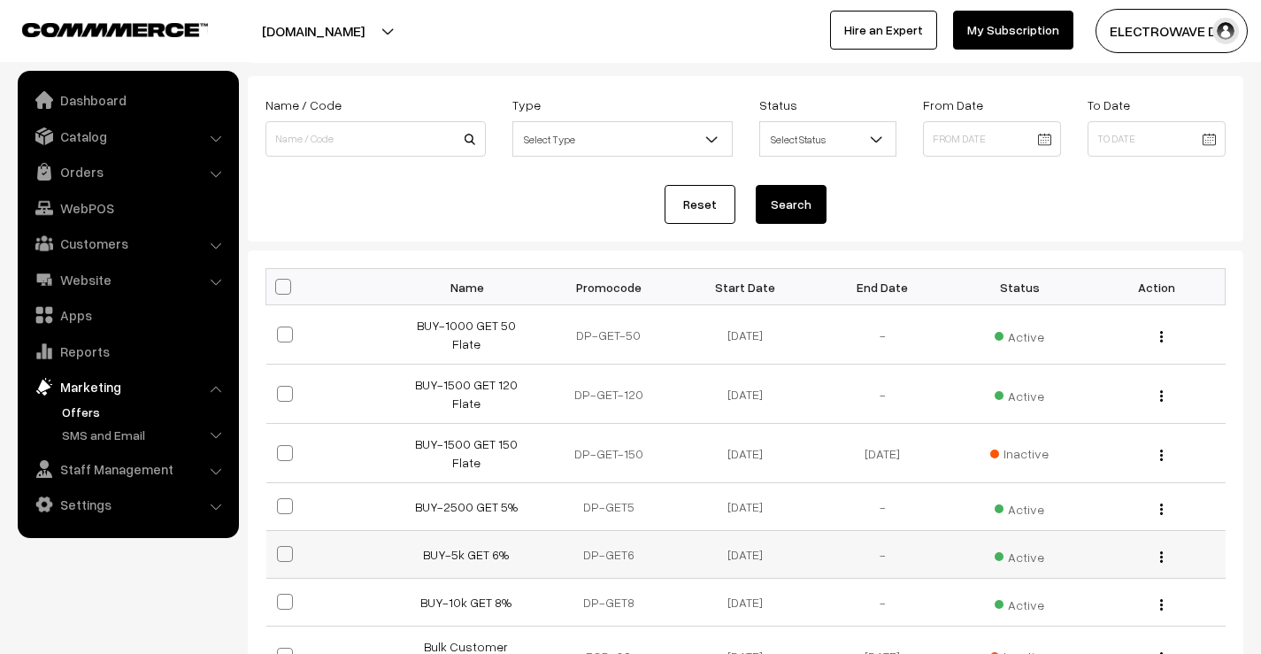
scroll to position [177, 0]
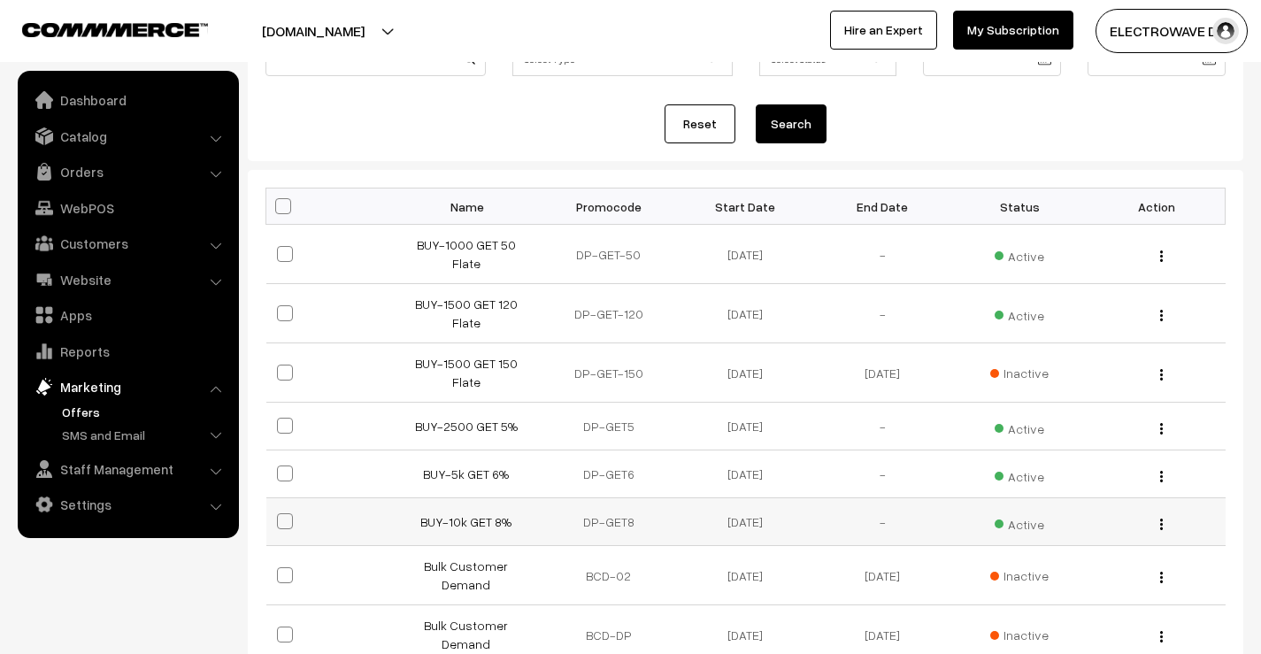
click at [1160, 519] on img "button" at bounding box center [1161, 525] width 3 height 12
click at [1086, 529] on link "Edit" at bounding box center [1082, 548] width 150 height 39
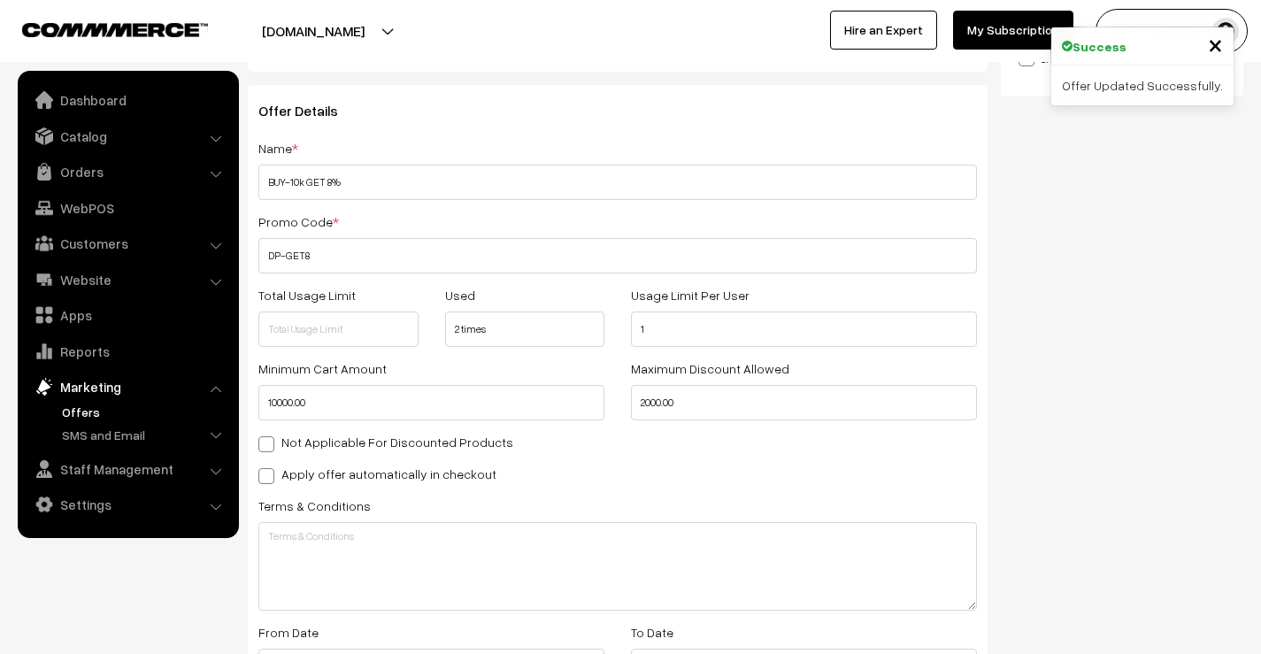
scroll to position [177, 0]
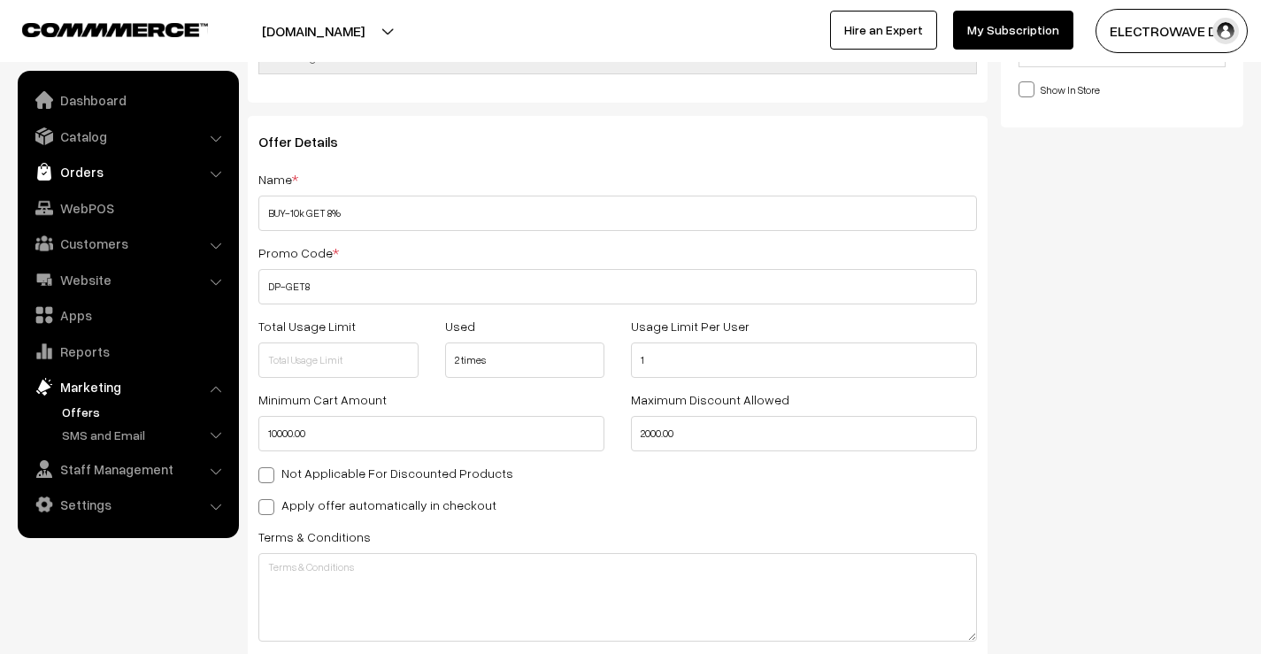
click at [87, 165] on link "Orders" at bounding box center [127, 172] width 211 height 32
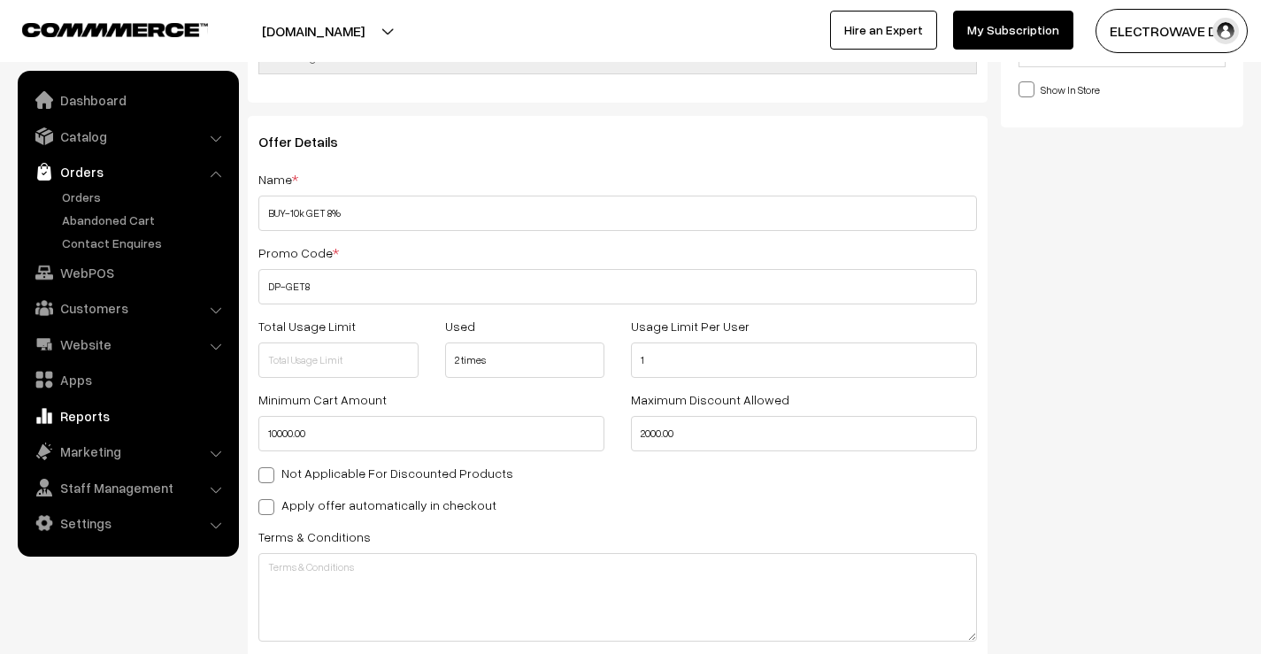
click at [70, 410] on link "Reports" at bounding box center [127, 416] width 211 height 32
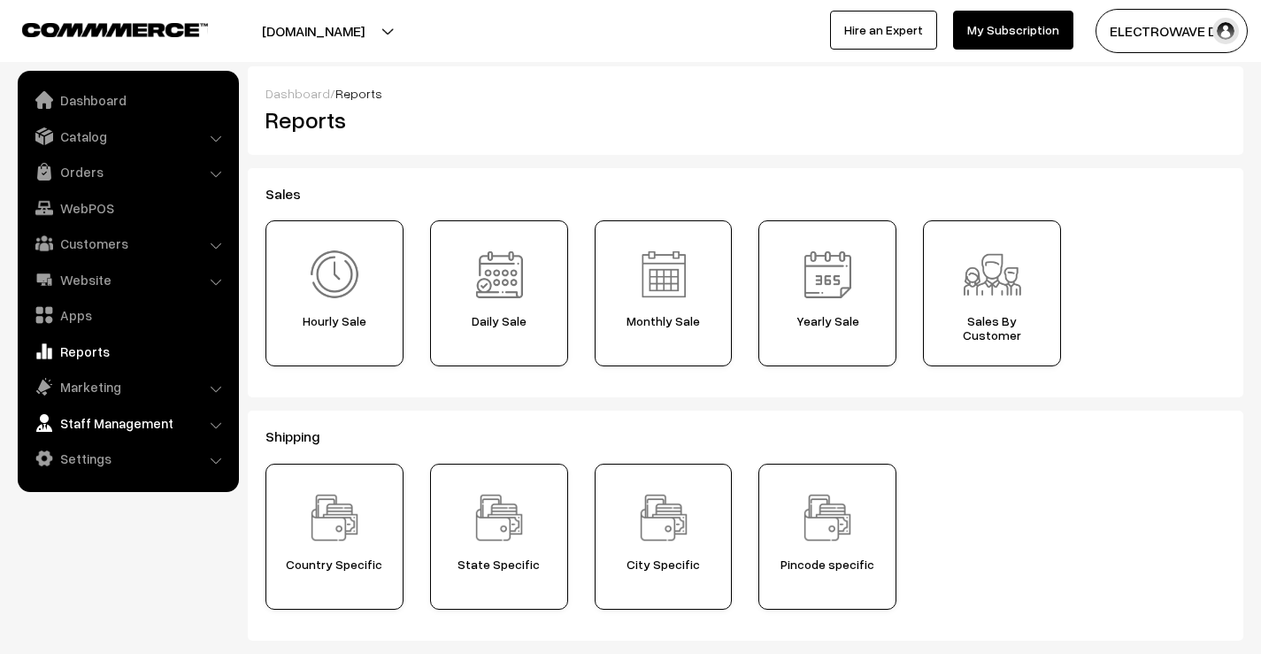
click at [92, 420] on link "Staff Management" at bounding box center [127, 423] width 211 height 32
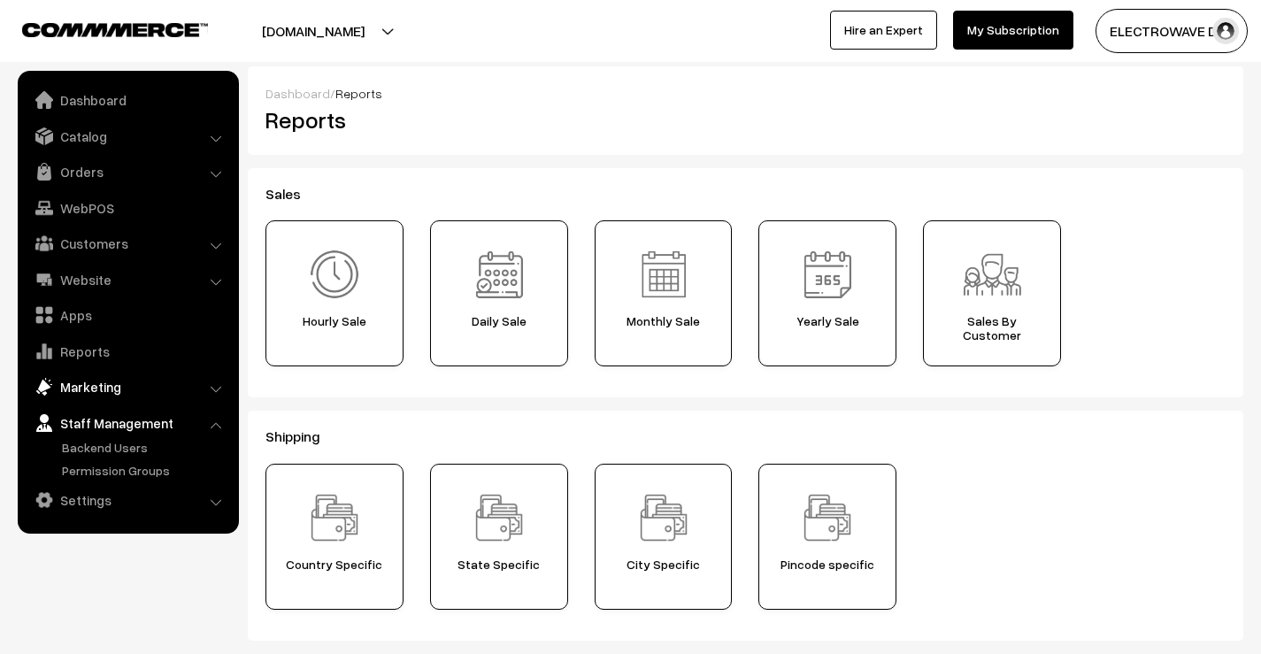
drag, startPoint x: 96, startPoint y: 382, endPoint x: 89, endPoint y: 397, distance: 15.8
click at [96, 382] on link "Marketing" at bounding box center [127, 387] width 211 height 32
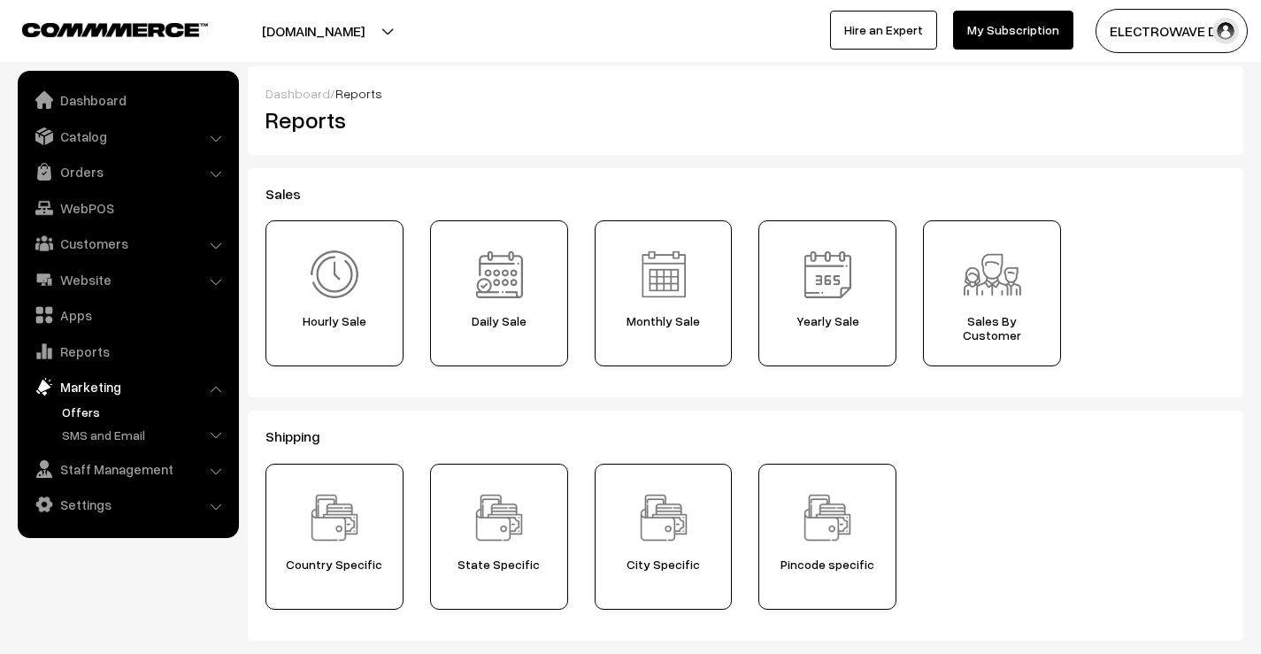
click at [81, 415] on link "Offers" at bounding box center [145, 412] width 175 height 19
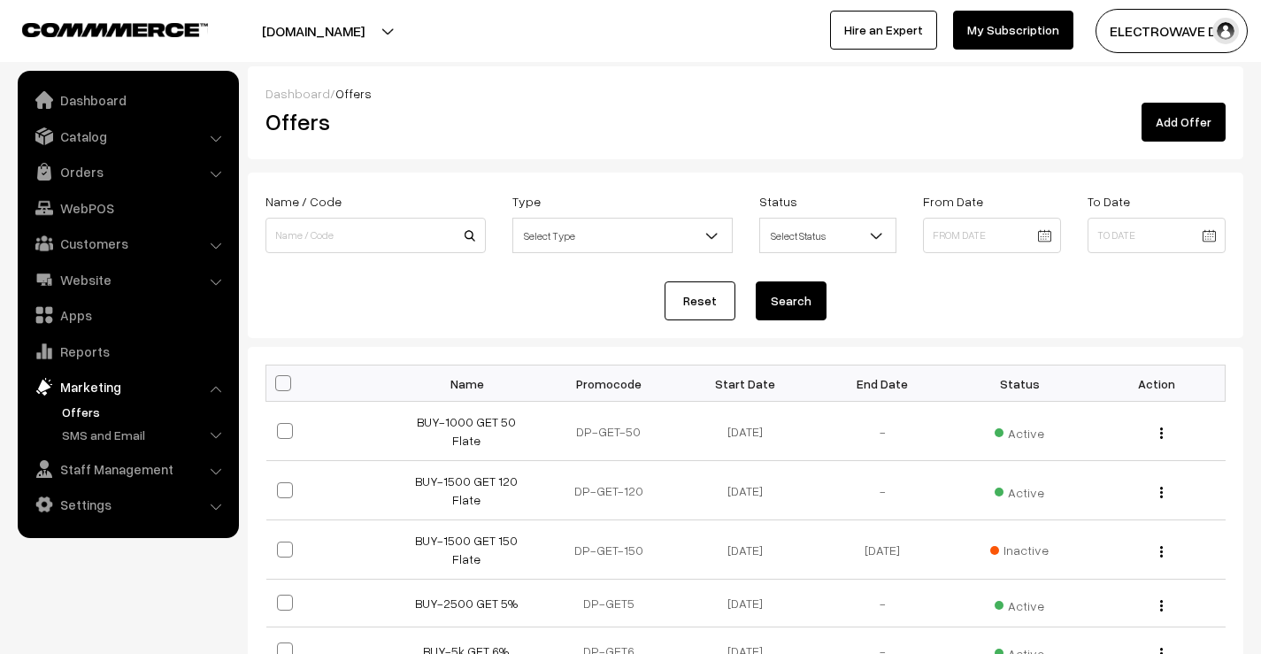
scroll to position [177, 0]
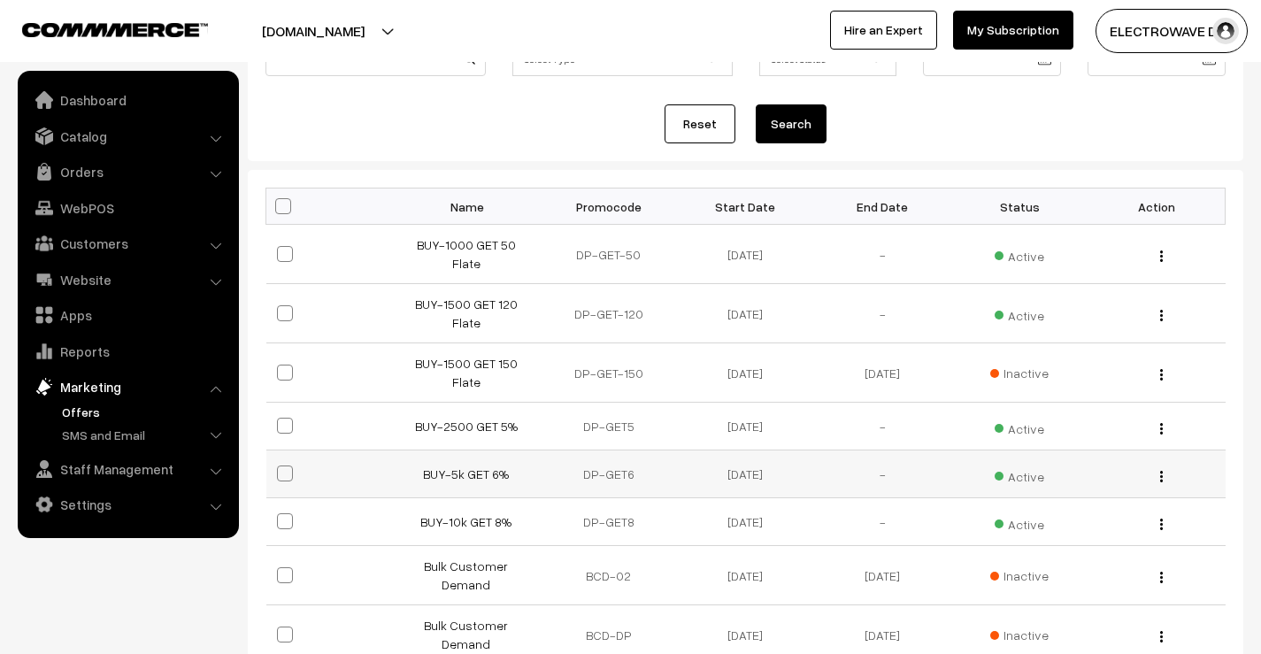
click at [1165, 465] on div "Edit" at bounding box center [1157, 474] width 116 height 19
click at [1162, 471] on img "button" at bounding box center [1161, 477] width 3 height 12
click at [1087, 481] on link "Edit" at bounding box center [1082, 500] width 150 height 39
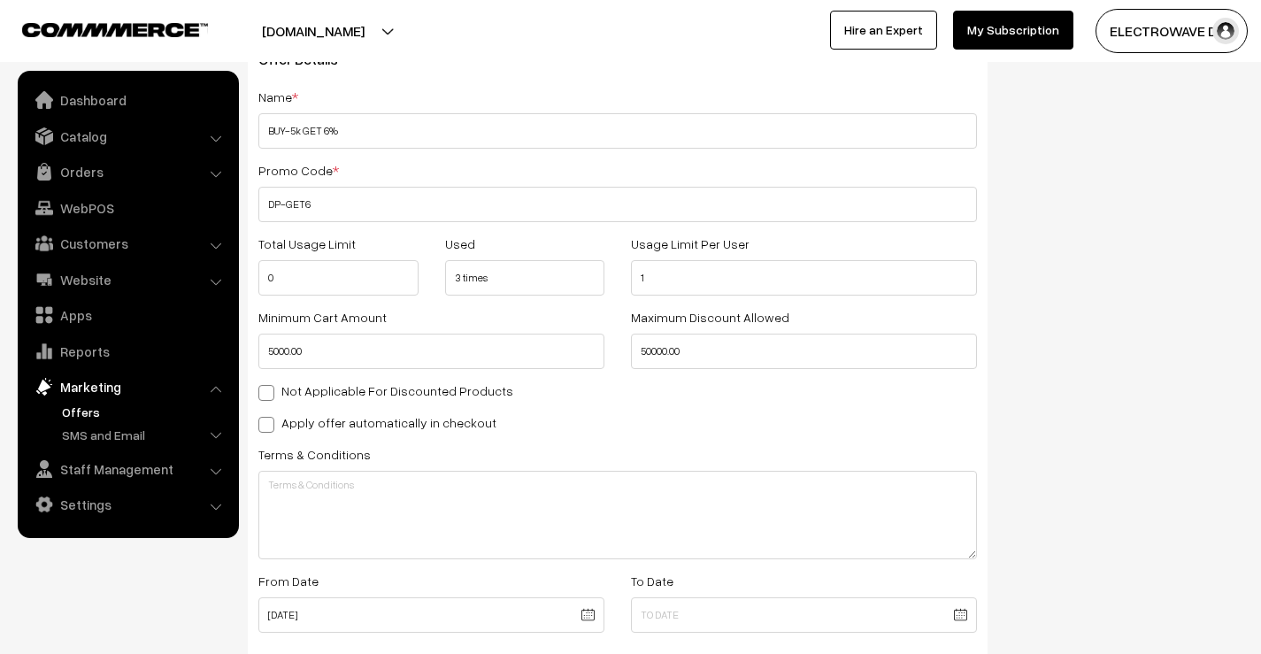
scroll to position [354, 0]
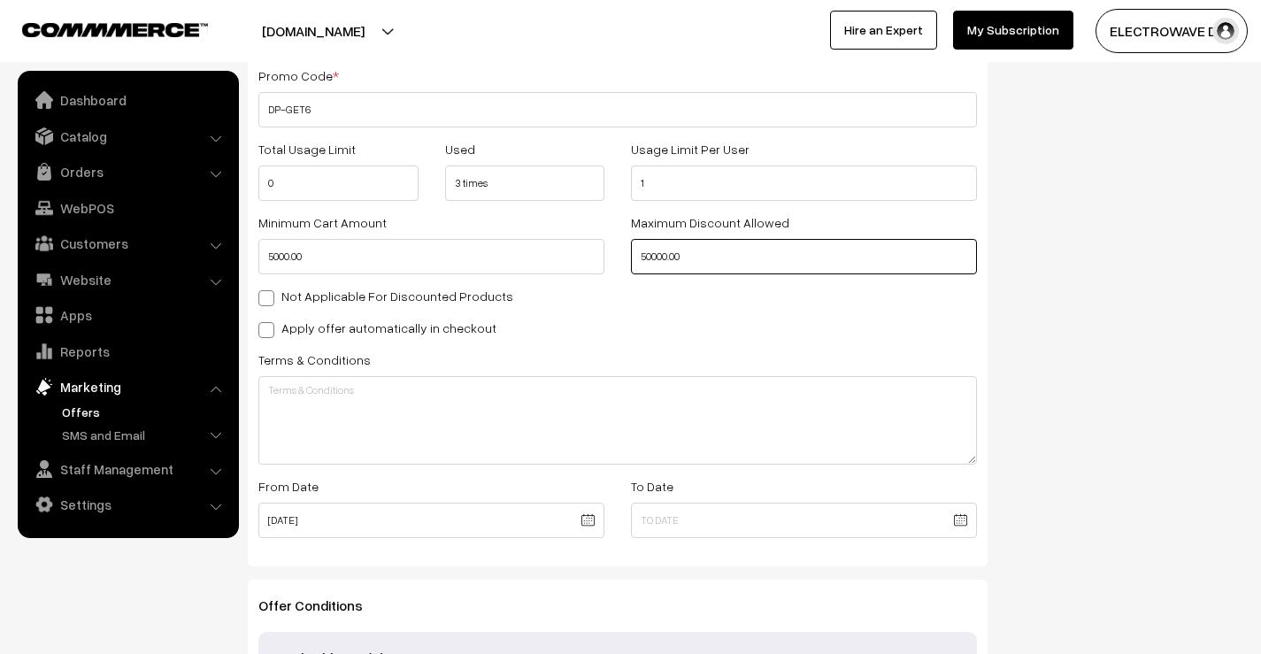
drag, startPoint x: 702, startPoint y: 265, endPoint x: 621, endPoint y: 277, distance: 81.5
click at [621, 277] on div "Minimum Cart Amount 5000.00 Maximum Discount Allowed 50000.00" at bounding box center [617, 248] width 745 height 73
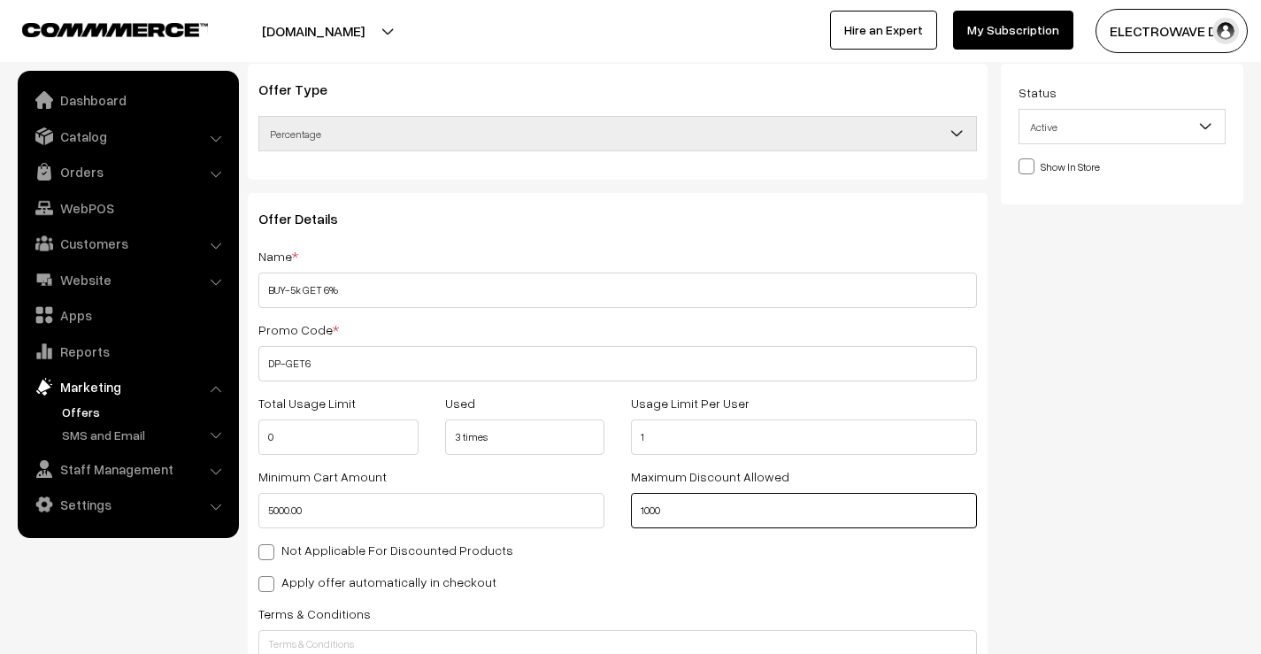
scroll to position [0, 0]
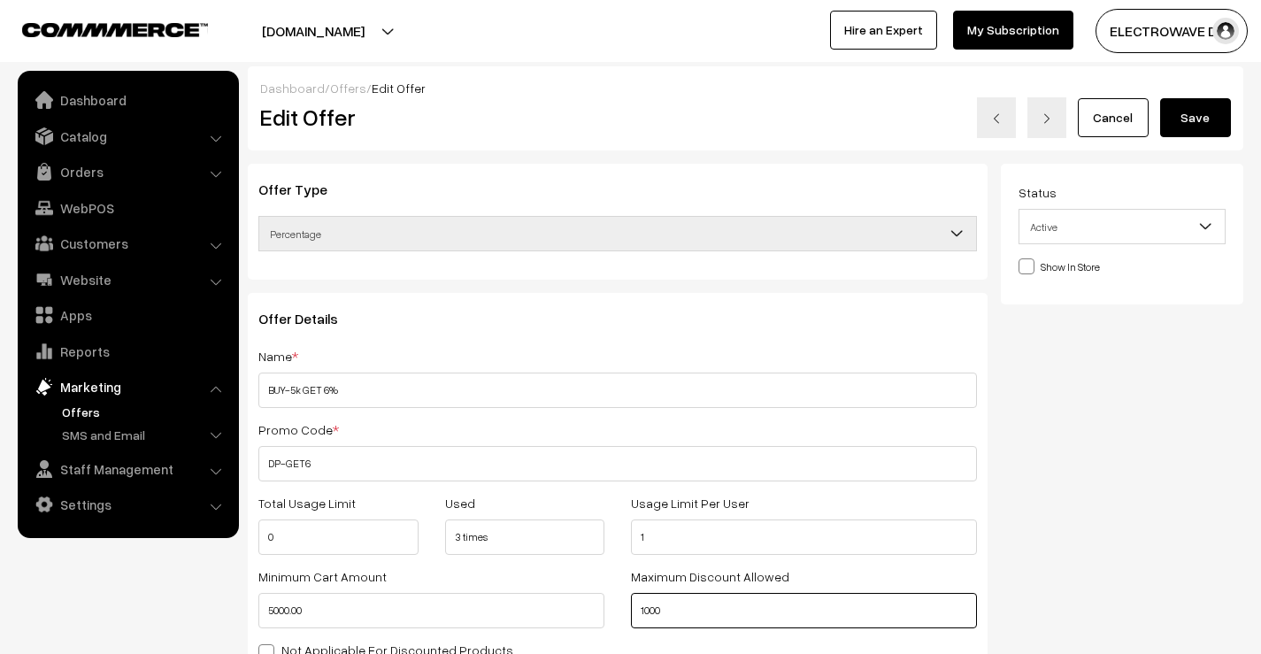
type input "1000"
click at [1179, 124] on button "Save" at bounding box center [1195, 117] width 71 height 39
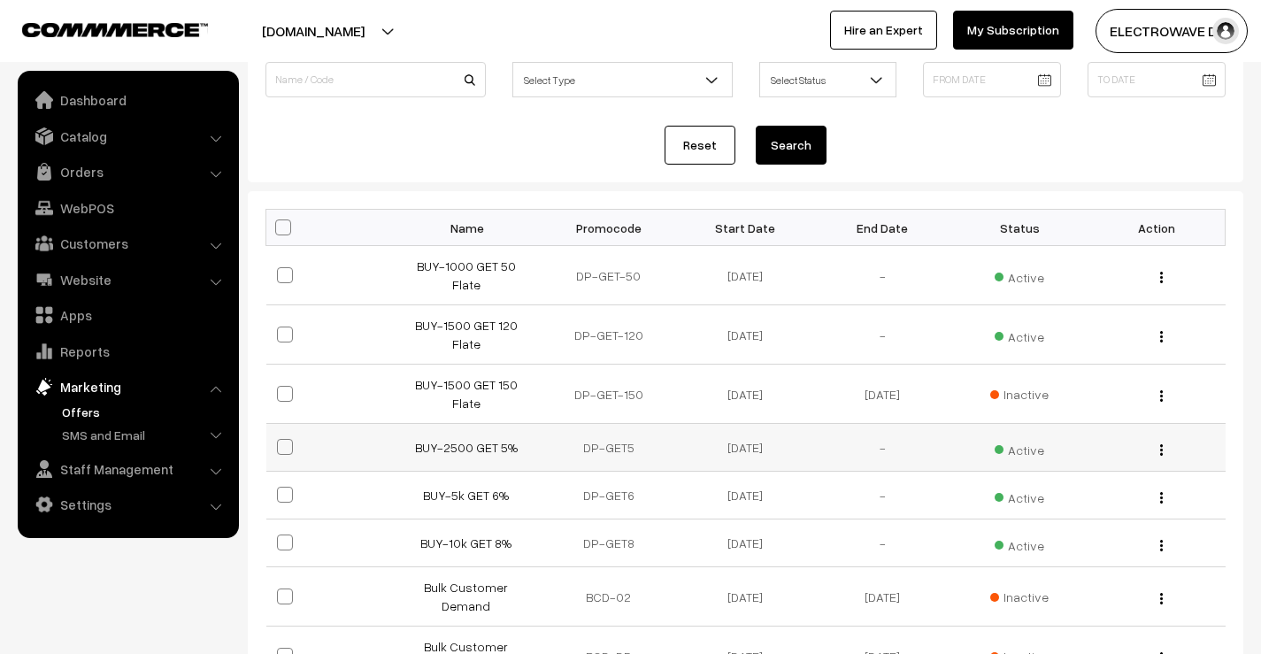
scroll to position [177, 0]
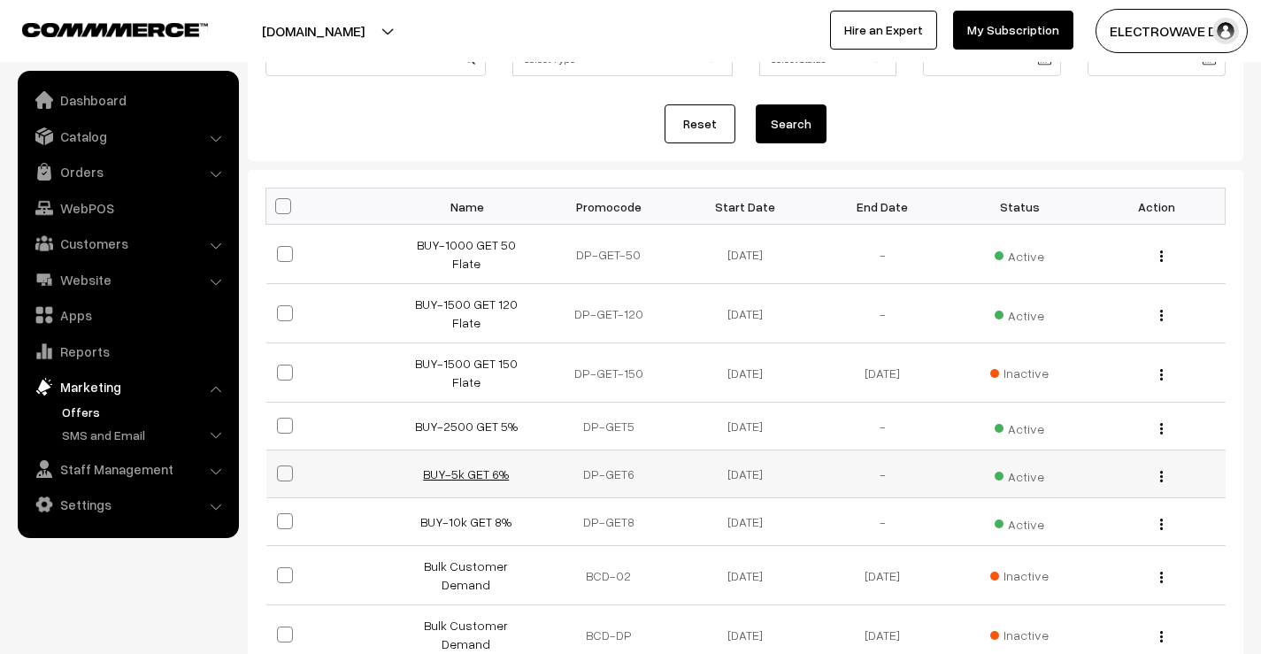
click at [465, 466] on link "BUY-5k GET 6%" at bounding box center [466, 473] width 86 height 15
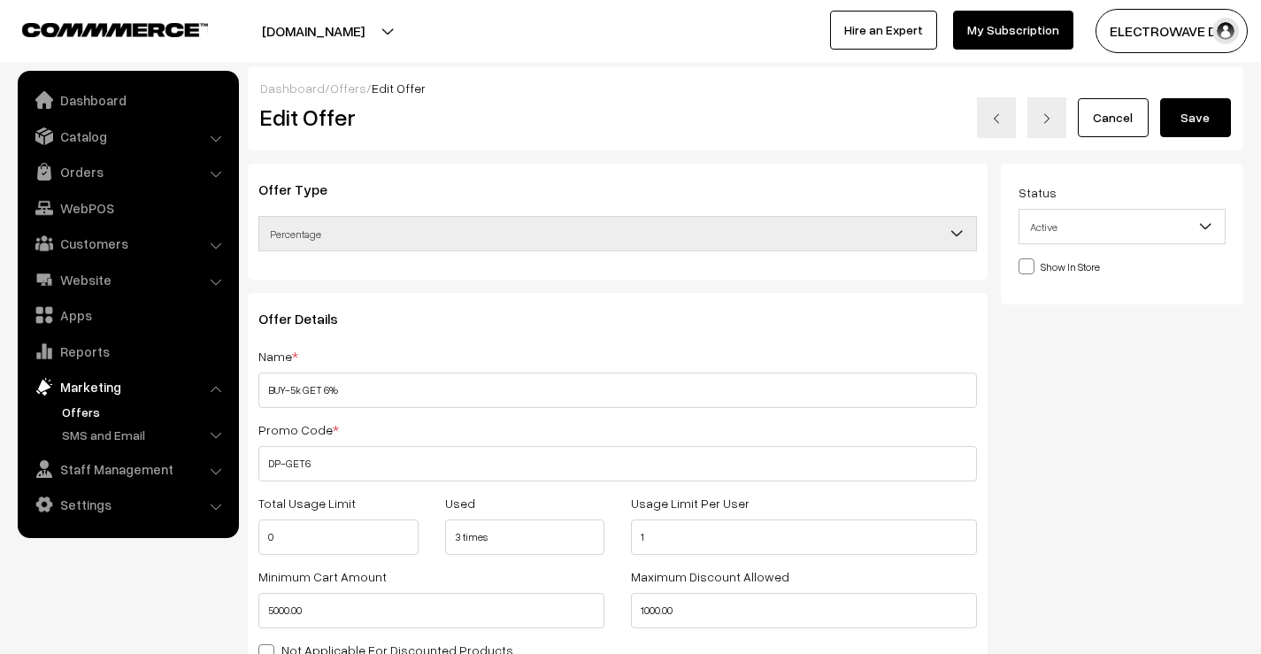
click at [89, 412] on link "Offers" at bounding box center [145, 412] width 175 height 19
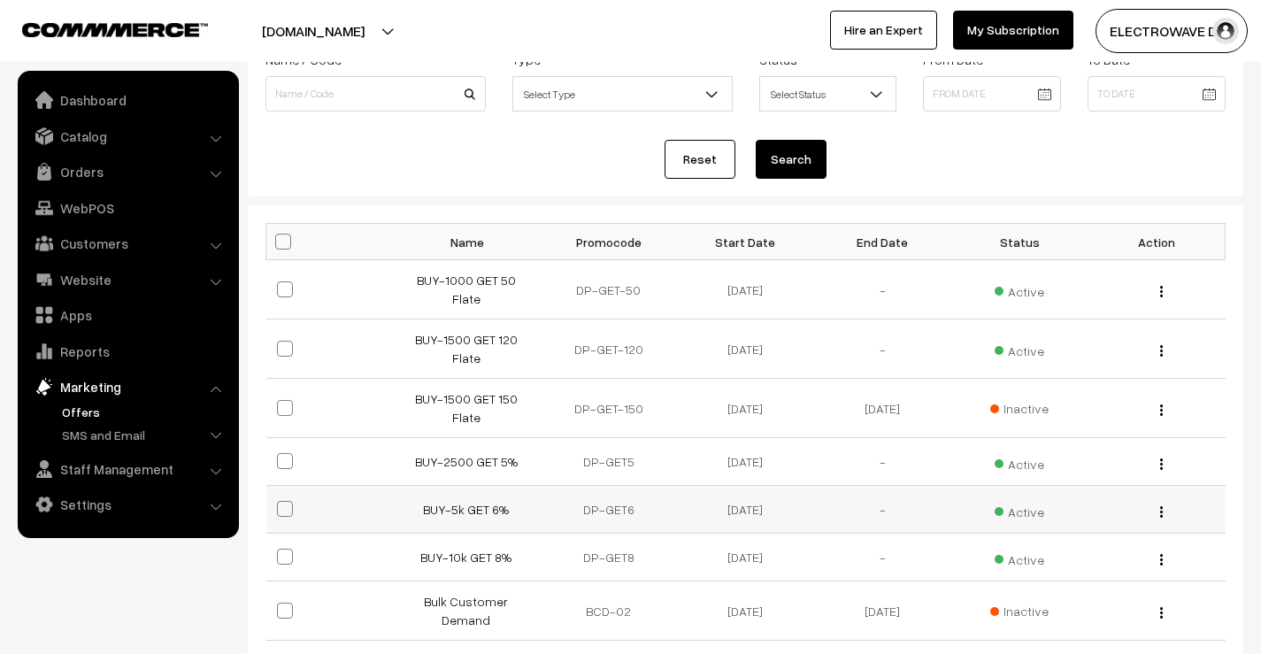
scroll to position [177, 0]
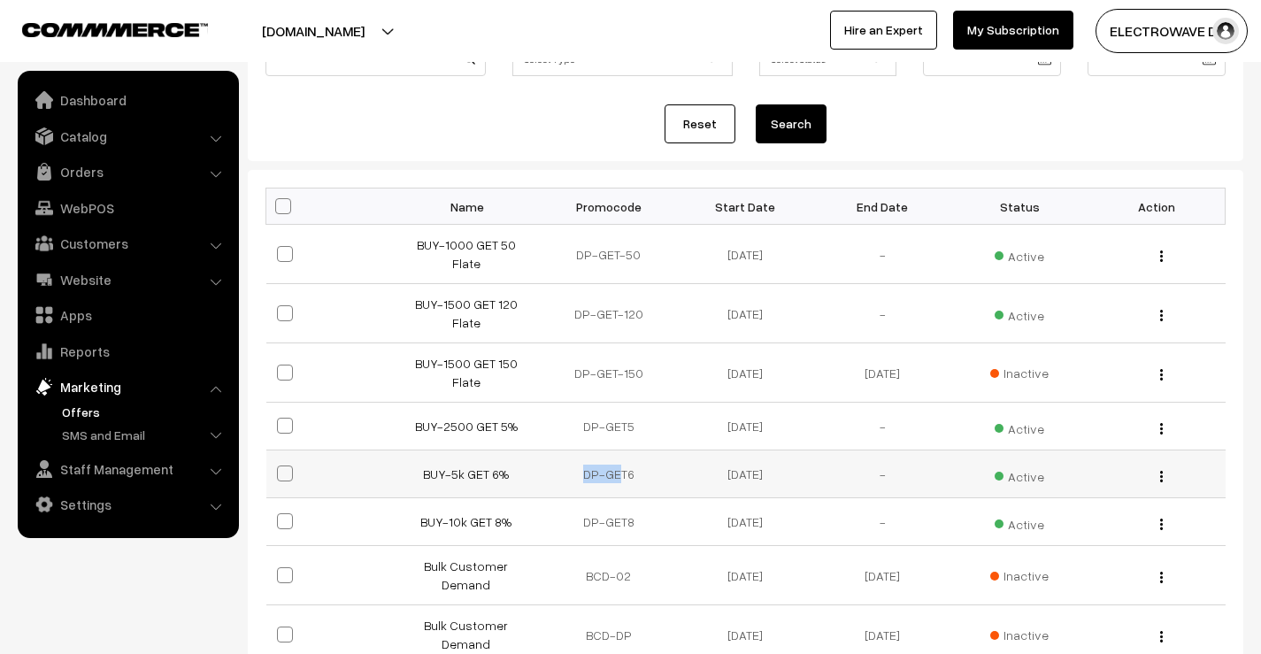
drag, startPoint x: 579, startPoint y: 442, endPoint x: 620, endPoint y: 436, distance: 41.1
click at [620, 450] on td "DP-GET6" at bounding box center [608, 474] width 137 height 48
click at [613, 212] on th "Promocode" at bounding box center [608, 207] width 137 height 36
copy th "Promocode"
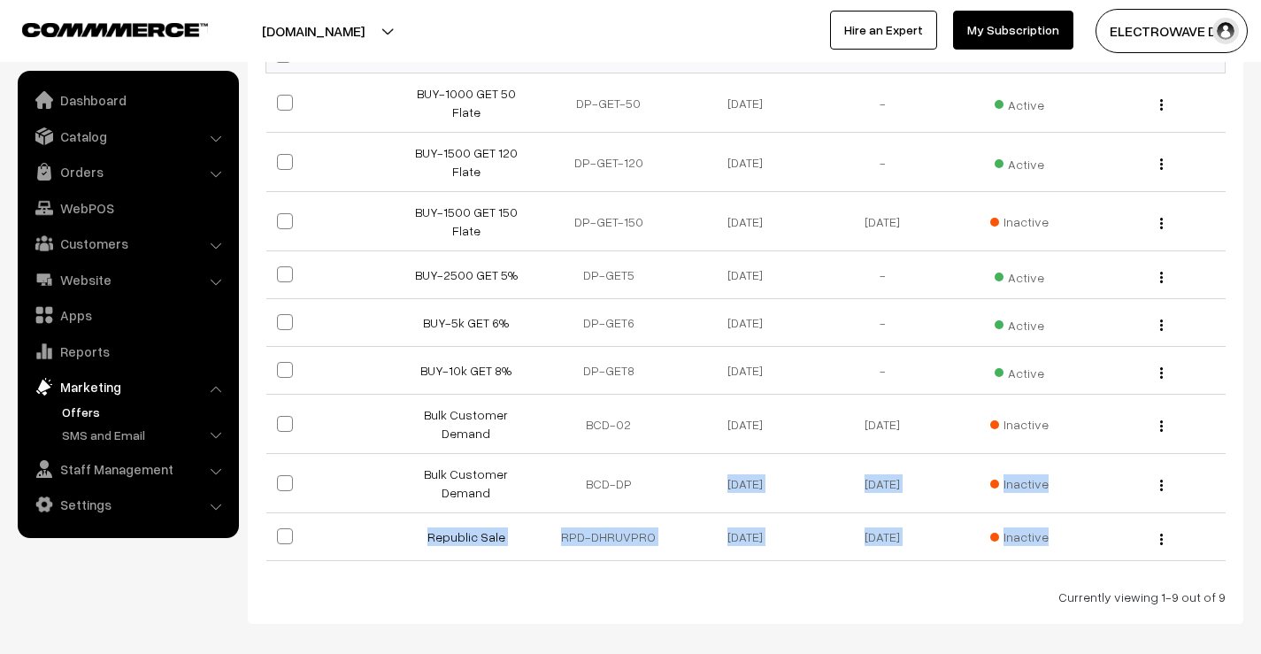
scroll to position [356, 0]
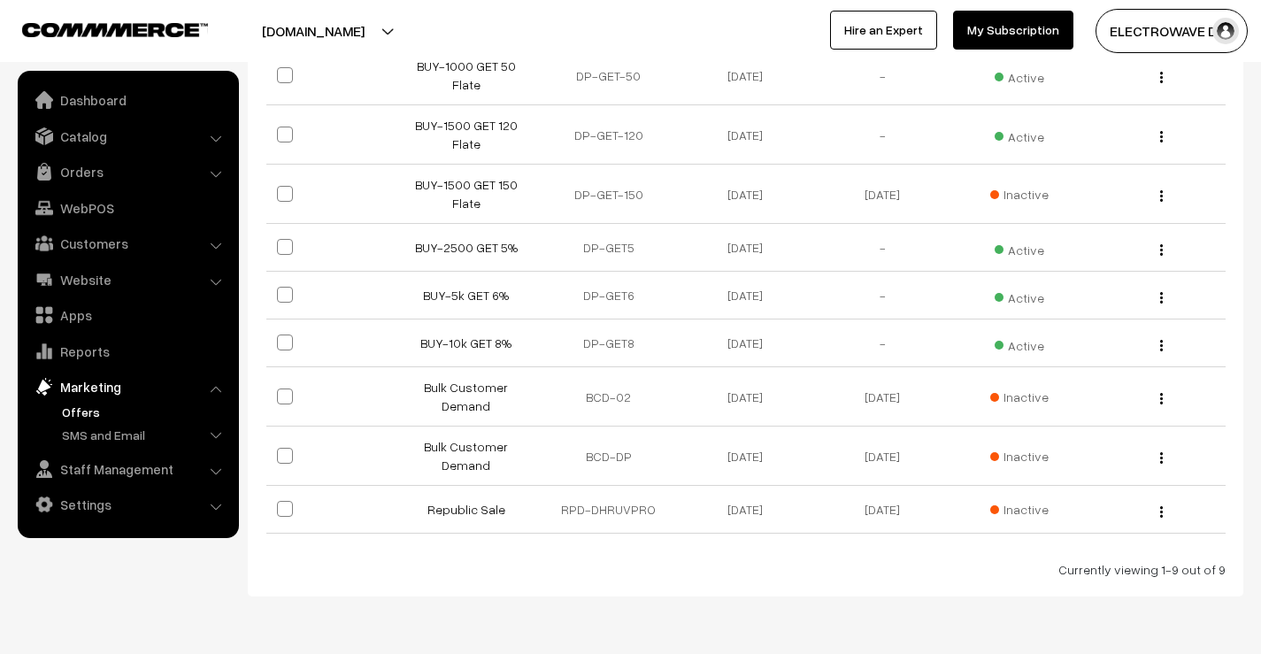
click at [604, 272] on td "DP-GET6" at bounding box center [608, 296] width 137 height 48
copy tr "DP-GET6"
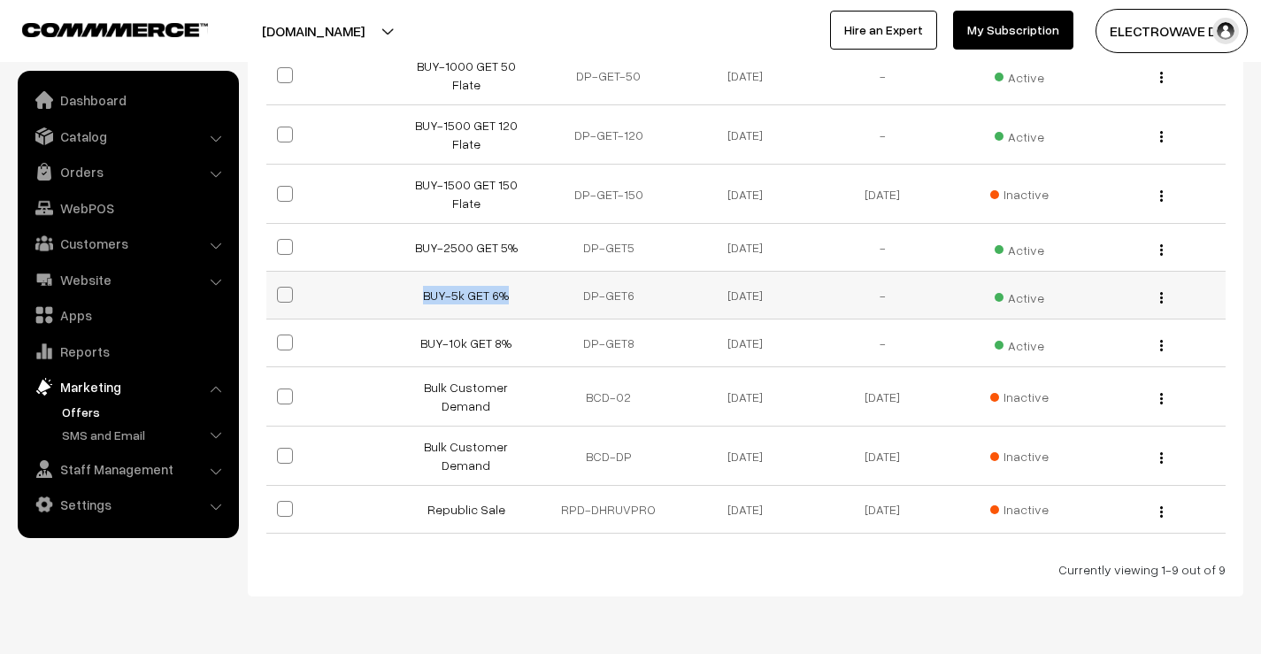
drag, startPoint x: 423, startPoint y: 266, endPoint x: 513, endPoint y: 259, distance: 90.5
click at [513, 272] on td "BUY-5k GET 6%" at bounding box center [471, 296] width 137 height 48
copy link "BUY-5k GET 6%"
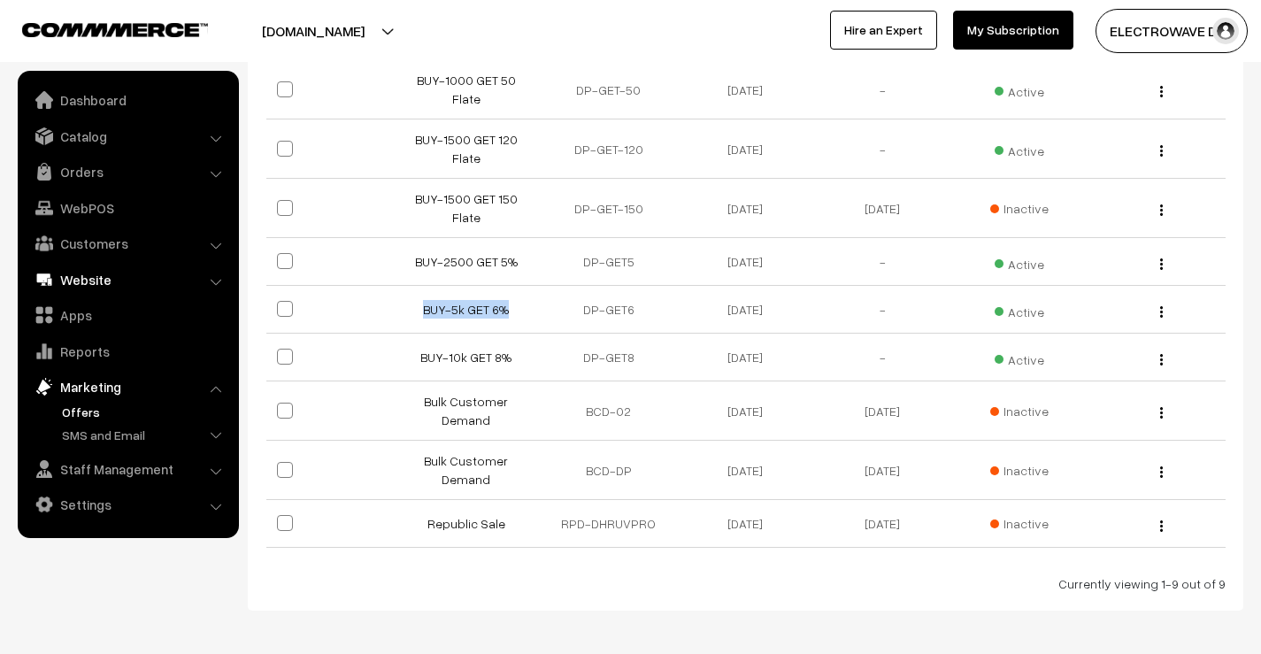
scroll to position [0, 0]
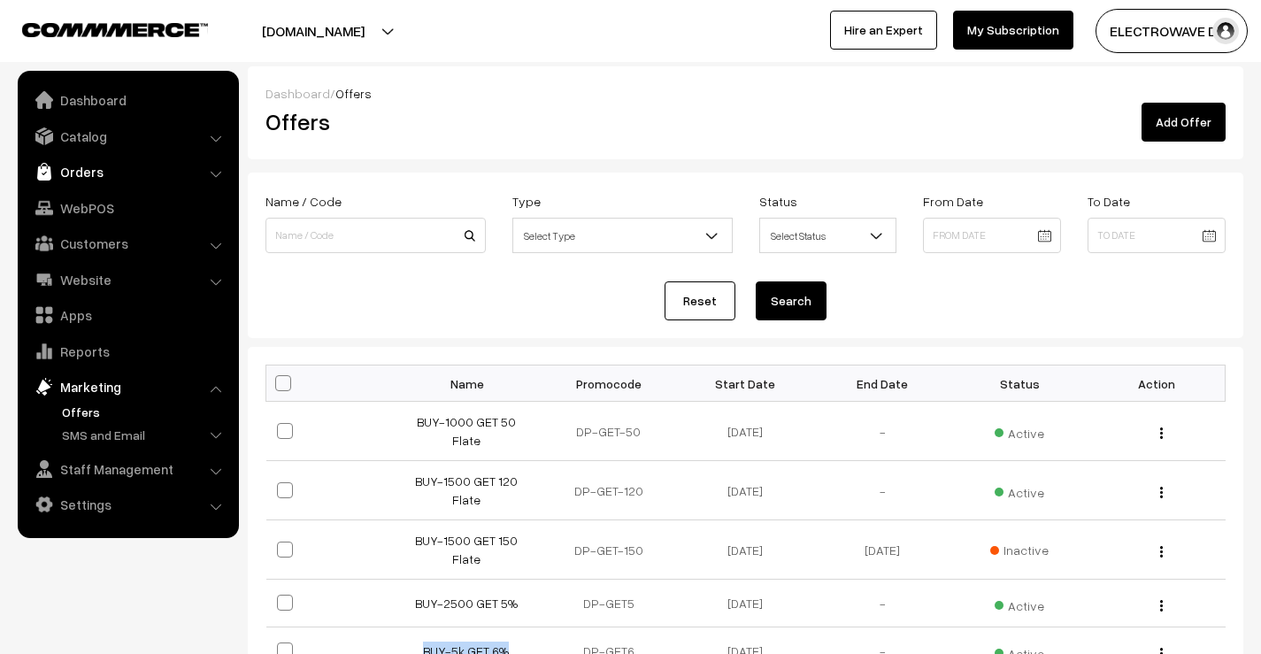
click at [82, 173] on link "Orders" at bounding box center [127, 172] width 211 height 32
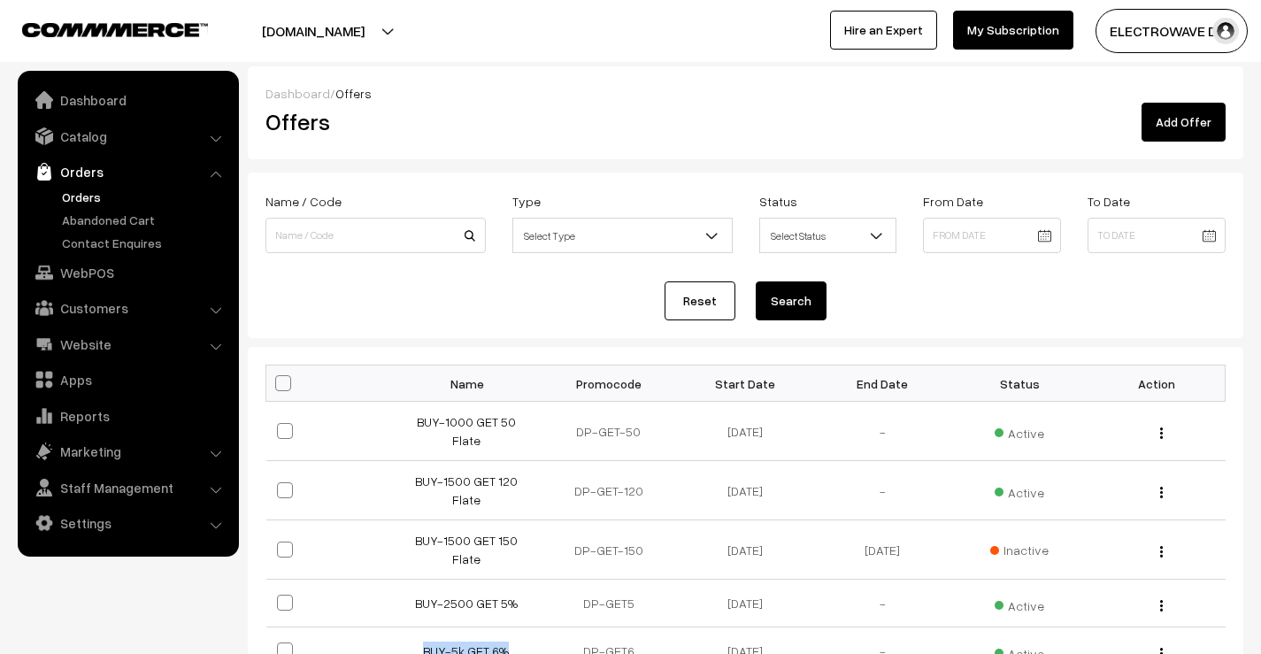
click at [76, 195] on link "Orders" at bounding box center [145, 197] width 175 height 19
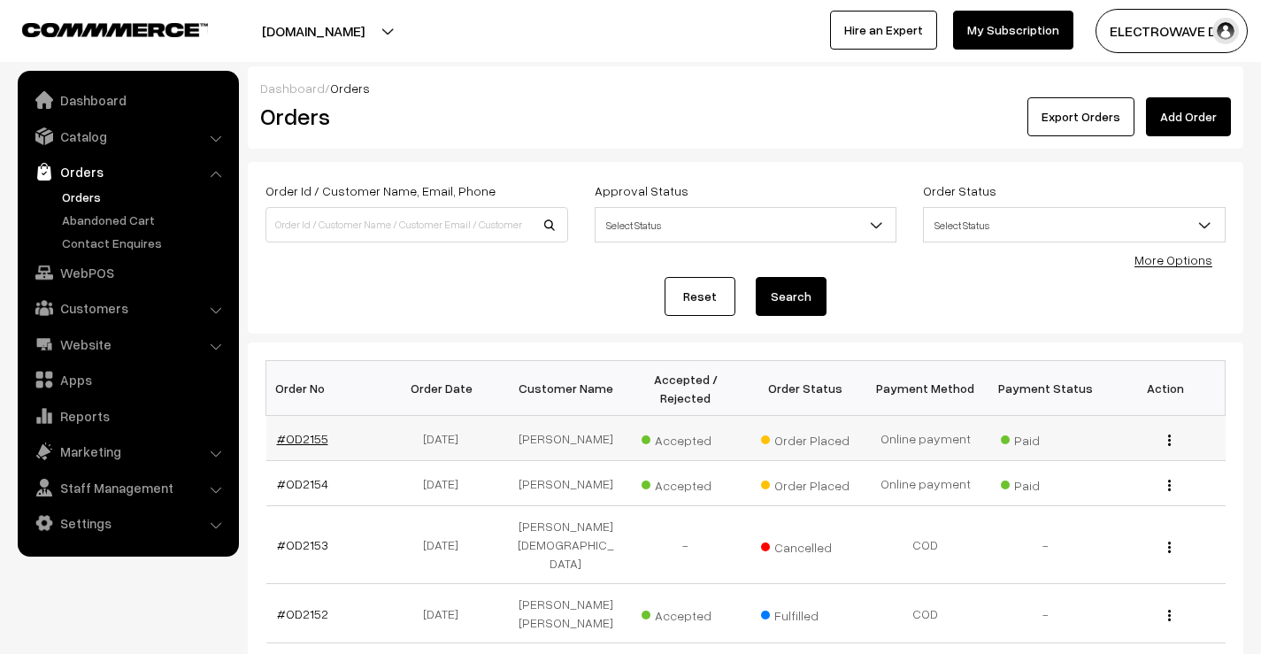
scroll to position [89, 0]
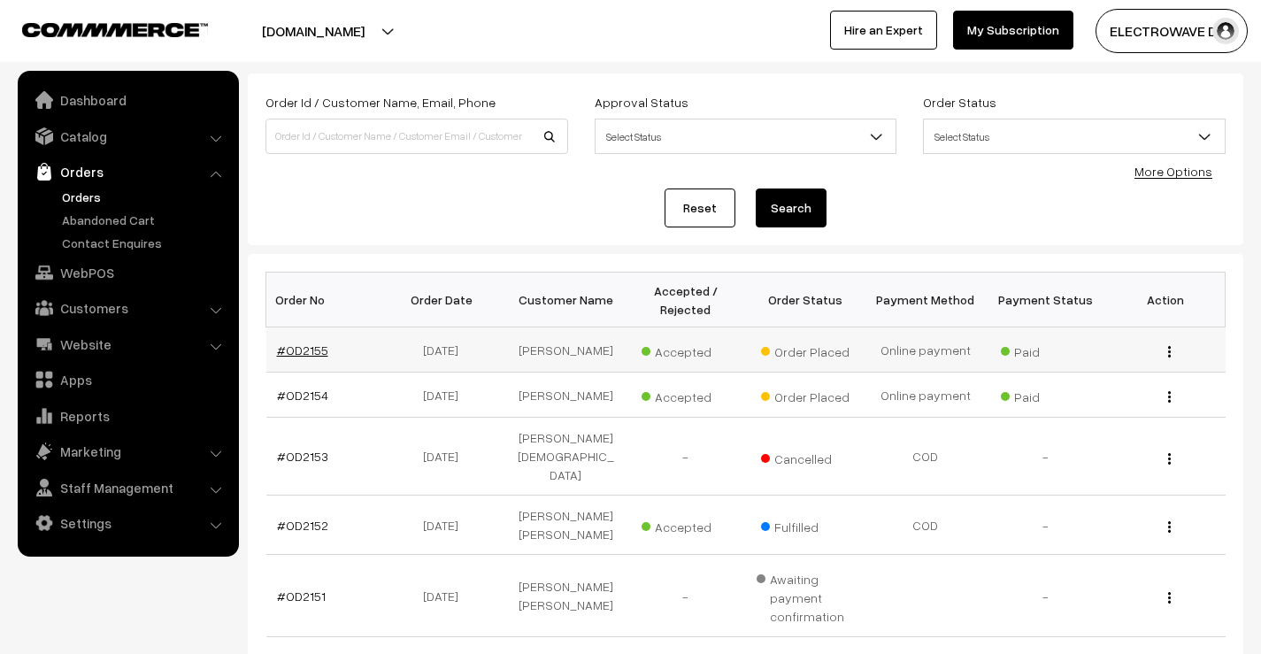
click at [289, 349] on link "#OD2155" at bounding box center [302, 350] width 51 height 15
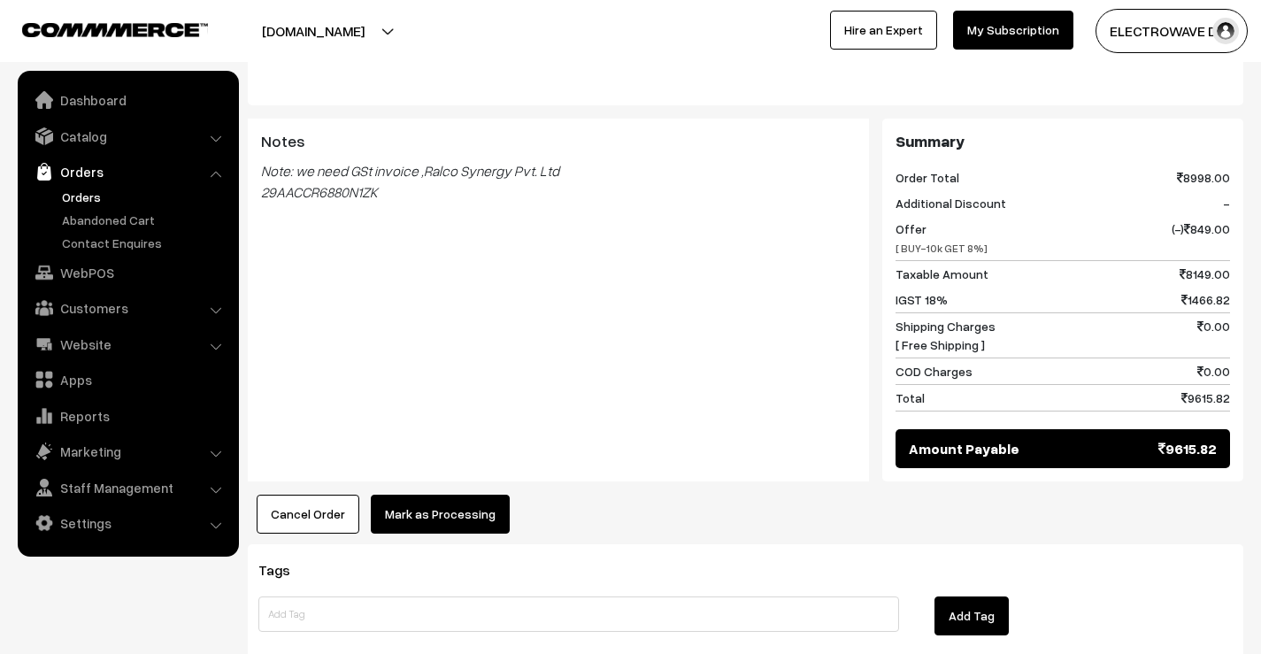
scroll to position [752, 0]
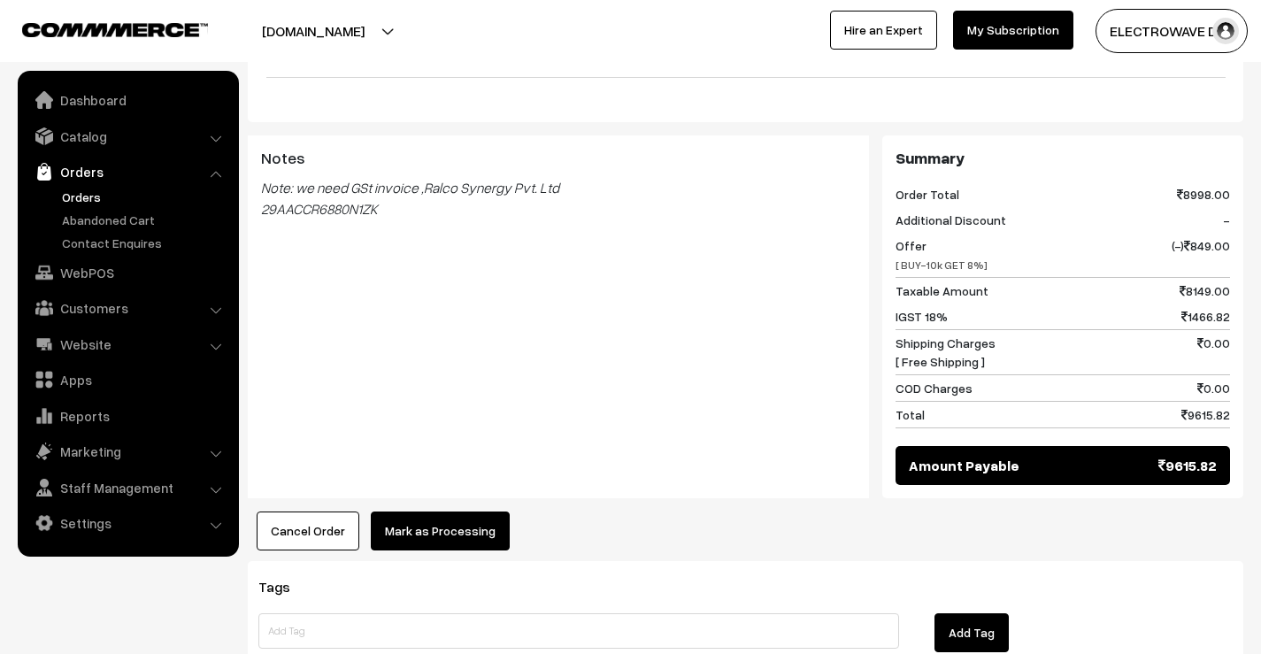
click at [81, 189] on link "Orders" at bounding box center [145, 197] width 175 height 19
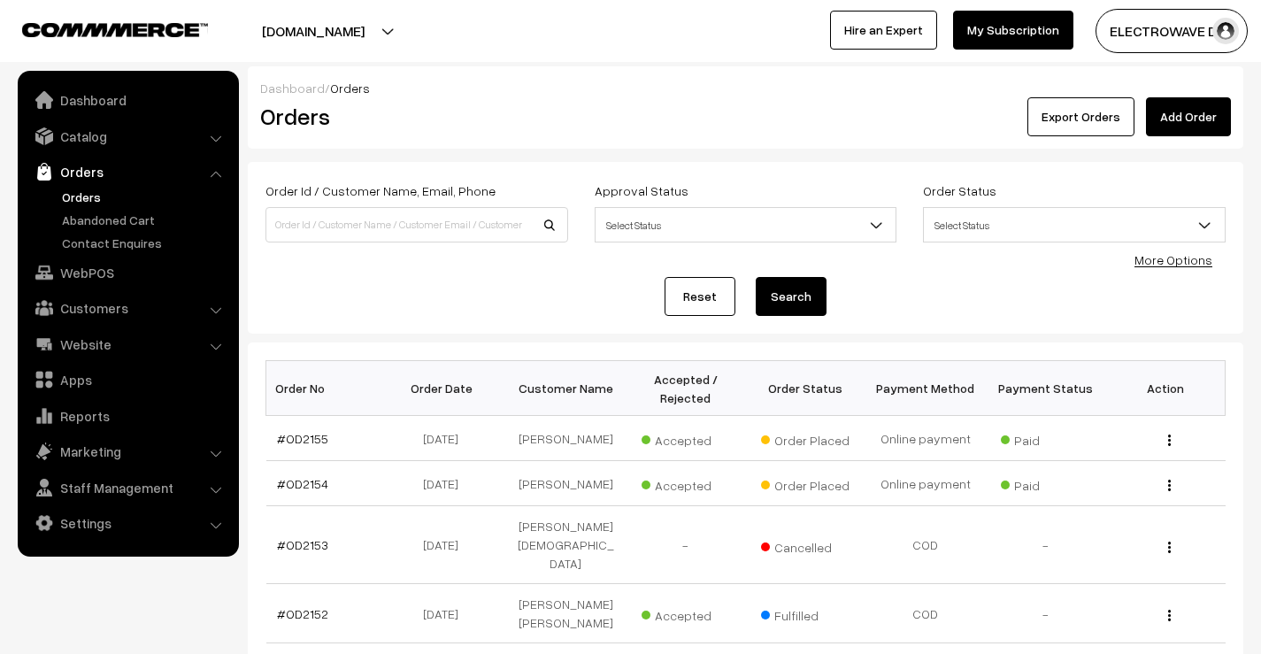
click at [374, 38] on button "[DOMAIN_NAME]" at bounding box center [313, 31] width 227 height 44
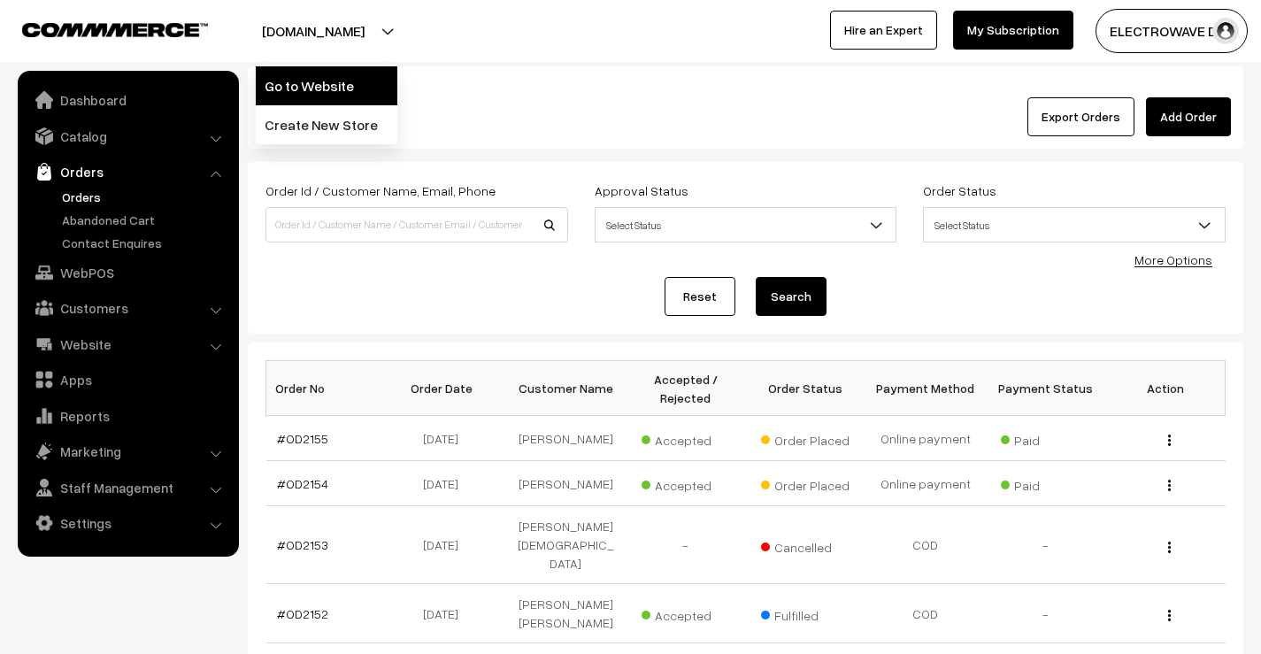
click at [358, 96] on link "Go to Website" at bounding box center [327, 85] width 142 height 39
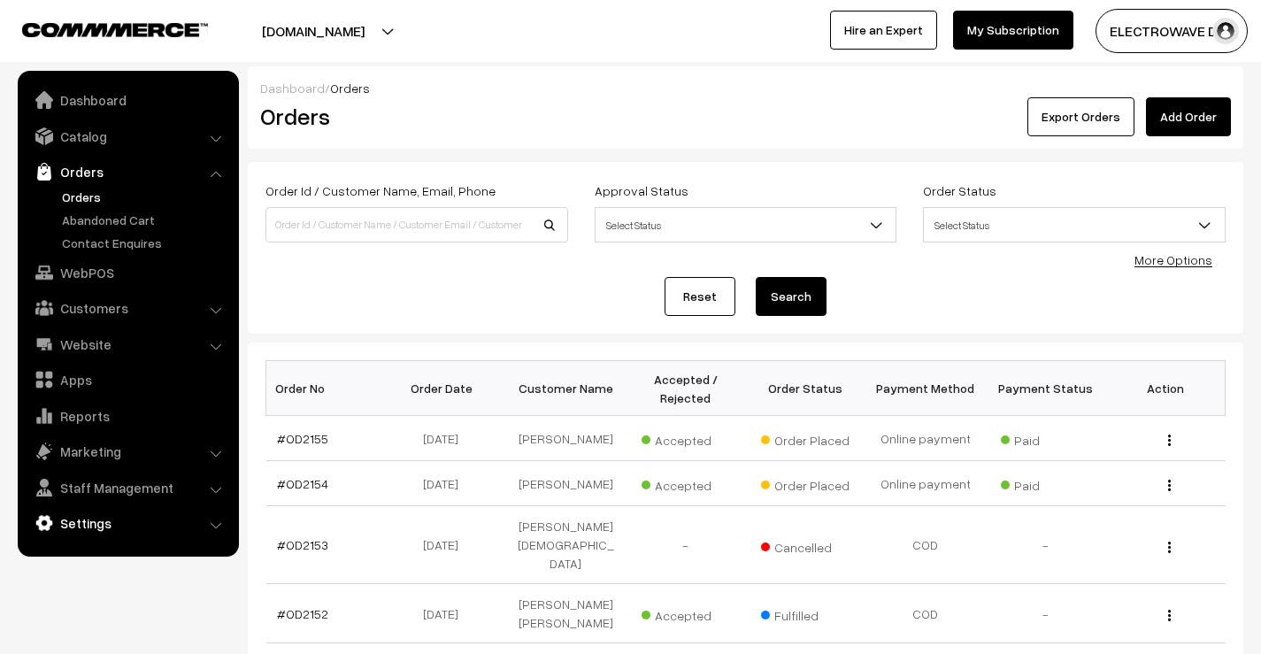
click at [86, 530] on link "Settings" at bounding box center [127, 523] width 211 height 32
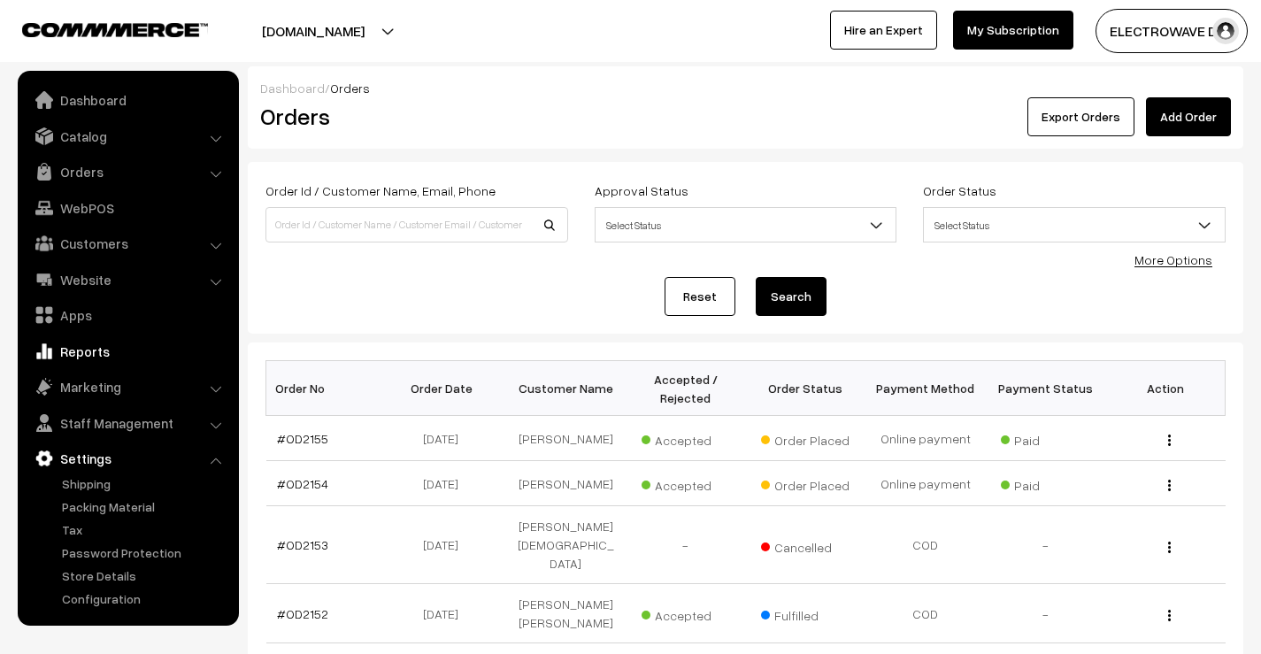
click at [92, 353] on link "Reports" at bounding box center [127, 351] width 211 height 32
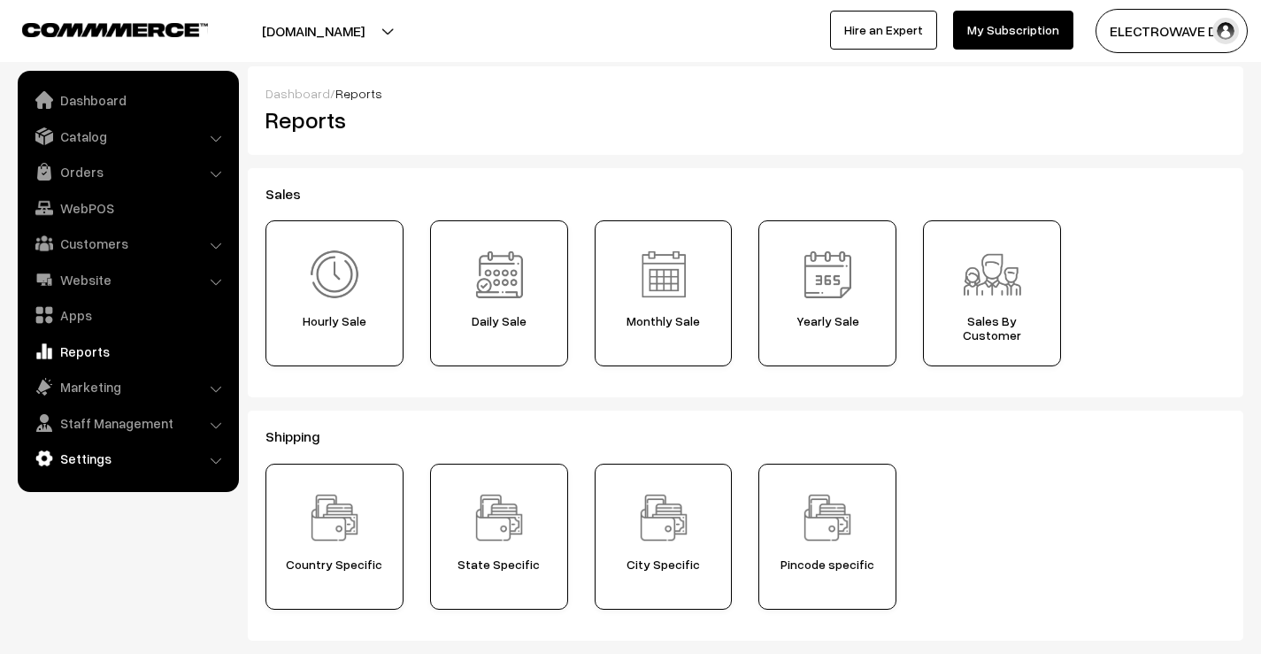
click at [81, 471] on link "Settings" at bounding box center [127, 459] width 211 height 32
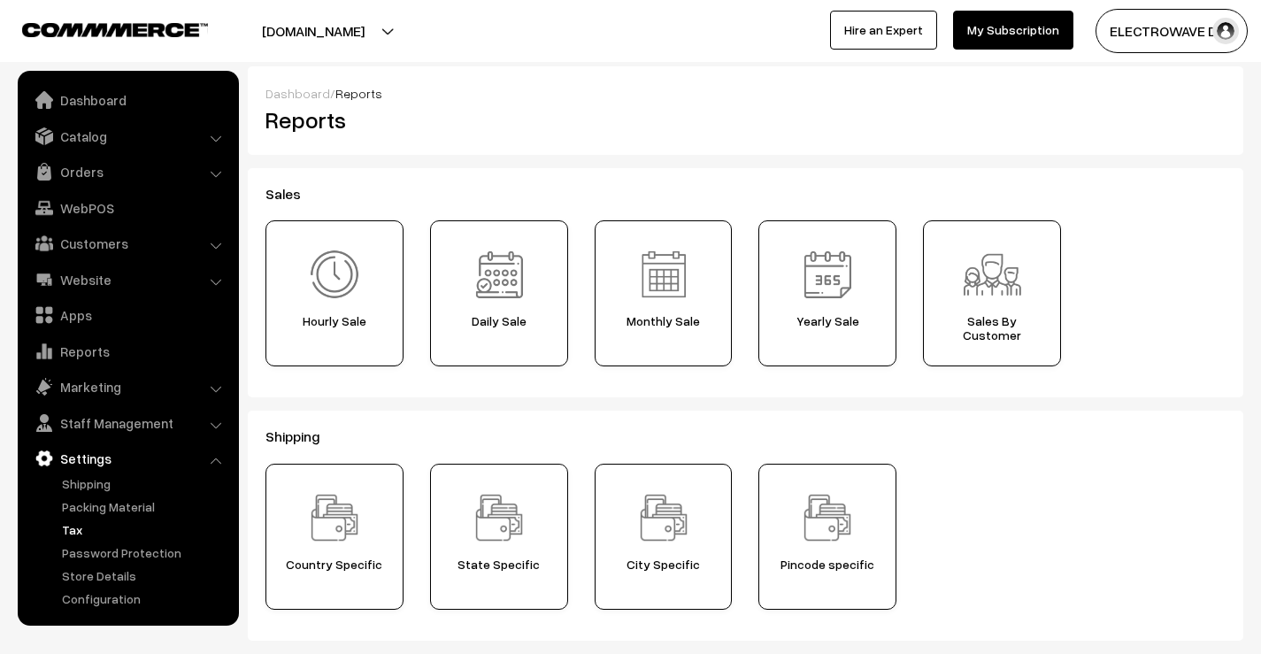
click at [78, 533] on link "Tax" at bounding box center [145, 529] width 175 height 19
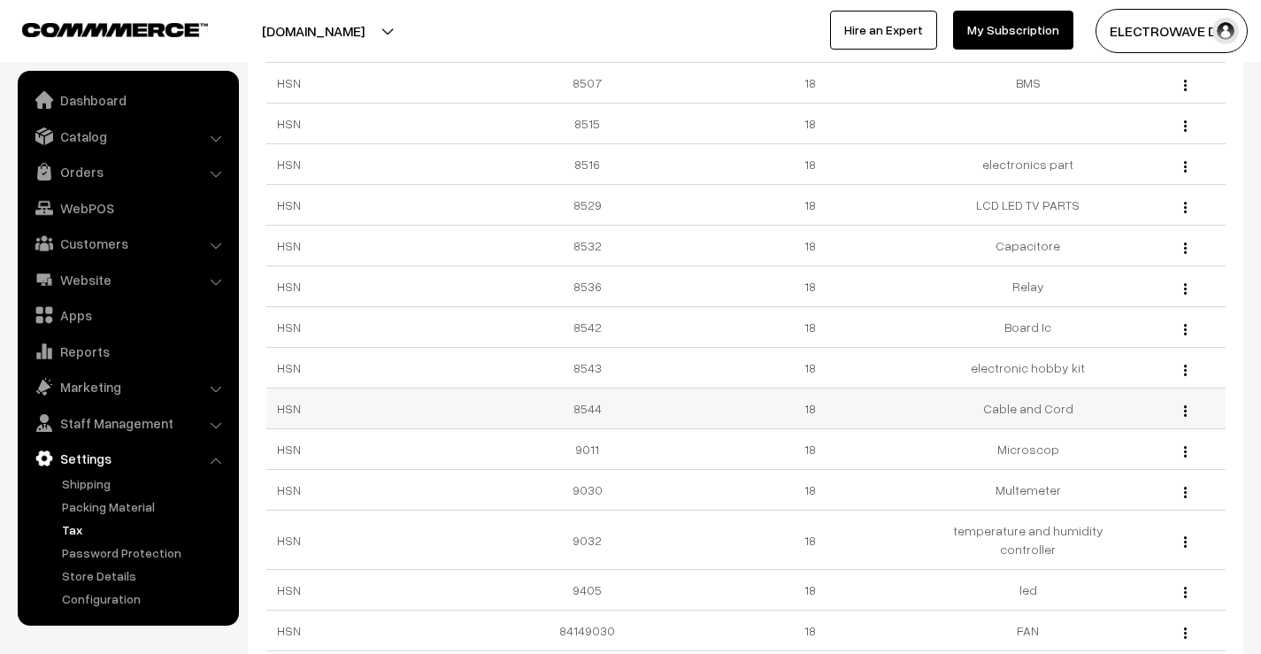
scroll to position [443, 0]
click at [102, 581] on link "Store Details" at bounding box center [145, 575] width 175 height 19
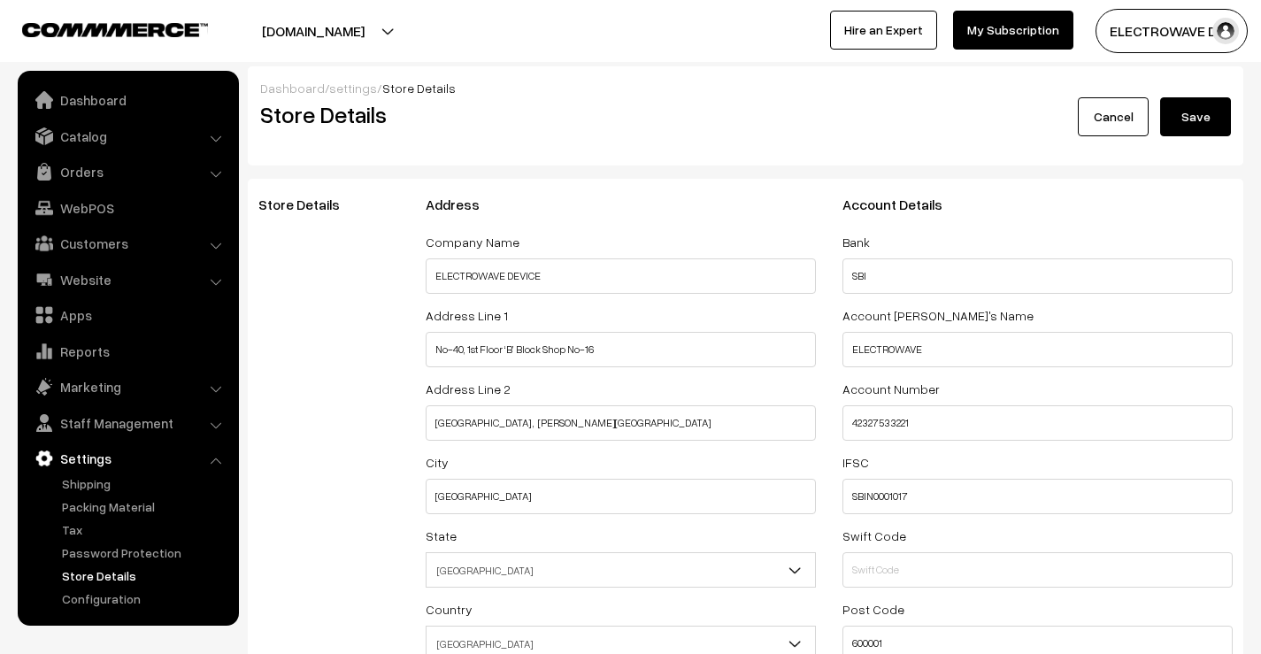
select select "99"
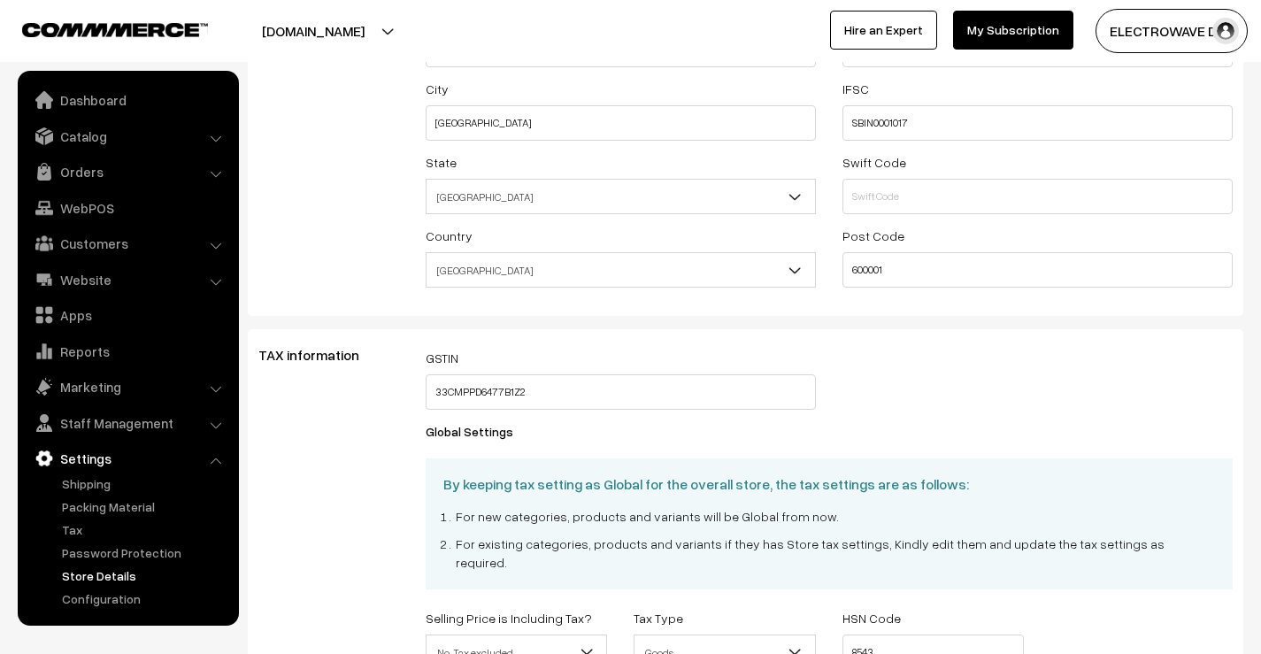
scroll to position [443, 0]
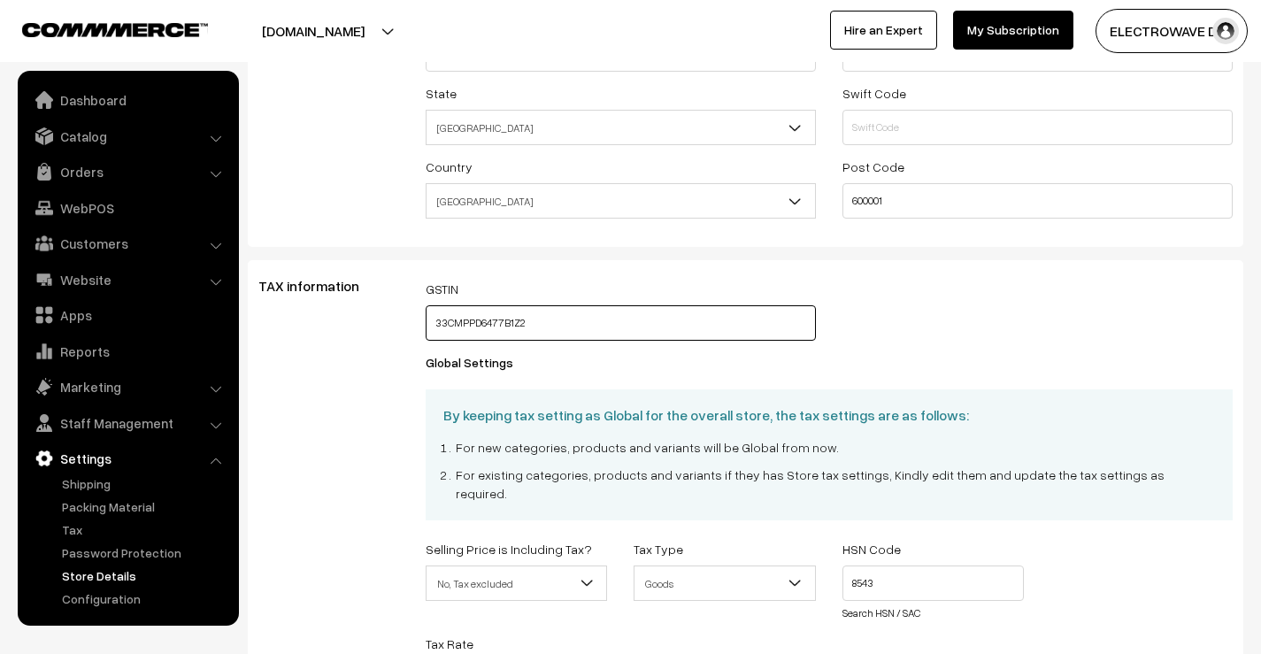
drag, startPoint x: 552, startPoint y: 320, endPoint x: 412, endPoint y: 327, distance: 140.0
click at [412, 327] on div "GSTIN 33CMPPD6477B1Z2" at bounding box center [620, 314] width 417 height 73
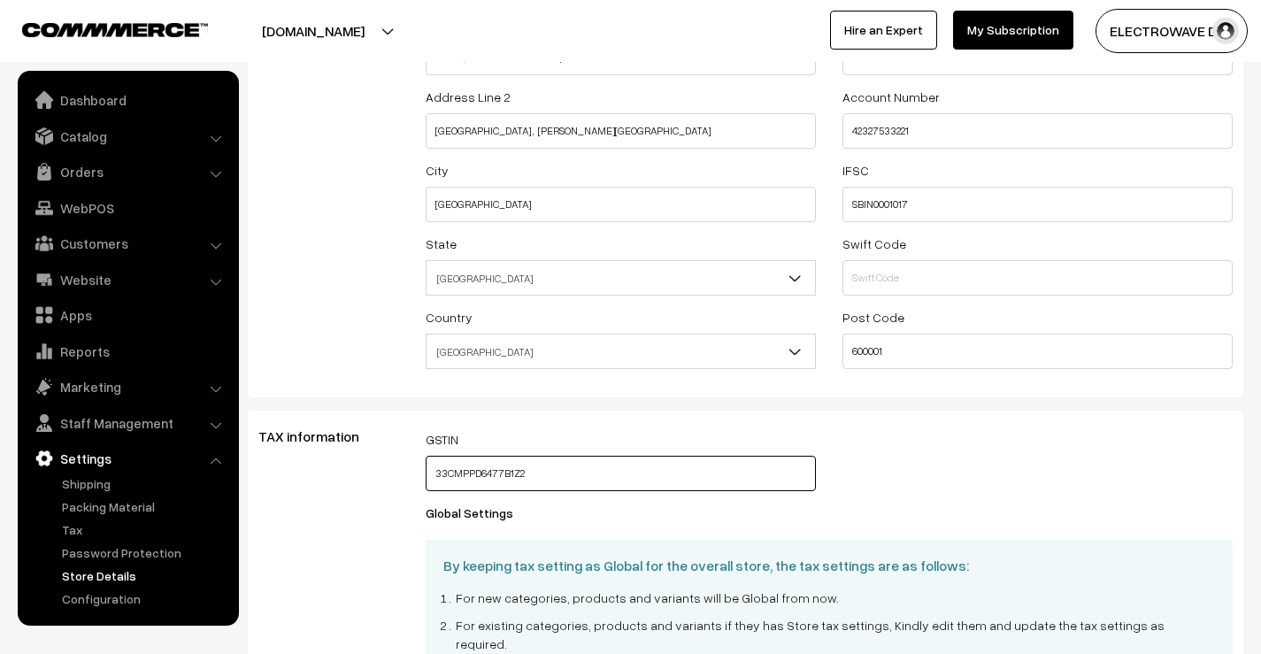
scroll to position [266, 0]
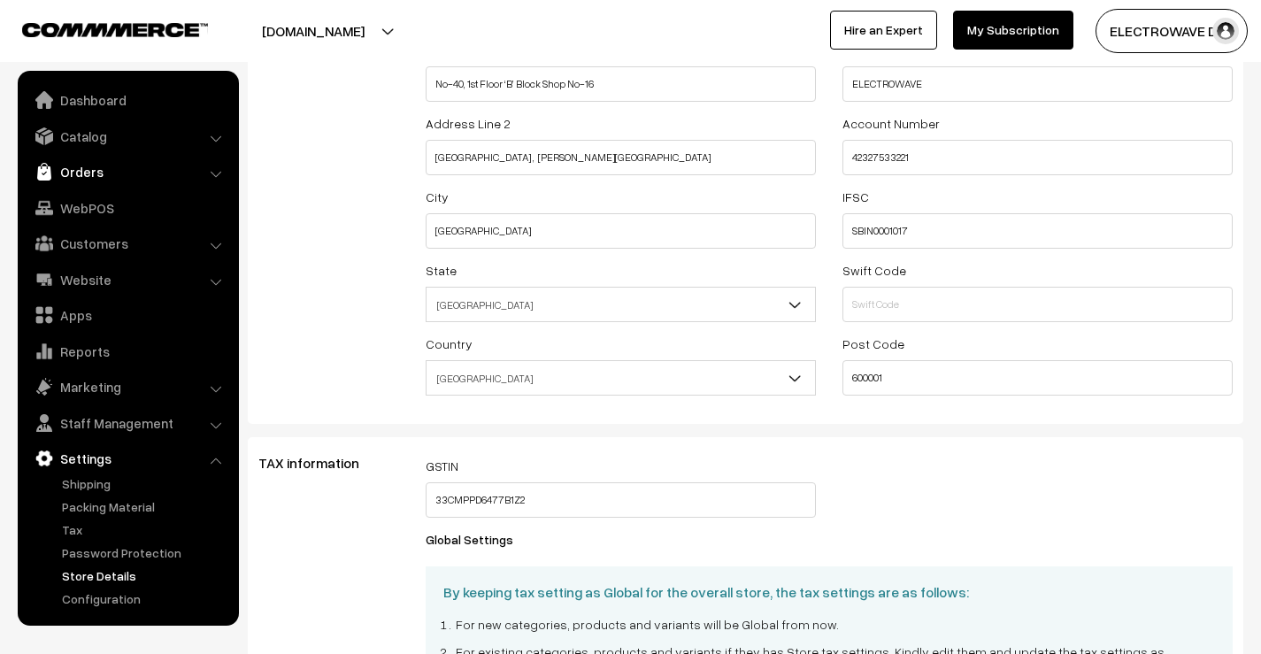
click at [95, 170] on link "Orders" at bounding box center [127, 172] width 211 height 32
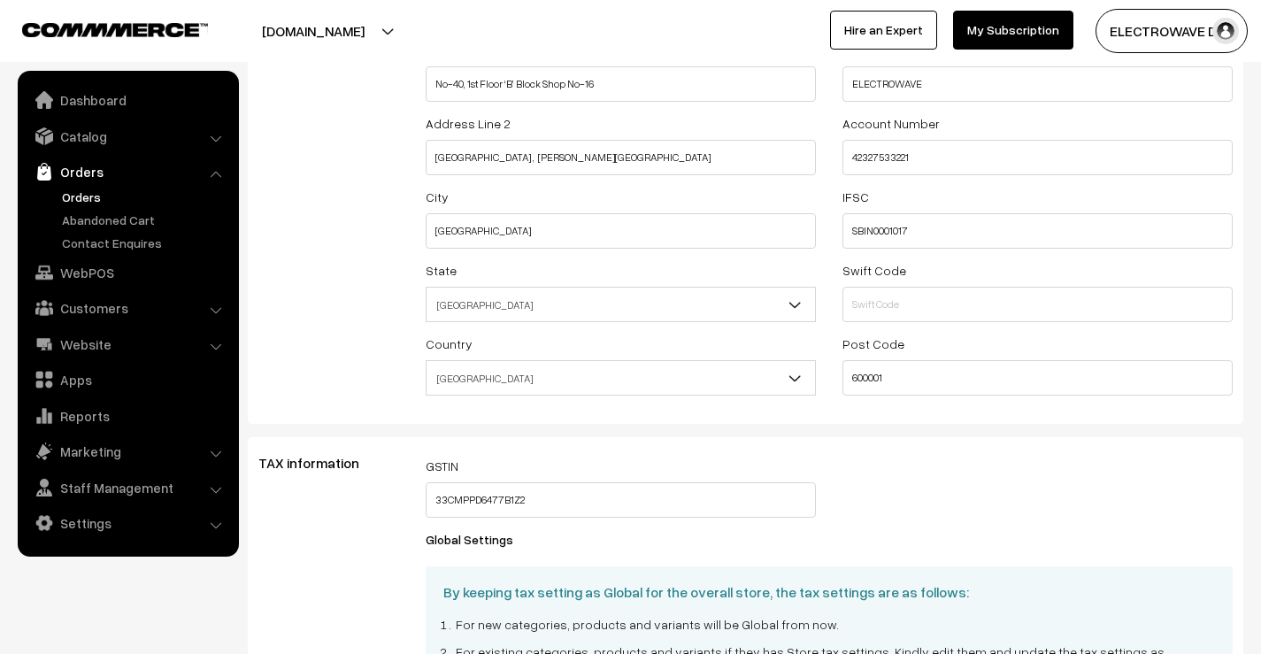
click at [79, 198] on link "Orders" at bounding box center [145, 197] width 175 height 19
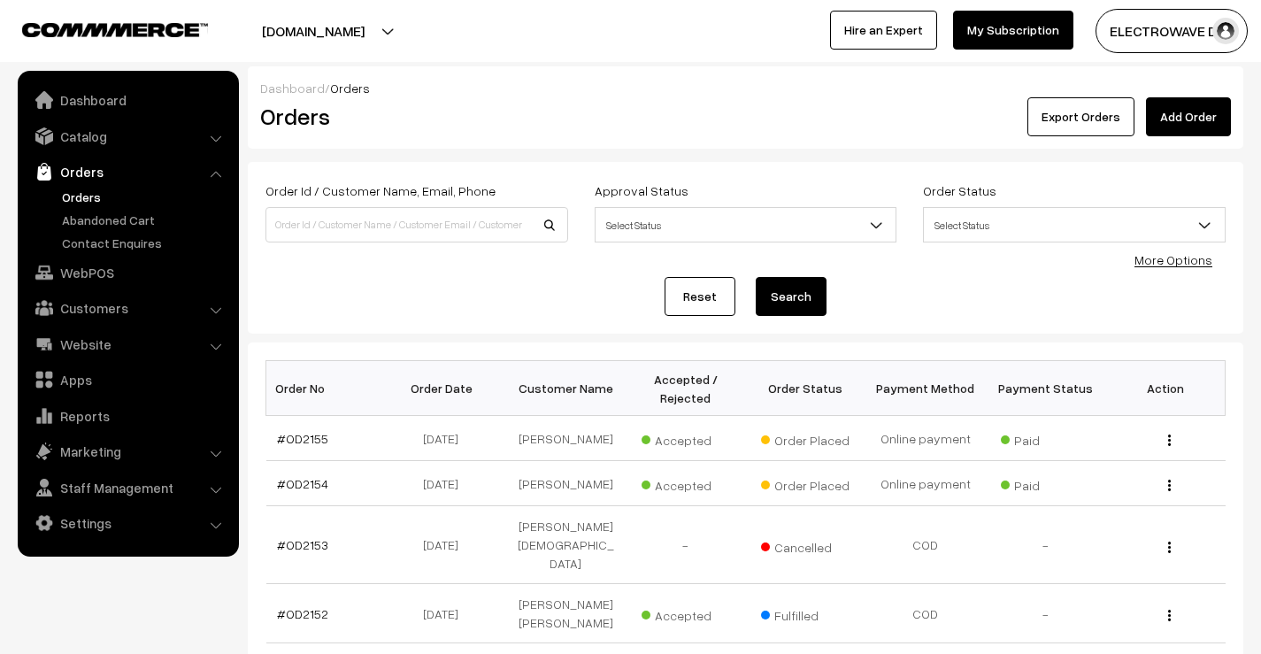
click at [75, 198] on link "Orders" at bounding box center [145, 197] width 175 height 19
click at [85, 191] on link "Orders" at bounding box center [145, 197] width 175 height 19
